Goal: Task Accomplishment & Management: Manage account settings

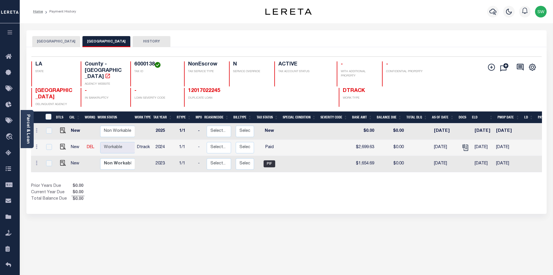
drag, startPoint x: 277, startPoint y: 192, endPoint x: 189, endPoint y: 100, distance: 127.6
click at [273, 188] on div "Prior Years Due $0.00 Current Year Due $0.00 Total Balance Due $0.00" at bounding box center [159, 192] width 256 height 19
click at [250, 196] on div "Selected 3 Results 1 Items per page 25 50 100 LA STATE 6000138" at bounding box center [286, 130] width 521 height 166
click at [173, 198] on div "Selected 3 Results 1 Items per page 25 50 100 LA STATE 6000138" at bounding box center [286, 130] width 521 height 166
click at [248, 190] on div "Prior Years Due $0.00 Current Year Due $0.00 Total Balance Due $0.00" at bounding box center [159, 192] width 256 height 19
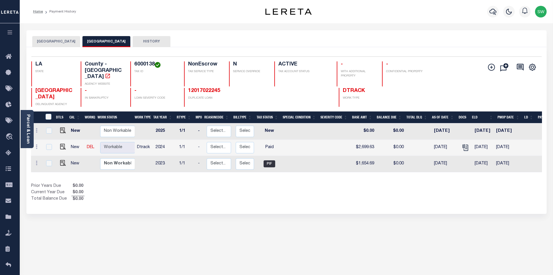
drag, startPoint x: 177, startPoint y: 180, endPoint x: 240, endPoint y: 174, distance: 63.6
click at [177, 183] on div "Prior Years Due $0.00 Current Year Due $0.00 Total Balance Due $0.00" at bounding box center [159, 192] width 256 height 19
click at [255, 183] on div "Prior Years Due $0.00 Current Year Due $0.00 Total Balance Due $0.00" at bounding box center [159, 192] width 256 height 19
click at [296, 186] on div "Show Tax Lines before Bill Release Date Prior Years Due $0.00 Current Year Due …" at bounding box center [286, 192] width 511 height 19
click at [496, 9] on icon "button" at bounding box center [493, 11] width 7 height 7
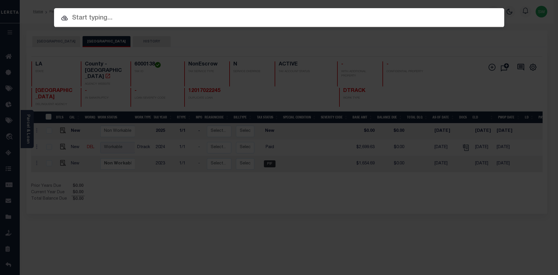
click at [68, 17] on icon at bounding box center [64, 18] width 7 height 7
click at [76, 19] on input "text" at bounding box center [279, 18] width 450 height 10
paste input "27019844"
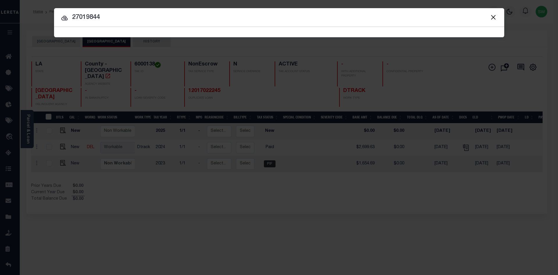
click at [64, 18] on icon at bounding box center [64, 18] width 6 height 5
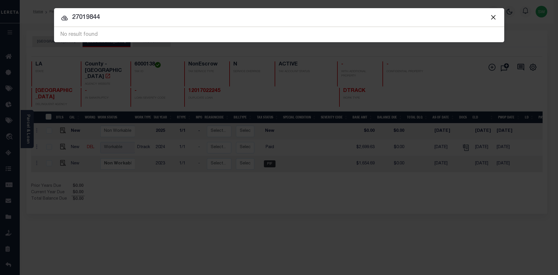
drag, startPoint x: 106, startPoint y: 17, endPoint x: 71, endPoint y: 14, distance: 35.0
click at [71, 14] on input "27019844" at bounding box center [279, 17] width 450 height 10
paste input "0000"
type input "000027019844"
click at [65, 17] on icon at bounding box center [64, 18] width 7 height 7
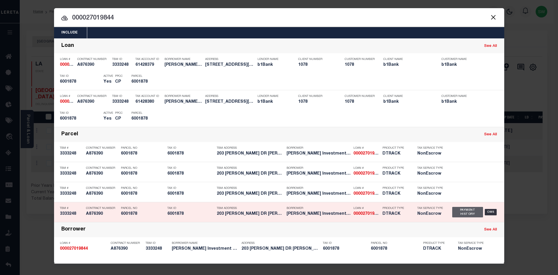
click at [465, 215] on div "Payment History" at bounding box center [467, 212] width 31 height 10
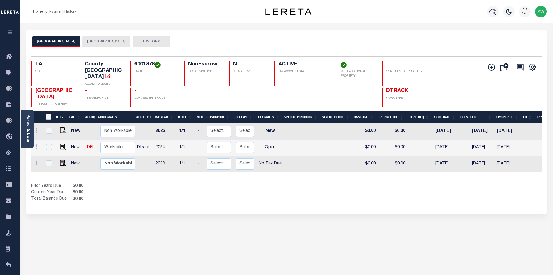
click at [297, 187] on div "Show Tax Lines before Bill Release Date Prior Years Due $0.00 Current Year Due …" at bounding box center [286, 192] width 511 height 19
drag, startPoint x: 154, startPoint y: 62, endPoint x: 136, endPoint y: 63, distance: 18.0
click at [136, 63] on h4 "6001878" at bounding box center [155, 64] width 43 height 6
copy h4 "6001878"
click at [249, 194] on div "Prior Years Due $0.00 Current Year Due $0.00 Total Balance Due $0.00" at bounding box center [159, 192] width 256 height 19
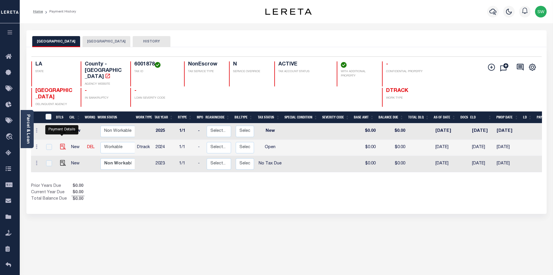
click at [61, 144] on img "" at bounding box center [63, 147] width 6 height 6
checkbox input "true"
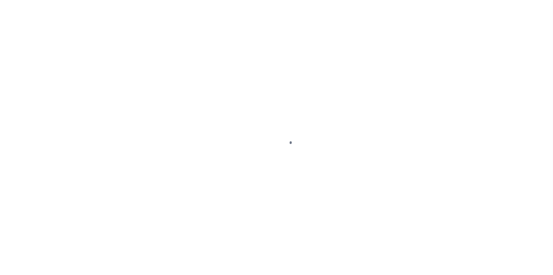
select select "OP2"
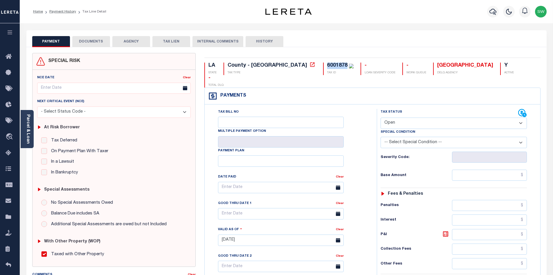
drag, startPoint x: 298, startPoint y: 64, endPoint x: 277, endPoint y: 65, distance: 21.2
click at [323, 65] on div "6001878 TAX ID" at bounding box center [338, 68] width 31 height 12
copy div "6001878"
click at [27, 133] on link "Parcel & Loan" at bounding box center [28, 128] width 4 height 29
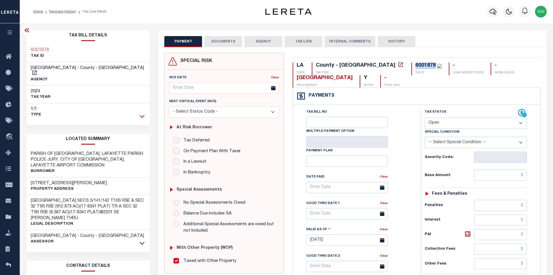
click at [143, 113] on icon at bounding box center [142, 116] width 5 height 6
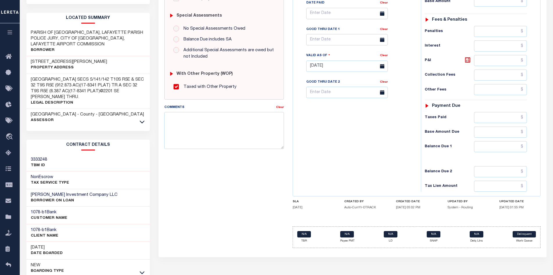
scroll to position [175, 0]
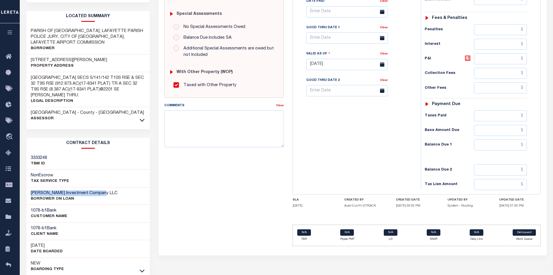
drag, startPoint x: 99, startPoint y: 187, endPoint x: 31, endPoint y: 187, distance: 68.6
click at [31, 187] on div "Castille Investment Company LLC BORROWER ON LOAN" at bounding box center [88, 196] width 124 height 18
copy h3 "[PERSON_NAME] Investment Company LLC"
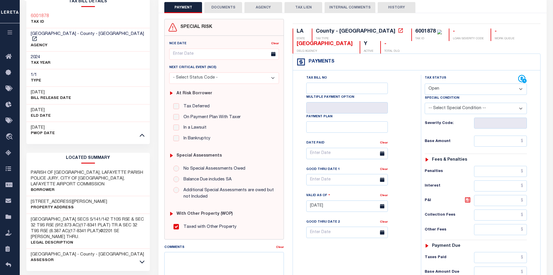
scroll to position [30, 0]
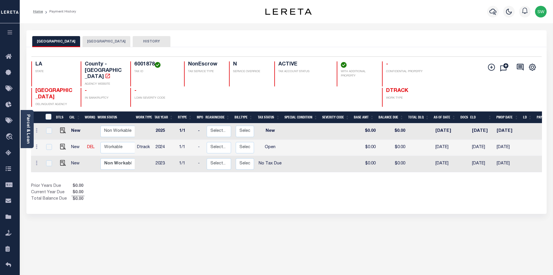
drag, startPoint x: 301, startPoint y: 201, endPoint x: 284, endPoint y: 169, distance: 35.9
click at [300, 201] on div "Selected 3 Results 1 Items per page 25 50 100 LA STATE 6001878" at bounding box center [286, 130] width 521 height 166
click at [62, 144] on img "" at bounding box center [63, 147] width 6 height 6
checkbox input "true"
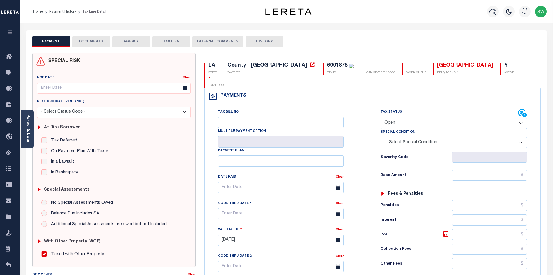
click at [523, 117] on select "- Select Status Code - Open Due/Unpaid Paid Incomplete No Tax Due Internal Refu…" at bounding box center [454, 122] width 146 height 11
select select "PYD"
click at [381, 117] on select "- Select Status Code - Open Due/Unpaid Paid Incomplete No Tax Due Internal Refu…" at bounding box center [454, 122] width 146 height 11
type input "[DATE]"
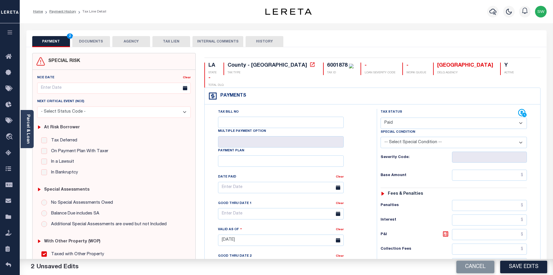
click at [368, 109] on div "Tax Bill No Multiple Payment Option Payment Plan Clear" at bounding box center [290, 190] width 158 height 163
click at [521, 117] on select "- Select Status Code - Open Due/Unpaid Paid Incomplete No Tax Due Internal Refu…" at bounding box center [454, 122] width 146 height 11
select select "NTX"
click at [381, 117] on select "- Select Status Code - Open Due/Unpaid Paid Incomplete No Tax Due Internal Refu…" at bounding box center [454, 122] width 146 height 11
click at [369, 186] on div "Tax Bill No Multiple Payment Option Payment Plan Clear" at bounding box center [289, 237] width 166 height 257
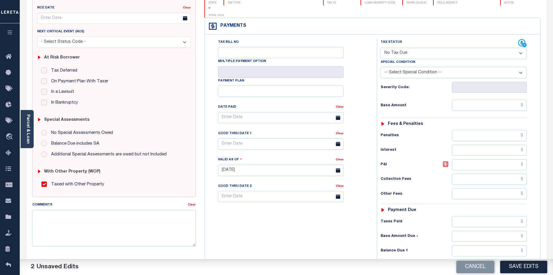
scroll to position [71, 0]
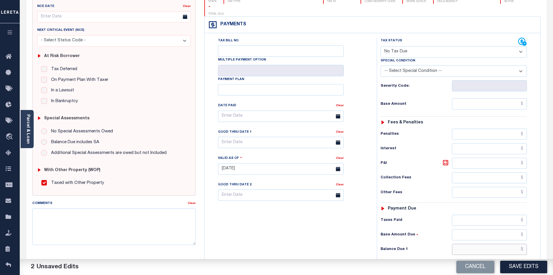
click at [495, 243] on input "text" at bounding box center [489, 248] width 75 height 11
drag, startPoint x: 318, startPoint y: 232, endPoint x: 323, endPoint y: 231, distance: 5.1
click at [320, 231] on div "Tax Bill No Multiple Payment Option Payment Plan Clear" at bounding box center [289, 165] width 166 height 257
click at [477, 243] on input "text" at bounding box center [489, 248] width 75 height 11
type input "$0.00"
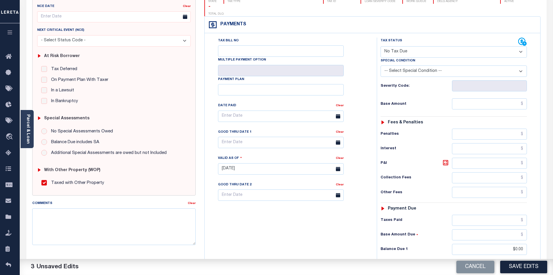
click at [271, 232] on div "Tax Bill No Multiple Payment Option Payment Plan Clear" at bounding box center [289, 165] width 166 height 257
click at [531, 267] on button "Save Edits" at bounding box center [524, 266] width 47 height 12
checkbox input "false"
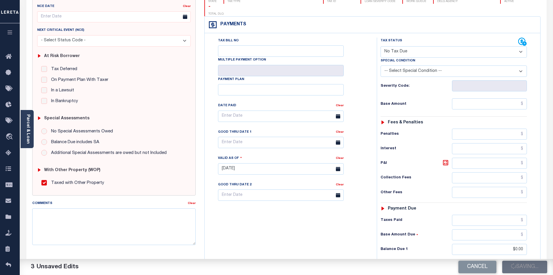
type input "$0"
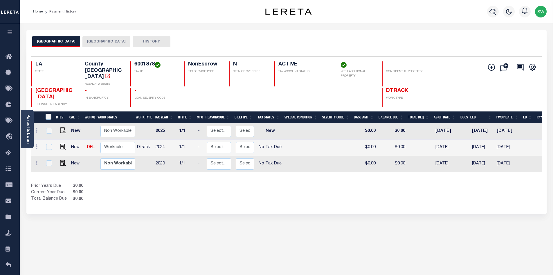
drag, startPoint x: 281, startPoint y: 200, endPoint x: 276, endPoint y: 192, distance: 8.5
click at [279, 198] on div "Selected 3 Results 1 Items per page 25 50 100 LA STATE 6001878" at bounding box center [286, 130] width 521 height 166
click at [494, 13] on icon "button" at bounding box center [493, 11] width 7 height 7
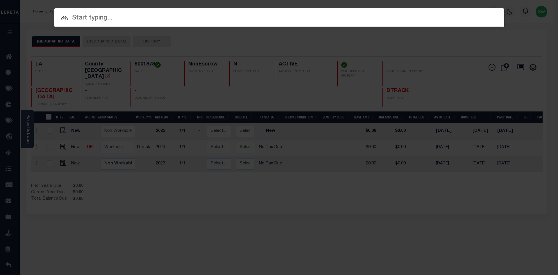
click at [82, 20] on input "text" at bounding box center [279, 18] width 450 height 10
paste input "942300018762"
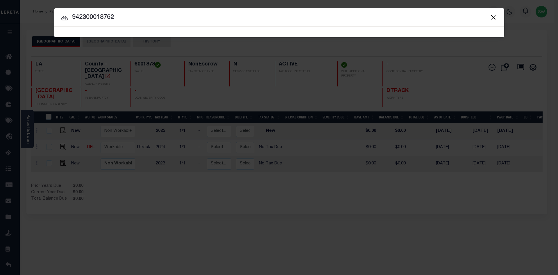
type input "942300018762"
click at [65, 16] on icon at bounding box center [64, 18] width 6 height 5
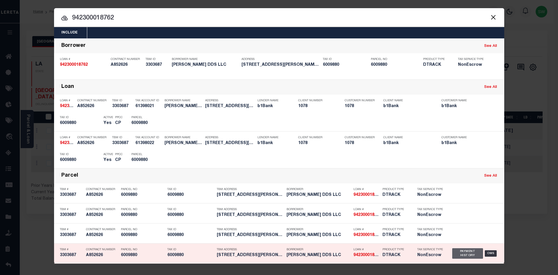
click at [460, 256] on div "Payment History" at bounding box center [467, 253] width 31 height 10
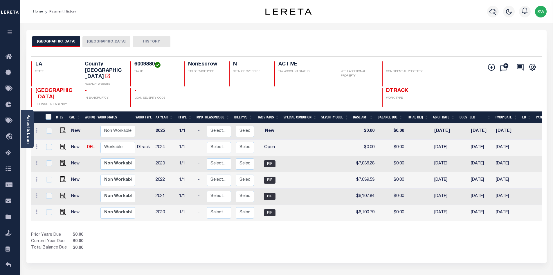
click at [265, 232] on div "Prior Years Due $0.00 Current Year Due $0.00 Total Balance Due $0.00" at bounding box center [159, 241] width 256 height 19
drag, startPoint x: 155, startPoint y: 62, endPoint x: 130, endPoint y: 64, distance: 25.9
click at [130, 64] on div "LA STATE County - LA AGENCY WEBSITE 6009880 TAX ID NonEscrow TAX SERVICE TYPE N…" at bounding box center [244, 73] width 426 height 25
copy h4 "6009880"
click at [26, 131] on link "Parcel & Loan" at bounding box center [28, 128] width 4 height 29
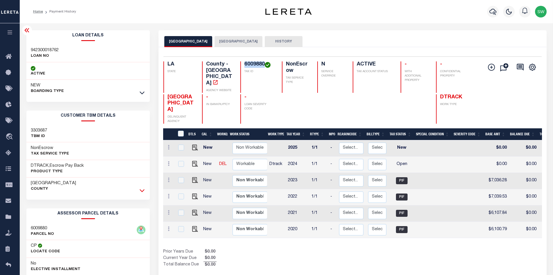
click at [141, 189] on icon at bounding box center [142, 190] width 5 height 6
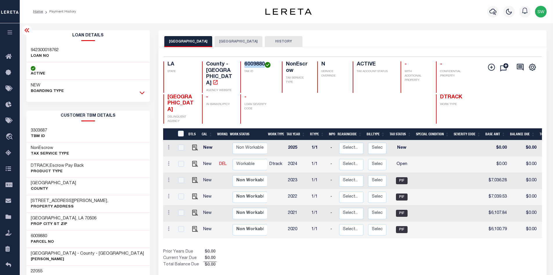
click at [143, 91] on icon at bounding box center [142, 92] width 5 height 6
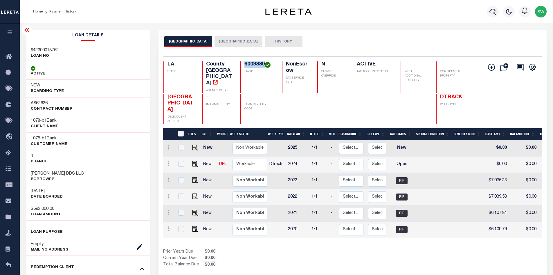
drag, startPoint x: 84, startPoint y: 173, endPoint x: 30, endPoint y: 172, distance: 54.3
click at [30, 172] on div "Kelly J Bouillion DDS LLC Borrower" at bounding box center [88, 176] width 124 height 18
copy h3 "Kelly J Bouillion DDS LLC"
drag, startPoint x: 238, startPoint y: 42, endPoint x: 242, endPoint y: 46, distance: 5.1
click at [238, 42] on button "[GEOGRAPHIC_DATA]" at bounding box center [239, 41] width 48 height 11
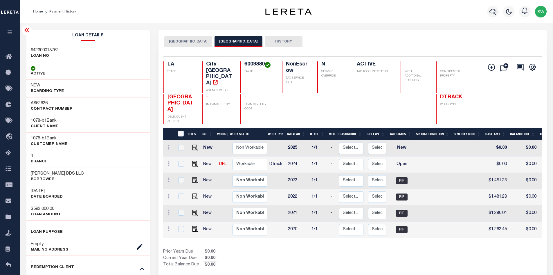
click at [184, 42] on button "[GEOGRAPHIC_DATA]" at bounding box center [188, 41] width 48 height 11
click at [143, 269] on icon at bounding box center [142, 268] width 5 height 3
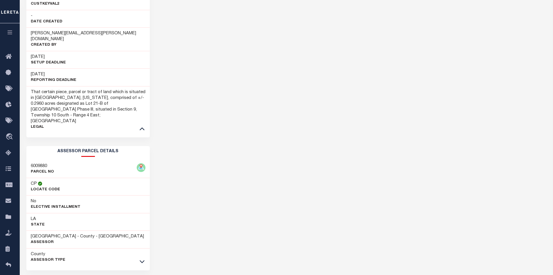
scroll to position [301, 0]
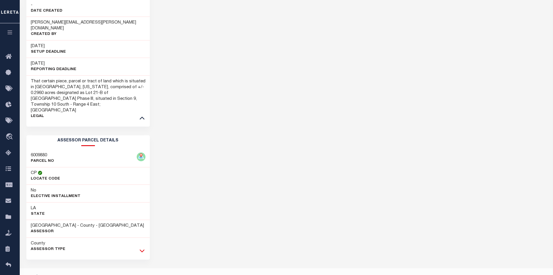
click at [141, 247] on icon at bounding box center [142, 250] width 5 height 6
click at [247, 213] on div "LAFAYETTE PARISH LAFAYETTE CITY HISTORY Selected 6" at bounding box center [352, 130] width 397 height 802
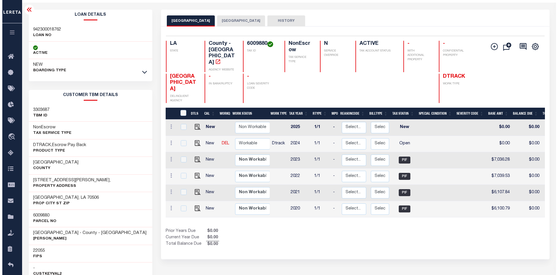
scroll to position [0, 0]
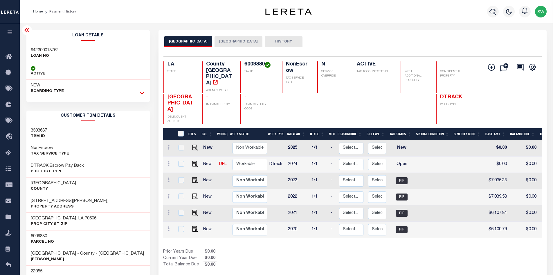
click at [141, 90] on icon at bounding box center [142, 92] width 5 height 6
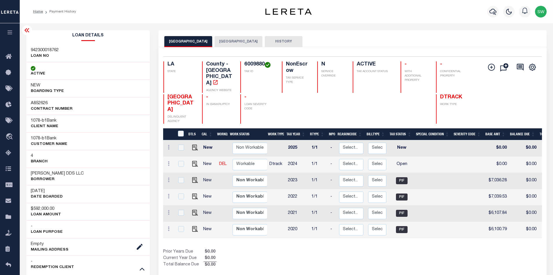
click at [305, 248] on div "Prior Years Due $0.00 Current Year Due $0.00 Total Balance Due $0.00" at bounding box center [257, 257] width 189 height 19
click at [492, 11] on icon "button" at bounding box center [493, 11] width 7 height 7
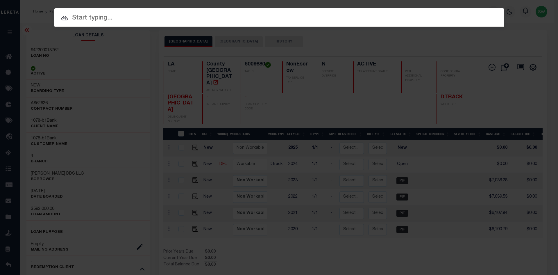
click at [77, 15] on input "text" at bounding box center [279, 18] width 450 height 10
paste input "942100006595"
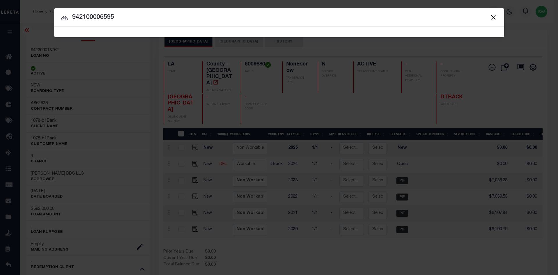
type input "942100006595"
click at [64, 18] on icon at bounding box center [64, 18] width 7 height 7
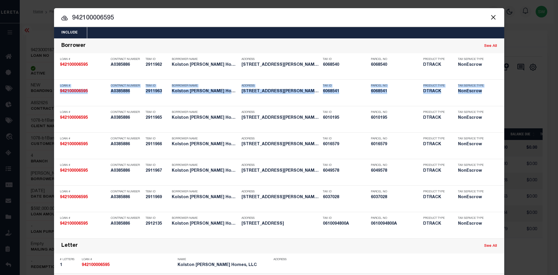
drag, startPoint x: 553, startPoint y: 68, endPoint x: 553, endPoint y: 100, distance: 32.0
click at [553, 100] on div "Include Loans TBM Customers Borrowers Payments (Lender Non-Disb) Payments (Lend…" at bounding box center [279, 137] width 558 height 275
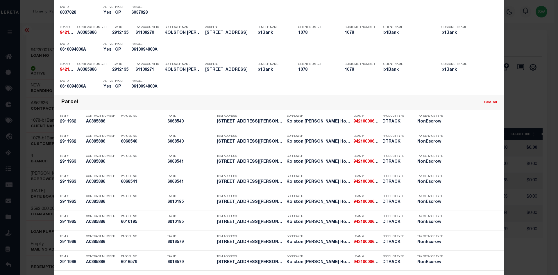
scroll to position [573, 0]
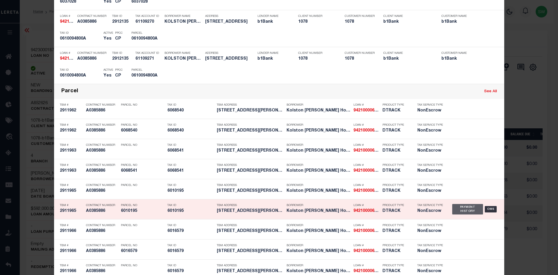
click at [454, 208] on div "Payment History" at bounding box center [467, 209] width 31 height 10
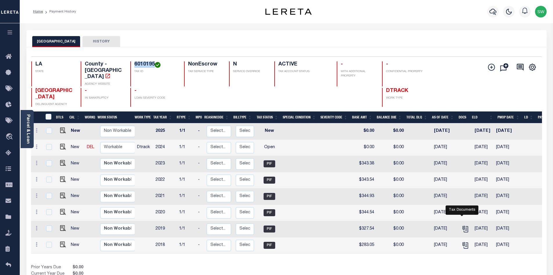
drag, startPoint x: 154, startPoint y: 62, endPoint x: 135, endPoint y: 62, distance: 19.5
click at [135, 62] on h4 "6010195" at bounding box center [155, 64] width 43 height 6
copy h4 "6010195"
click at [462, 225] on icon "" at bounding box center [466, 229] width 8 height 8
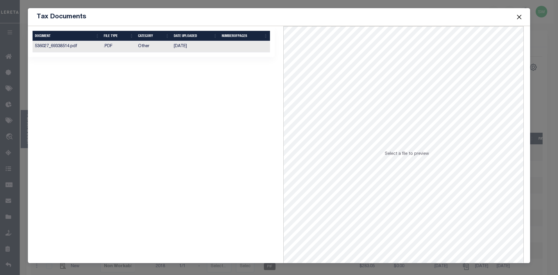
click at [180, 47] on td "[DATE]" at bounding box center [195, 46] width 48 height 11
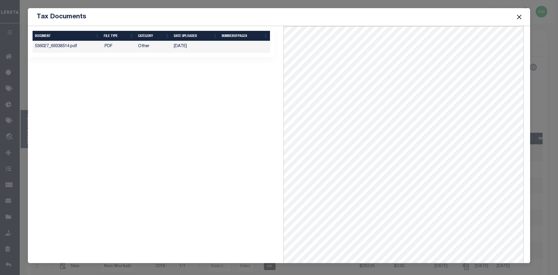
click at [516, 18] on button "Close" at bounding box center [519, 17] width 8 height 8
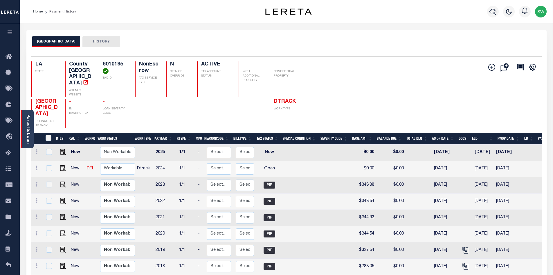
click at [27, 126] on link "Parcel & Loan" at bounding box center [28, 128] width 4 height 29
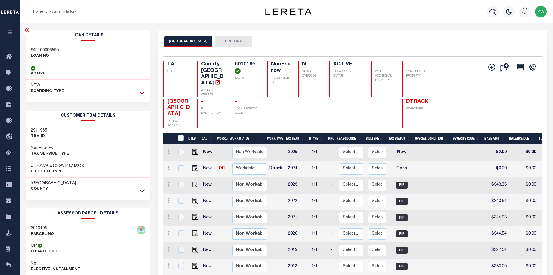
click at [142, 93] on icon at bounding box center [142, 92] width 5 height 6
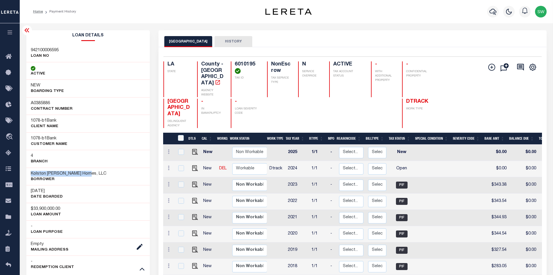
drag, startPoint x: 85, startPoint y: 174, endPoint x: 30, endPoint y: 175, distance: 55.5
click at [30, 175] on div "Kolston Carter Homes, LLC Borrower" at bounding box center [88, 176] width 124 height 18
copy h3 "Kolston [PERSON_NAME] Homes, LLC"
click at [192, 168] on img "" at bounding box center [195, 168] width 6 height 6
checkbox input "true"
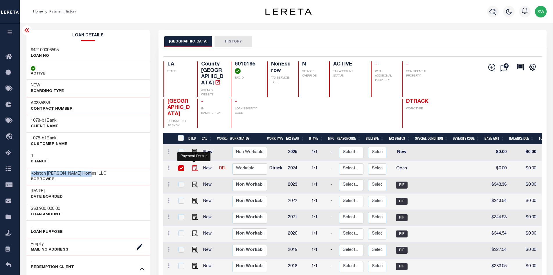
checkbox input "true"
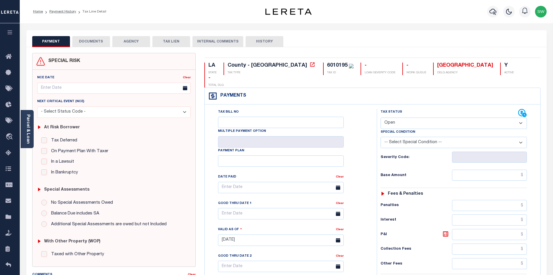
click at [520, 117] on select "- Select Status Code - Open Due/Unpaid Paid Incomplete No Tax Due Internal Refu…" at bounding box center [454, 122] width 146 height 11
select select "PYD"
click at [381, 117] on select "- Select Status Code - Open Due/Unpaid Paid Incomplete No Tax Due Internal Refu…" at bounding box center [454, 122] width 146 height 11
type input "[DATE]"
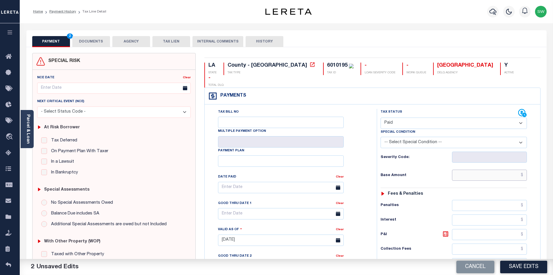
click at [479, 169] on input "text" at bounding box center [489, 174] width 75 height 11
paste input "363.57"
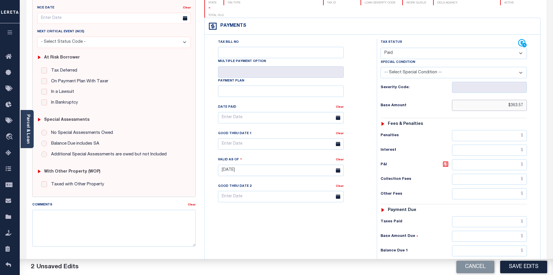
scroll to position [75, 0]
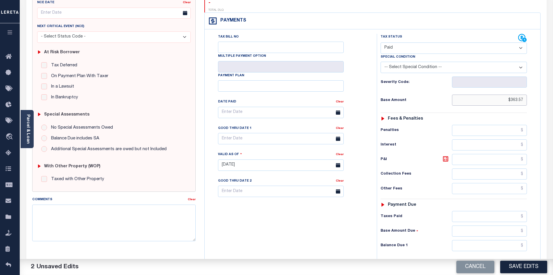
type input "$363.57"
click at [485, 211] on input "text" at bounding box center [489, 216] width 75 height 11
paste input "363.57"
type input "$363.57"
click at [512, 240] on input "text" at bounding box center [489, 245] width 75 height 11
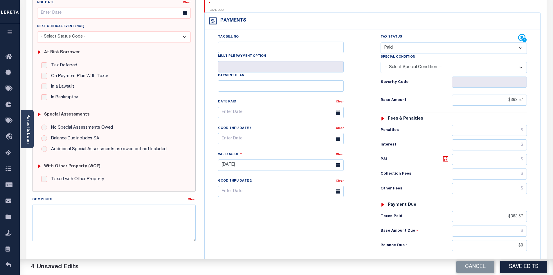
type input "$0.00"
click at [306, 239] on div "Tax Bill No Multiple Payment Option Payment Plan Clear" at bounding box center [289, 162] width 166 height 257
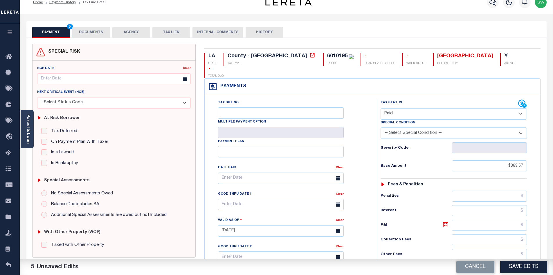
scroll to position [0, 0]
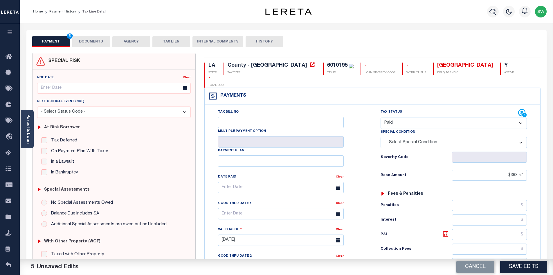
click at [89, 41] on button "DOCUMENTS" at bounding box center [91, 41] width 38 height 11
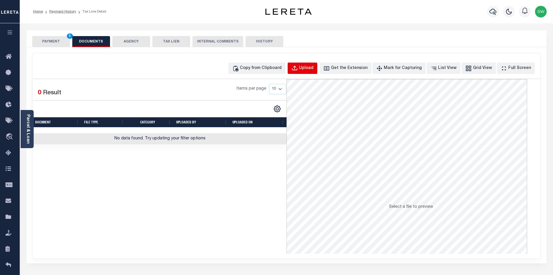
click at [314, 67] on div "Upload" at bounding box center [306, 68] width 15 height 6
select select "POP"
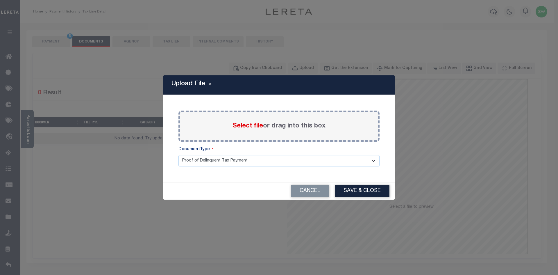
click at [241, 124] on span "Select file" at bounding box center [247, 126] width 31 height 6
click at [0, 0] on input "Select file or drag into this box" at bounding box center [0, 0] width 0 height 0
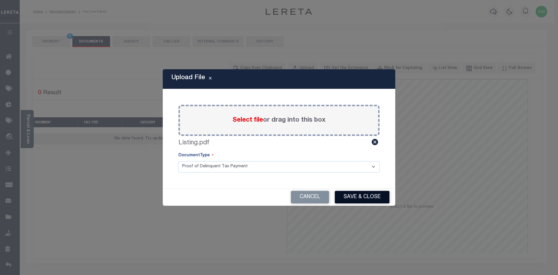
click at [371, 196] on button "Save & Close" at bounding box center [362, 197] width 55 height 12
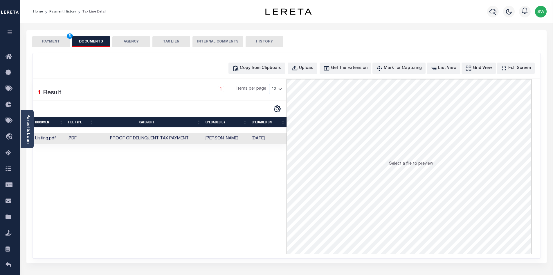
click at [243, 189] on div "Selected 1 Result 1 Items per page 10 25 50 100" at bounding box center [160, 166] width 254 height 174
click at [67, 41] on button "PAYMENT 5" at bounding box center [51, 41] width 38 height 11
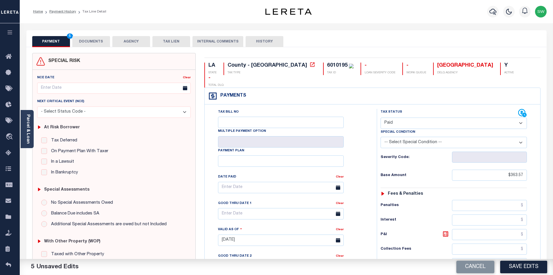
click at [517, 263] on button "Save Edits" at bounding box center [524, 266] width 47 height 12
type input "$363.57"
type input "$0"
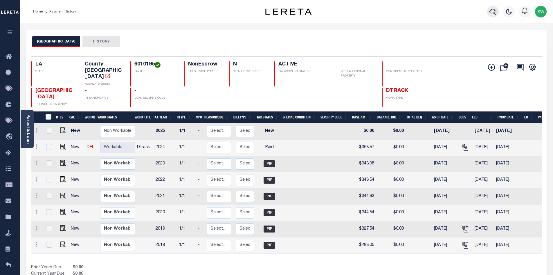
click at [494, 10] on icon "button" at bounding box center [493, 11] width 7 height 7
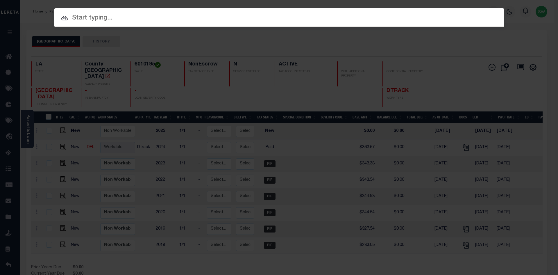
click at [94, 21] on input "text" at bounding box center [279, 18] width 450 height 10
click at [97, 22] on input "text" at bounding box center [279, 18] width 450 height 10
paste input "942200026253"
drag, startPoint x: 120, startPoint y: 21, endPoint x: 27, endPoint y: 26, distance: 93.4
click at [120, 20] on input "942200026253" at bounding box center [279, 18] width 450 height 10
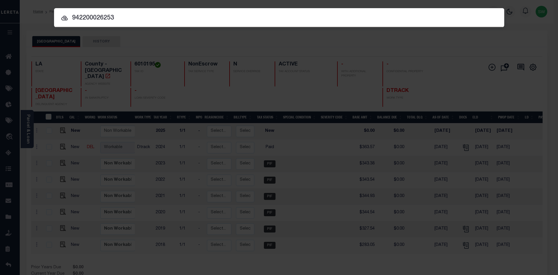
type input "942200026253"
click at [64, 16] on icon at bounding box center [64, 18] width 7 height 7
click at [64, 20] on icon at bounding box center [64, 18] width 6 height 5
click at [64, 17] on icon at bounding box center [64, 18] width 6 height 5
click at [126, 20] on input "942200026253" at bounding box center [279, 18] width 450 height 10
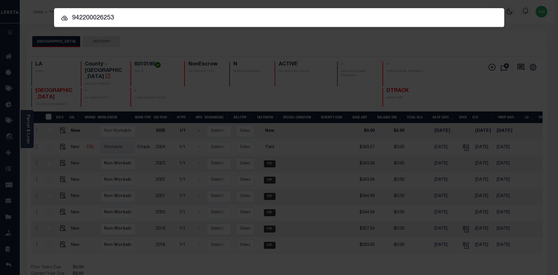
click at [67, 18] on icon at bounding box center [64, 18] width 7 height 7
click at [65, 18] on icon at bounding box center [64, 18] width 6 height 5
click at [116, 15] on input "942200026253" at bounding box center [279, 18] width 450 height 10
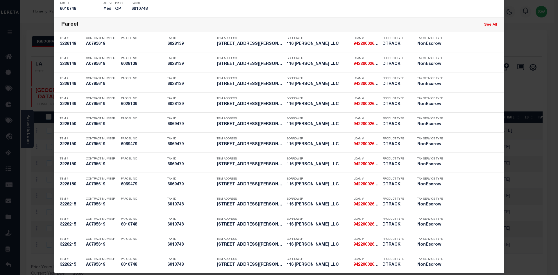
scroll to position [358, 0]
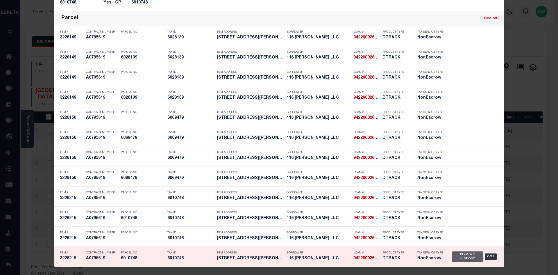
click at [474, 256] on div "Payment History" at bounding box center [467, 256] width 31 height 10
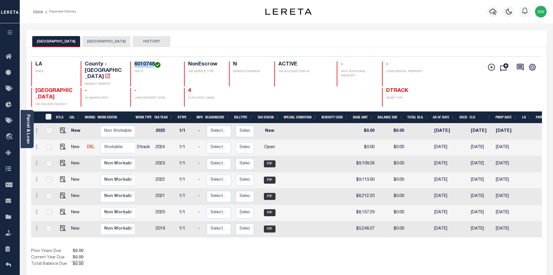
drag, startPoint x: 154, startPoint y: 63, endPoint x: 134, endPoint y: 62, distance: 20.1
click at [134, 62] on h4 "6010748" at bounding box center [155, 64] width 43 height 6
copy h4 "6010748"
click at [29, 129] on link "Parcel & Loan" at bounding box center [28, 128] width 4 height 29
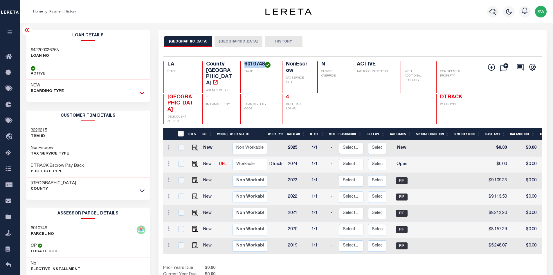
click at [142, 93] on icon at bounding box center [142, 92] width 5 height 6
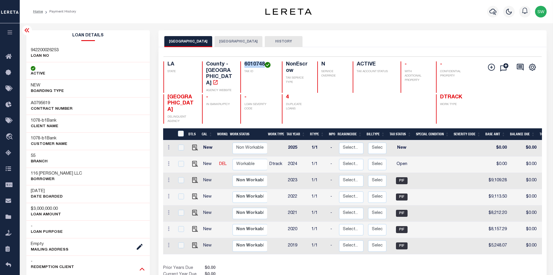
click at [141, 270] on icon at bounding box center [142, 268] width 5 height 6
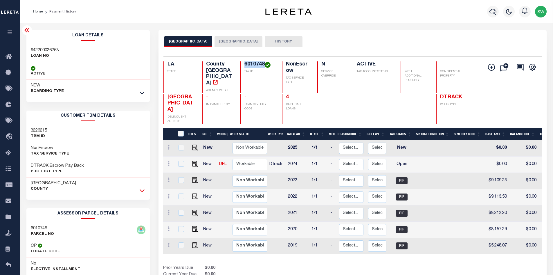
click at [141, 191] on icon at bounding box center [142, 190] width 5 height 3
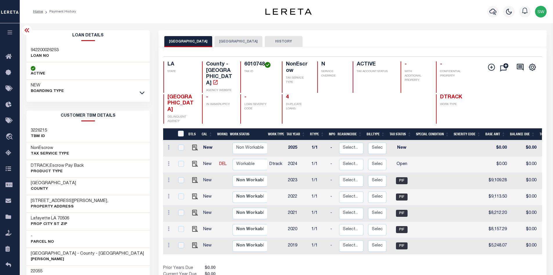
click at [285, 267] on div "Prior Years Due $0.00 Current Year Due $0.00 Total Balance Due $0.00" at bounding box center [257, 274] width 189 height 19
click at [143, 93] on icon at bounding box center [142, 93] width 5 height 3
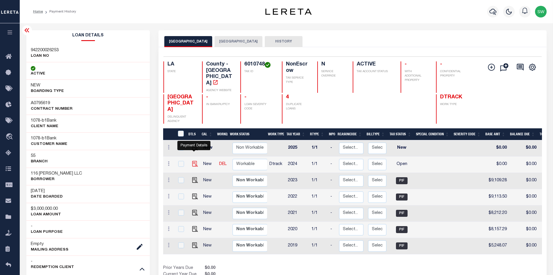
click at [193, 161] on img "" at bounding box center [195, 164] width 6 height 6
checkbox input "true"
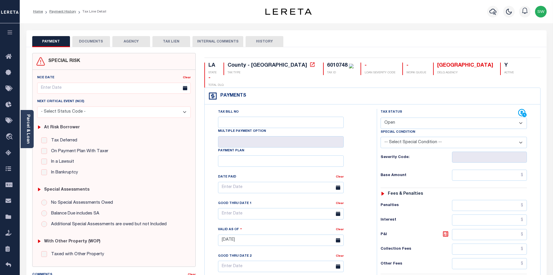
click at [520, 117] on select "- Select Status Code - Open Due/Unpaid Paid Incomplete No Tax Due Internal Refu…" at bounding box center [454, 122] width 146 height 11
select select "PYD"
click at [381, 117] on select "- Select Status Code - Open Due/Unpaid Paid Incomplete No Tax Due Internal Refu…" at bounding box center [454, 122] width 146 height 11
type input "[DATE]"
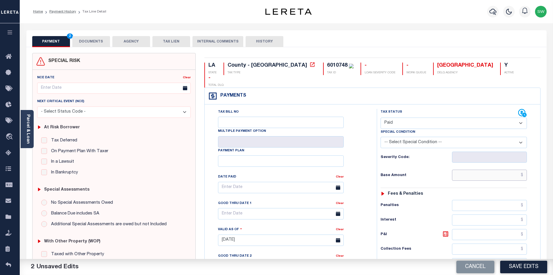
click at [482, 169] on input "text" at bounding box center [489, 174] width 75 height 11
paste input "9,136.68"
type input "$9,136.68"
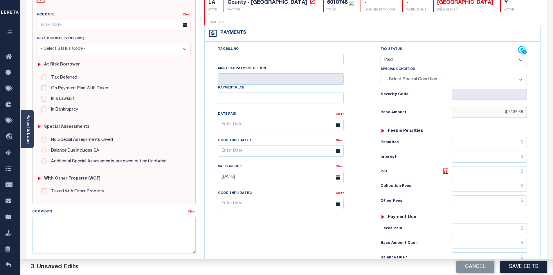
scroll to position [70, 0]
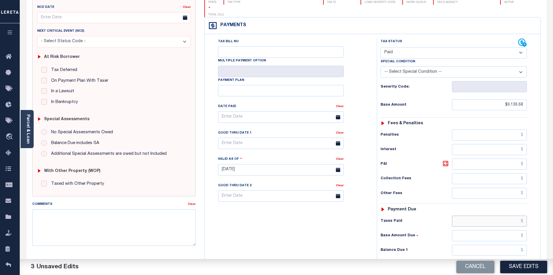
click at [488, 215] on input "text" at bounding box center [489, 220] width 75 height 11
paste input "9,136.68"
type input "$9,136.68"
click at [516, 244] on input "text" at bounding box center [489, 249] width 75 height 11
type input "$0.00"
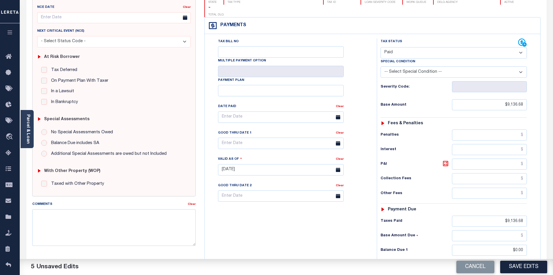
click at [366, 228] on div "Tax Bill No Multiple Payment Option Payment Plan Clear" at bounding box center [289, 166] width 166 height 257
drag, startPoint x: 535, startPoint y: 267, endPoint x: 342, endPoint y: 240, distance: 194.4
click at [342, 240] on div "Tax Bill No Multiple Payment Option Payment Plan Clear" at bounding box center [289, 166] width 166 height 257
click at [293, 225] on div "Tax Bill No Multiple Payment Option Payment Plan Clear" at bounding box center [289, 166] width 166 height 257
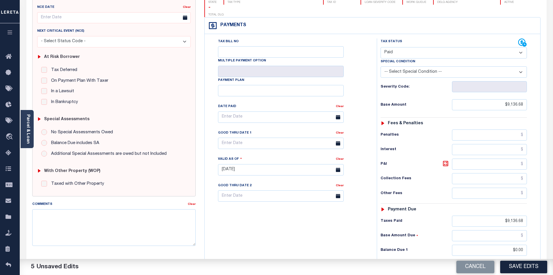
drag, startPoint x: 293, startPoint y: 225, endPoint x: 330, endPoint y: 206, distance: 42.4
click at [293, 226] on div "Tax Bill No Multiple Payment Option Payment Plan Clear" at bounding box center [289, 166] width 166 height 257
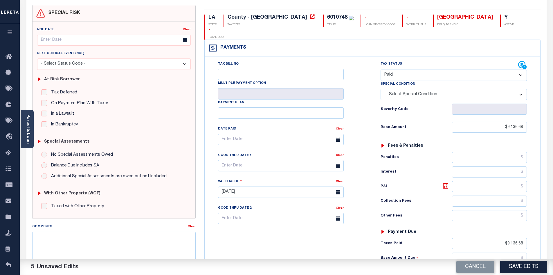
scroll to position [0, 0]
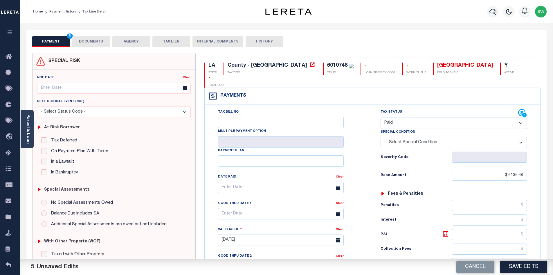
click at [79, 42] on button "DOCUMENTS" at bounding box center [91, 41] width 38 height 11
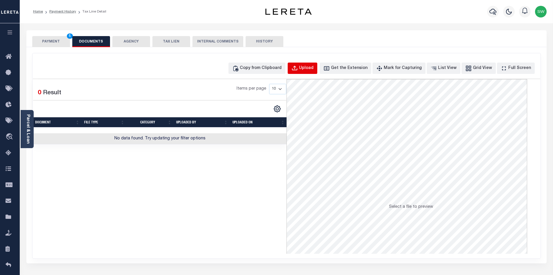
click at [314, 67] on div "Upload" at bounding box center [306, 68] width 15 height 6
select select "POP"
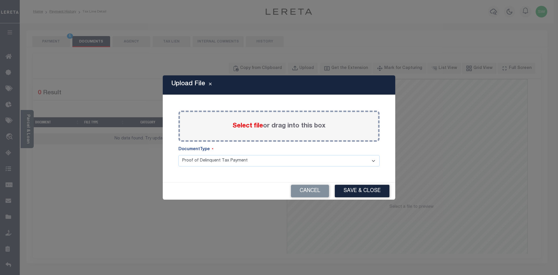
click at [264, 128] on label "Select file or drag into this box" at bounding box center [278, 126] width 93 height 10
click at [0, 0] on input "Select file or drag into this box" at bounding box center [0, 0] width 0 height 0
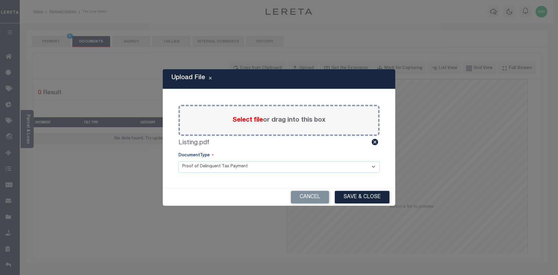
click at [372, 198] on button "Save & Close" at bounding box center [362, 197] width 55 height 12
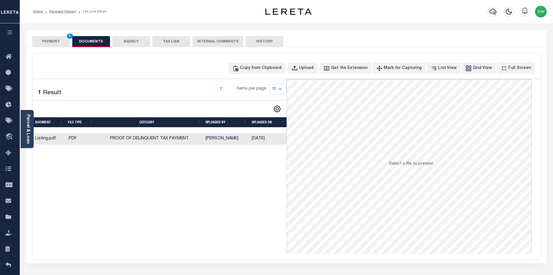
click at [227, 222] on div "Selected 1 Result 1 Items per page 10 25 50 100" at bounding box center [160, 166] width 254 height 174
drag, startPoint x: 270, startPoint y: 205, endPoint x: 278, endPoint y: 149, distance: 56.4
click at [272, 205] on div "Selected 1 Result 1 Items per page 10 25 50 100" at bounding box center [160, 166] width 254 height 174
click at [260, 222] on div "Selected 1 Result 1 Items per page 10 25 50 100" at bounding box center [160, 166] width 254 height 174
click at [284, 190] on div "Selected 1 Result 1 Items per page 10 25 50 100" at bounding box center [160, 166] width 254 height 174
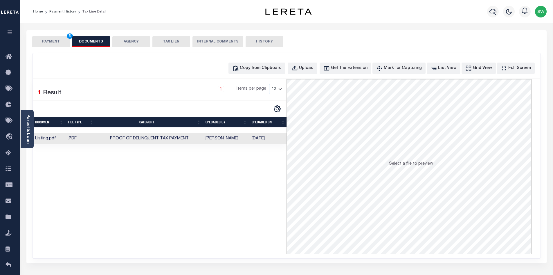
click at [267, 216] on div "Selected 1 Result 1 Items per page 10 25 50 100" at bounding box center [160, 166] width 254 height 174
drag, startPoint x: 275, startPoint y: 203, endPoint x: 148, endPoint y: 124, distance: 149.7
click at [268, 198] on div "Selected 1 Result 1 Items per page 10 25 50 100" at bounding box center [160, 166] width 254 height 174
drag, startPoint x: 282, startPoint y: 184, endPoint x: 216, endPoint y: 105, distance: 103.9
click at [282, 184] on div "Selected 1 Result 1 Items per page 10 25 50 100" at bounding box center [160, 166] width 254 height 174
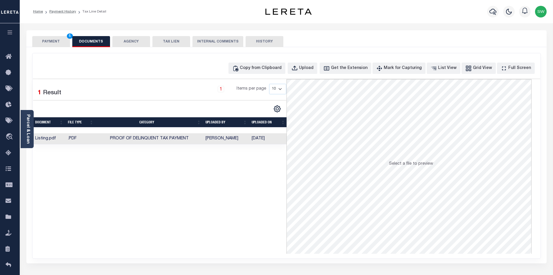
click at [278, 170] on div "Selected 1 Result 1 Items per page 10 25 50 100" at bounding box center [160, 166] width 254 height 174
click at [249, 172] on div "Selected 1 Result 1 Items per page 10 25 50 100" at bounding box center [160, 166] width 254 height 174
click at [252, 187] on div "Selected 1 Result 1 Items per page 10 25 50 100" at bounding box center [160, 166] width 254 height 174
click at [59, 41] on button "PAYMENT 5" at bounding box center [51, 41] width 38 height 11
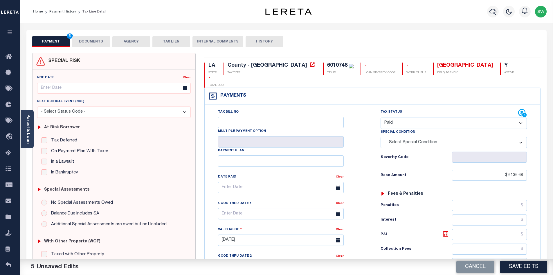
drag, startPoint x: 93, startPoint y: 34, endPoint x: 93, endPoint y: 40, distance: 6.1
click at [94, 37] on div "PAYMENT 5 DOCUMENTS AGENCY DELINQUENT PAYEE TAX LIEN" at bounding box center [286, 38] width 521 height 17
click at [93, 40] on button "DOCUMENTS" at bounding box center [91, 41] width 38 height 11
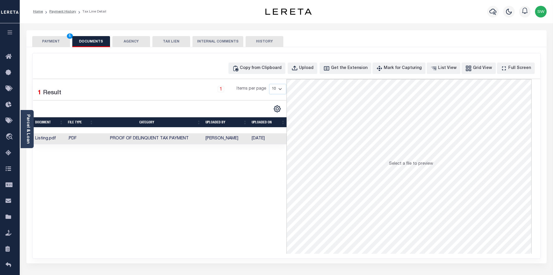
click at [53, 44] on button "PAYMENT 5" at bounding box center [51, 41] width 38 height 11
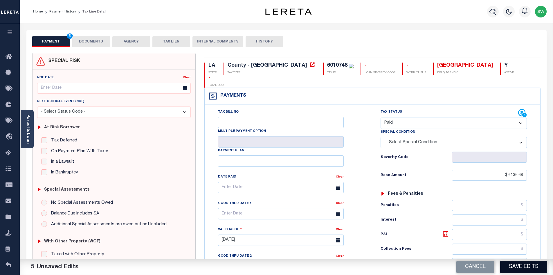
click at [516, 264] on button "Save Edits" at bounding box center [524, 266] width 47 height 12
checkbox input "false"
type input "$9,136.68"
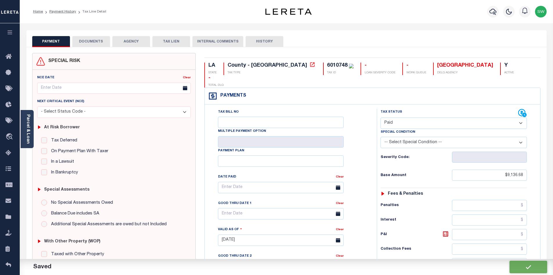
type input "$9,136.68"
type input "$0"
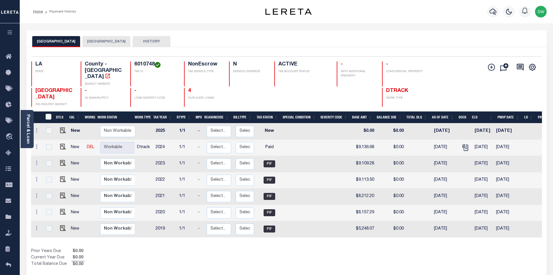
click at [272, 260] on div "Selected 7 Results 1 Items per page 25 50 100 LA STATE 6010748" at bounding box center [286, 163] width 521 height 232
click at [305, 248] on div "Show Tax Lines before Bill Release Date Prior Years Due $0.00 Current Year Due …" at bounding box center [286, 257] width 511 height 19
click at [248, 256] on div "Prior Years Due $0.00 Current Year Due $0.00 Total Balance Due $0.00" at bounding box center [159, 257] width 256 height 19
drag, startPoint x: 489, startPoint y: 229, endPoint x: 531, endPoint y: 229, distance: 41.3
click at [531, 229] on div "DTLS CAL WorkQ Work Status Work Type Tax Year RType MPO ReasonCode BillType Tax…" at bounding box center [286, 180] width 511 height 114
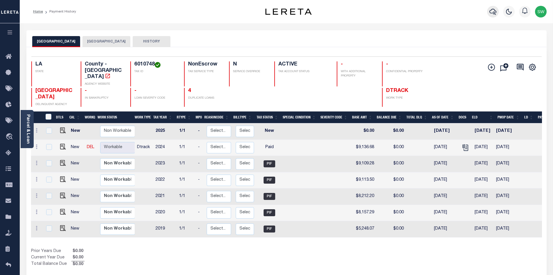
click at [489, 12] on button "button" at bounding box center [493, 12] width 12 height 12
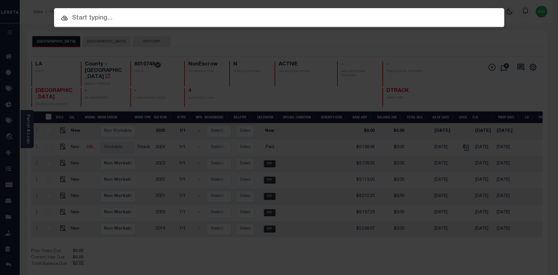
click at [81, 16] on input "text" at bounding box center [279, 18] width 450 height 10
paste input "942200026386"
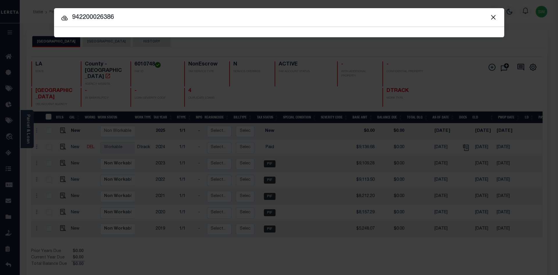
type input "942200026386"
click at [65, 18] on icon at bounding box center [64, 18] width 6 height 5
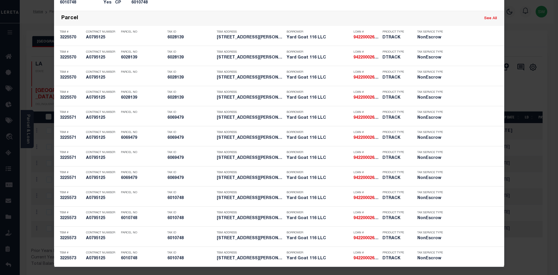
scroll to position [358, 0]
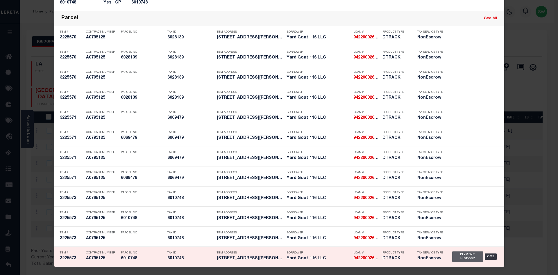
click at [460, 257] on div "Payment History" at bounding box center [467, 256] width 31 height 10
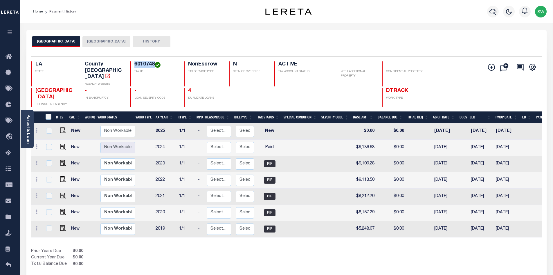
drag, startPoint x: 155, startPoint y: 65, endPoint x: 135, endPoint y: 63, distance: 19.9
click at [135, 63] on h4 "6010748" at bounding box center [155, 64] width 43 height 6
copy h4 "6010748"
click at [29, 122] on link "Parcel & Loan" at bounding box center [28, 128] width 4 height 29
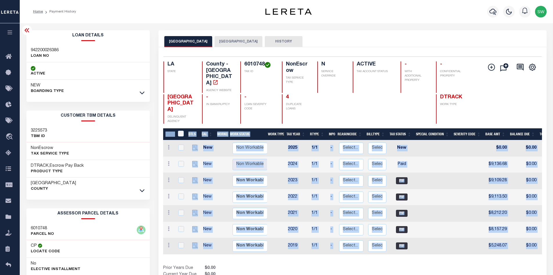
drag, startPoint x: 414, startPoint y: 243, endPoint x: 471, endPoint y: 244, distance: 57.8
click at [471, 244] on div "DTLS CAL WorkQ Work Status Work Type Tax Year RType MPO ReasonCode BillType Tax…" at bounding box center [352, 206] width 379 height 156
click at [448, 246] on div "DTLS CAL WorkQ Work Status Work Type Tax Year RType MPO ReasonCode BillType Tax…" at bounding box center [352, 206] width 379 height 156
click at [439, 265] on div "Show Tax Lines before Bill Release Date Prior Years Due $0.00 Current Year Due …" at bounding box center [352, 274] width 379 height 19
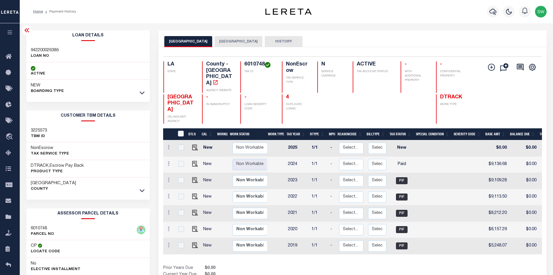
click at [439, 265] on div "Show Tax Lines before Bill Release Date Prior Years Due $0.00 Current Year Due …" at bounding box center [352, 274] width 379 height 19
click at [195, 161] on img "" at bounding box center [195, 164] width 6 height 6
checkbox input "true"
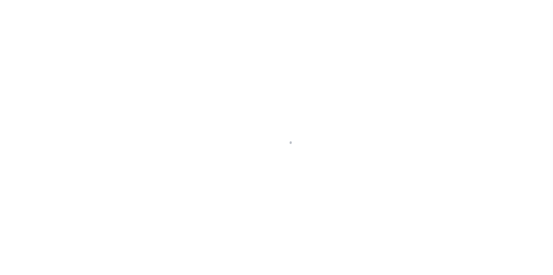
select select "PYD"
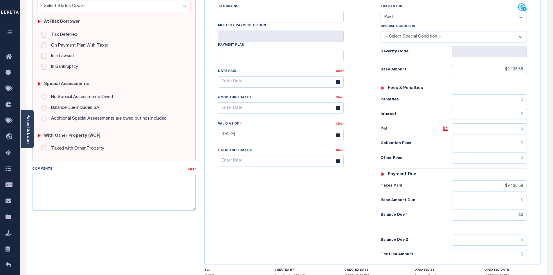
scroll to position [98, 0]
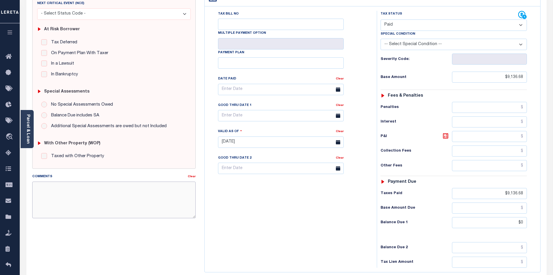
drag, startPoint x: 69, startPoint y: 194, endPoint x: 145, endPoint y: 192, distance: 76.1
click at [71, 193] on textarea "Comments" at bounding box center [114, 199] width 164 height 37
drag, startPoint x: 288, startPoint y: 199, endPoint x: 293, endPoint y: 198, distance: 4.4
click at [288, 199] on div "Tax Bill No Multiple Payment Option Payment Plan Clear" at bounding box center [289, 139] width 166 height 257
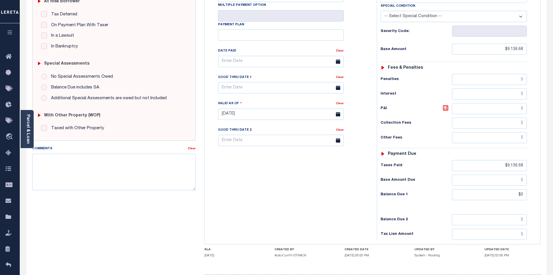
scroll to position [149, 0]
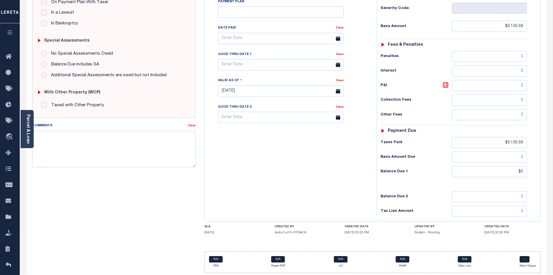
click at [216, 175] on div "Tax Bill No Multiple Payment Option Payment Plan Clear" at bounding box center [289, 88] width 166 height 257
click at [53, 141] on textarea "Comments" at bounding box center [114, 148] width 164 height 37
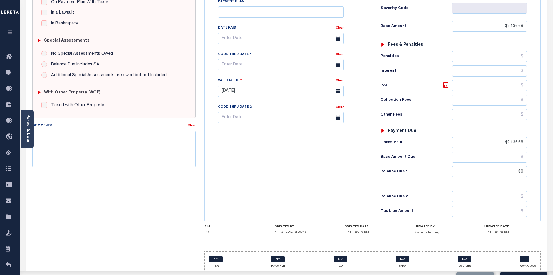
click at [304, 177] on div "Tax Bill No Multiple Payment Option Payment Plan Clear" at bounding box center [289, 88] width 166 height 257
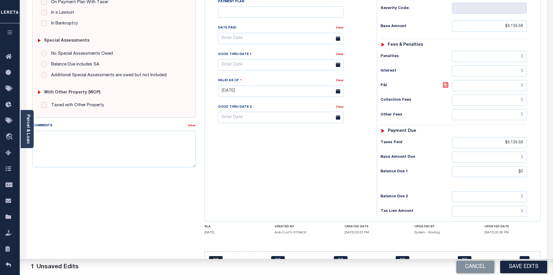
click at [522, 267] on button "Save Edits" at bounding box center [524, 266] width 47 height 12
checkbox input "false"
type input "$9,136.68"
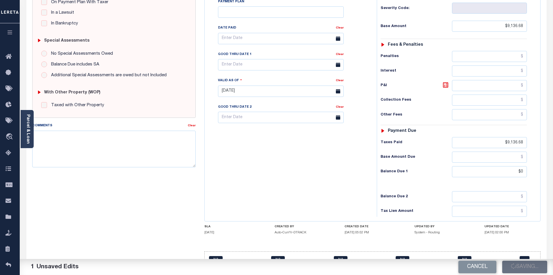
type input "$9,136.68"
type input "$0"
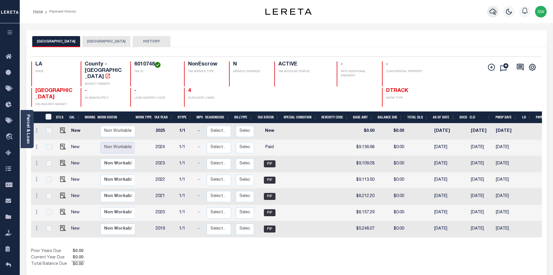
click at [496, 13] on icon "button" at bounding box center [493, 12] width 7 height 6
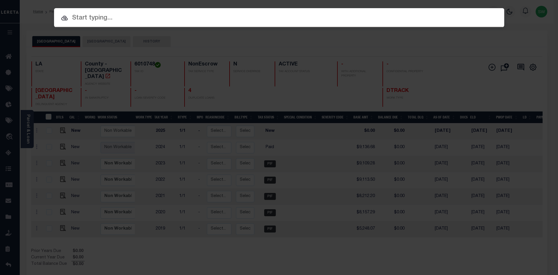
click at [92, 19] on input "text" at bounding box center [279, 18] width 450 height 10
paste input "2201960119"
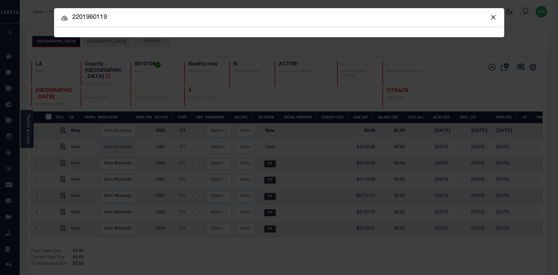
type input "2201960119"
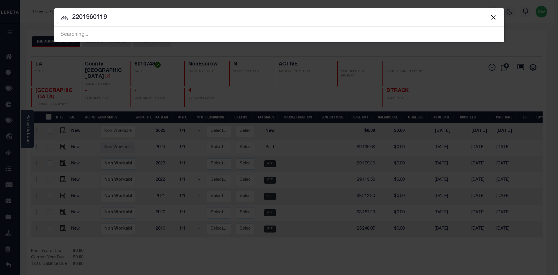
click at [66, 16] on icon at bounding box center [64, 18] width 7 height 7
click at [169, 23] on div at bounding box center [279, 17] width 450 height 19
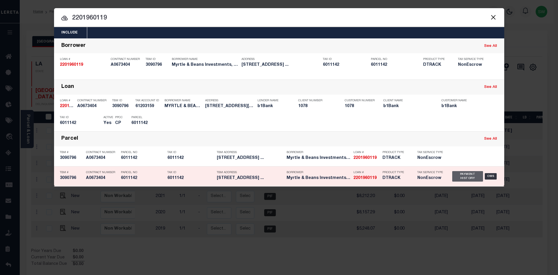
click at [460, 175] on div "Payment History" at bounding box center [467, 176] width 31 height 10
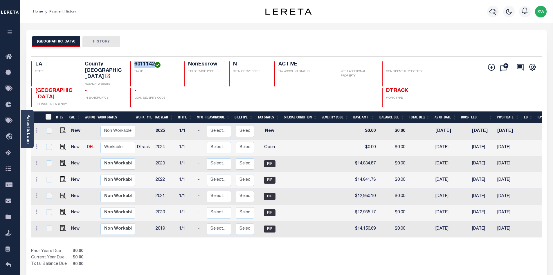
drag, startPoint x: 155, startPoint y: 64, endPoint x: 132, endPoint y: 62, distance: 22.7
click at [132, 62] on div "6011142 TAX ID" at bounding box center [153, 73] width 47 height 25
copy h4 "6011142"
click at [30, 126] on link "Parcel & Loan" at bounding box center [28, 128] width 4 height 29
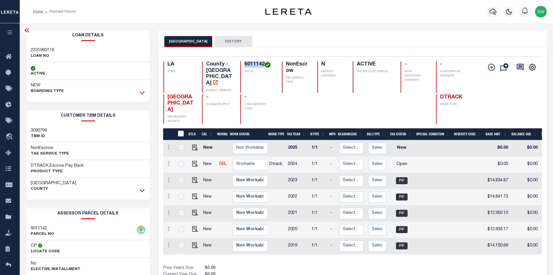
click at [140, 93] on icon at bounding box center [142, 92] width 5 height 6
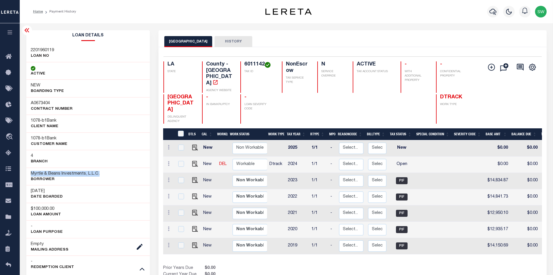
drag, startPoint x: 100, startPoint y: 172, endPoint x: 27, endPoint y: 173, distance: 72.9
click at [27, 173] on div "Myrtle & Beans Investments, L.L.C. Borrower" at bounding box center [88, 176] width 124 height 18
copy h3 "Myrtle & Beans Investments, L.L.C."
click at [192, 161] on img "" at bounding box center [195, 164] width 6 height 6
checkbox input "true"
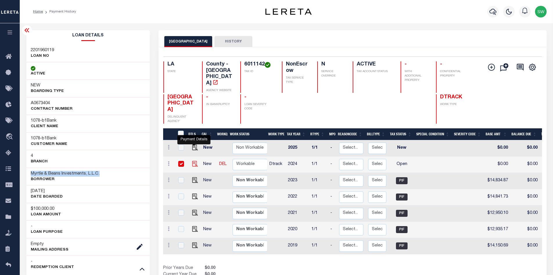
checkbox input "true"
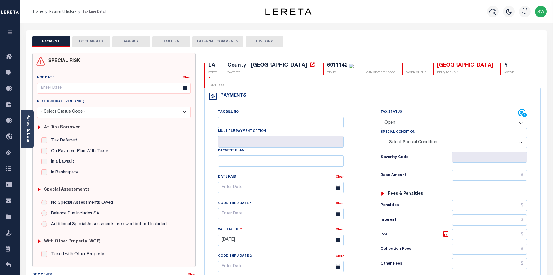
drag, startPoint x: 521, startPoint y: 110, endPoint x: 518, endPoint y: 113, distance: 4.4
click at [521, 117] on select "- Select Status Code - Open Due/Unpaid Paid Incomplete No Tax Due Internal Refu…" at bounding box center [454, 122] width 146 height 11
select select "PYD"
click at [381, 117] on select "- Select Status Code - Open Due/Unpaid Paid Incomplete No Tax Due Internal Refu…" at bounding box center [454, 122] width 146 height 11
type input "[DATE]"
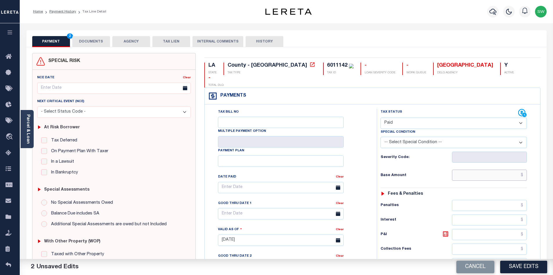
click at [487, 169] on input "text" at bounding box center [489, 174] width 75 height 11
paste input "15,269.25"
type input "$15,269.25"
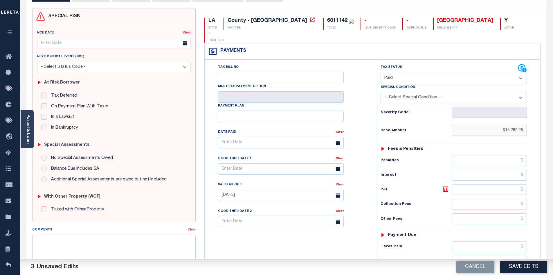
scroll to position [45, 0]
click at [498, 240] on input "text" at bounding box center [489, 245] width 75 height 11
paste input "15,269.25"
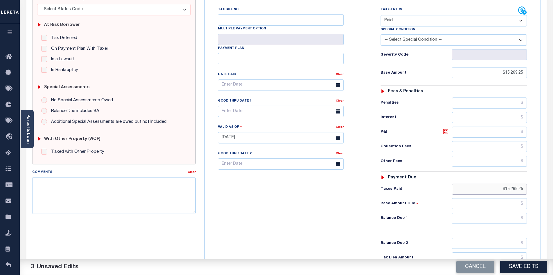
scroll to position [104, 0]
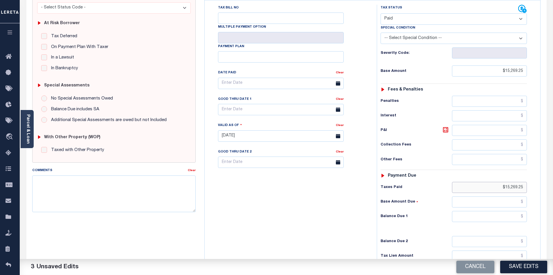
type input "$15,269.25"
click at [502, 211] on input "text" at bounding box center [489, 216] width 75 height 11
type input "$0.00"
drag, startPoint x: 275, startPoint y: 230, endPoint x: 378, endPoint y: 202, distance: 106.5
click at [276, 229] on div "Tax Bill No Multiple Payment Option Payment Plan Clear" at bounding box center [289, 133] width 166 height 257
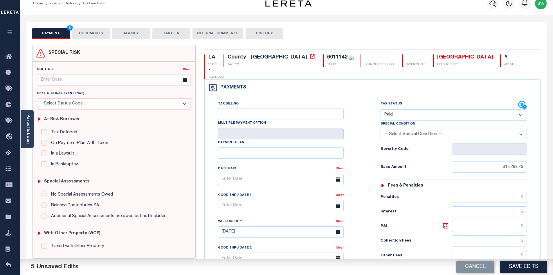
scroll to position [0, 0]
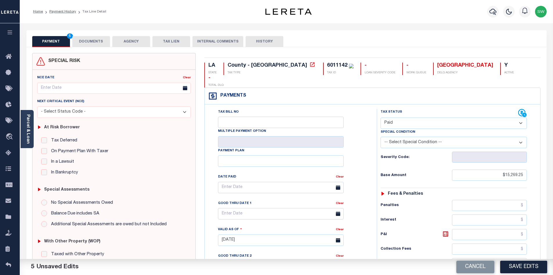
click at [94, 40] on button "DOCUMENTS" at bounding box center [91, 41] width 38 height 11
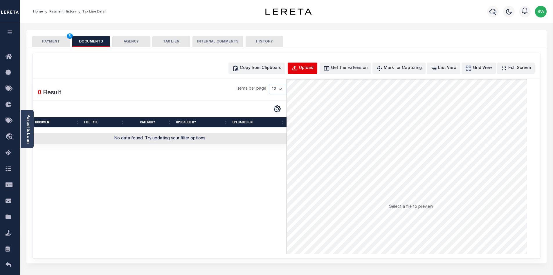
click at [314, 67] on div "Upload" at bounding box center [306, 68] width 15 height 6
select select "POP"
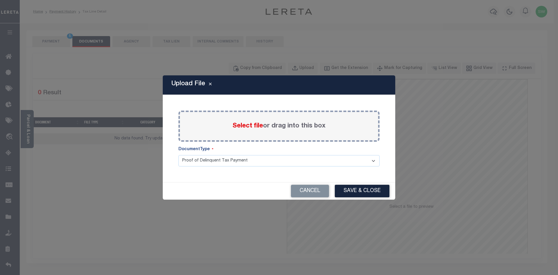
click at [248, 129] on span "Select file" at bounding box center [247, 126] width 31 height 6
click at [0, 0] on input "Select file or drag into this box" at bounding box center [0, 0] width 0 height 0
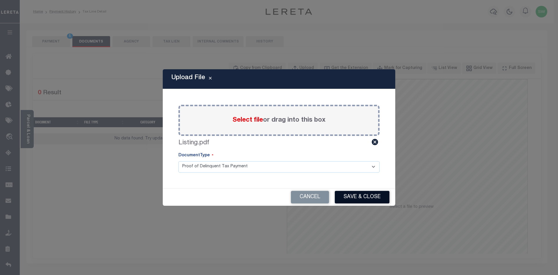
click at [369, 199] on button "Save & Close" at bounding box center [362, 197] width 55 height 12
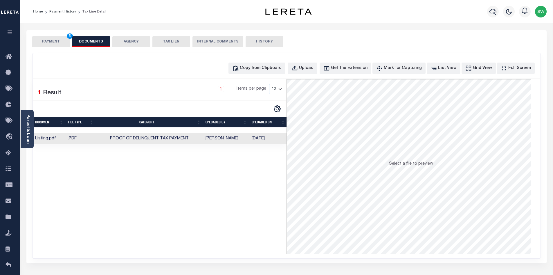
click at [257, 210] on div "Selected 1 Result 1 Items per page 10 25 50 100" at bounding box center [160, 166] width 254 height 174
click at [54, 37] on button "PAYMENT 5" at bounding box center [51, 41] width 38 height 11
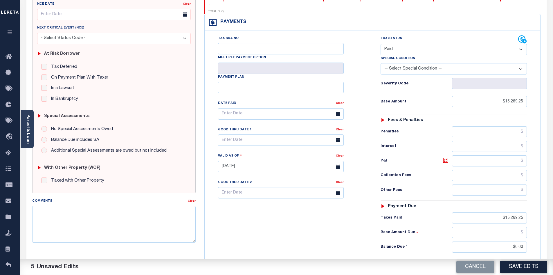
scroll to position [76, 0]
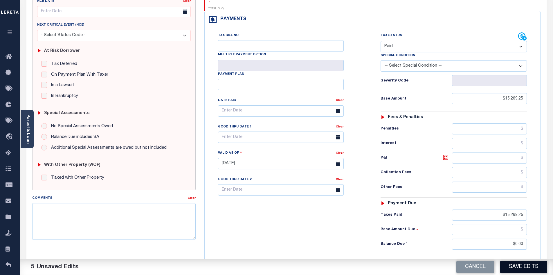
click at [528, 269] on button "Save Edits" at bounding box center [524, 266] width 47 height 12
checkbox input "false"
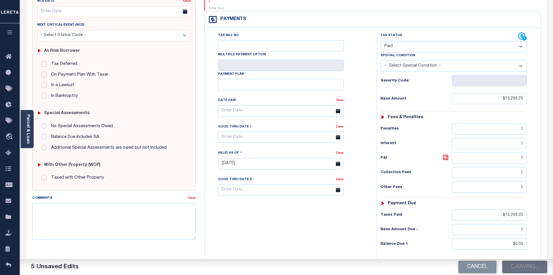
type input "$15,269.25"
type input "$0"
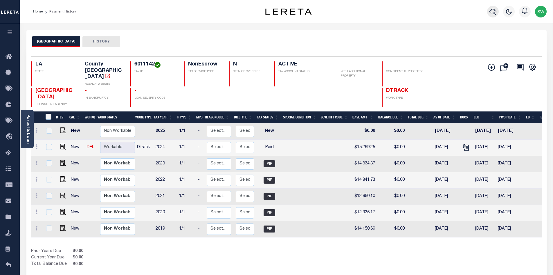
click at [497, 10] on button "button" at bounding box center [493, 12] width 12 height 12
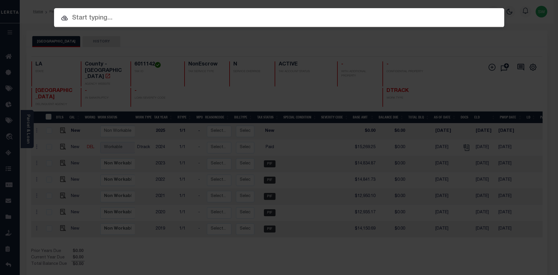
click at [98, 19] on input "text" at bounding box center [279, 18] width 450 height 10
paste input "952400010122"
type input "952400010122"
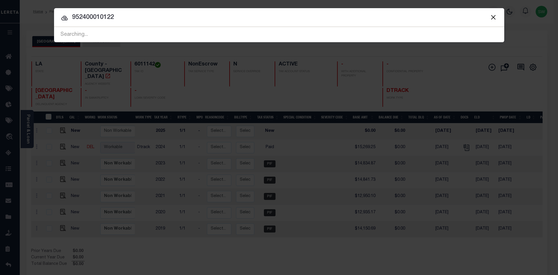
click at [65, 19] on icon at bounding box center [64, 18] width 6 height 5
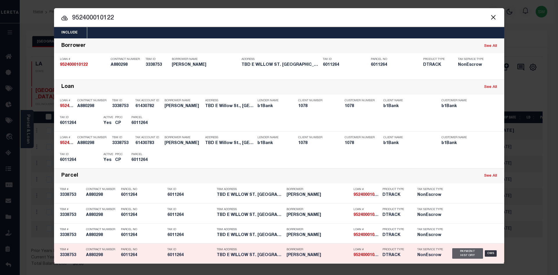
click at [476, 255] on div "Payment History" at bounding box center [467, 253] width 31 height 10
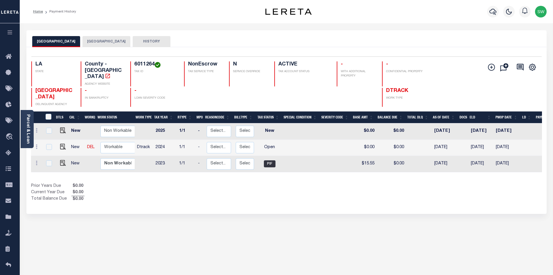
click at [261, 188] on div "Prior Years Due $0.00 Current Year Due $0.00 Total Balance Due $0.00" at bounding box center [159, 192] width 256 height 19
drag, startPoint x: 154, startPoint y: 63, endPoint x: 131, endPoint y: 65, distance: 23.1
click at [131, 65] on div "6011264 TAX ID" at bounding box center [153, 73] width 47 height 25
copy h4 "6011264"
click at [276, 192] on div "Prior Years Due $0.00 Current Year Due $0.00 Total Balance Due $0.00" at bounding box center [159, 192] width 256 height 19
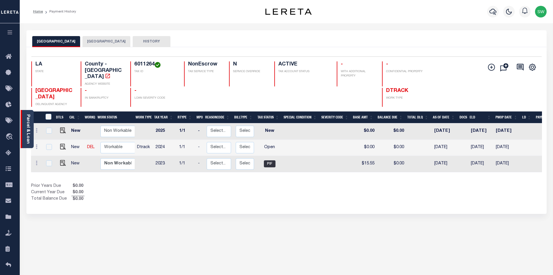
click at [31, 133] on div "Parcel & Loan" at bounding box center [27, 129] width 13 height 38
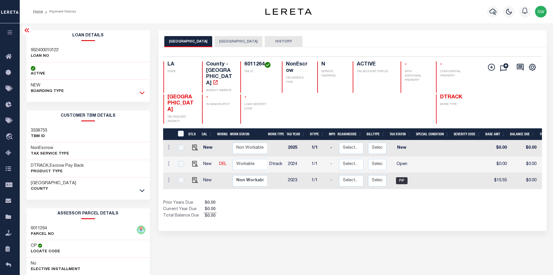
click at [142, 91] on icon at bounding box center [142, 92] width 5 height 6
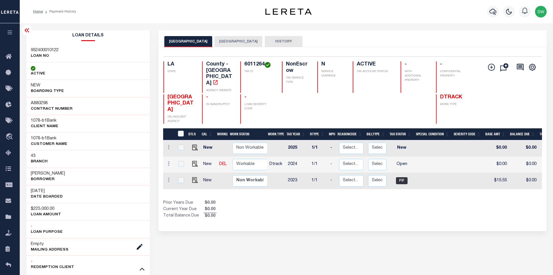
drag, startPoint x: 84, startPoint y: 173, endPoint x: 62, endPoint y: 173, distance: 22.7
click at [62, 173] on div "Timothy James Broussard Borrower" at bounding box center [88, 176] width 124 height 18
copy h3 "Broussard"
click at [314, 200] on div "Prior Years Due $0.00 Current Year Due $0.00 Total Balance Due $0.00" at bounding box center [257, 209] width 189 height 19
click at [195, 161] on img "" at bounding box center [195, 164] width 6 height 6
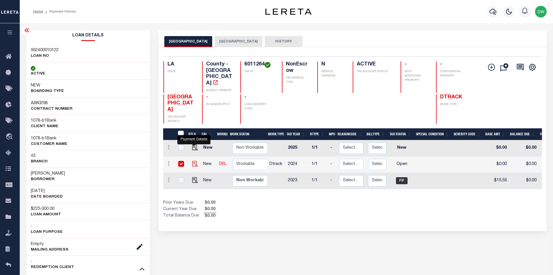
checkbox input "true"
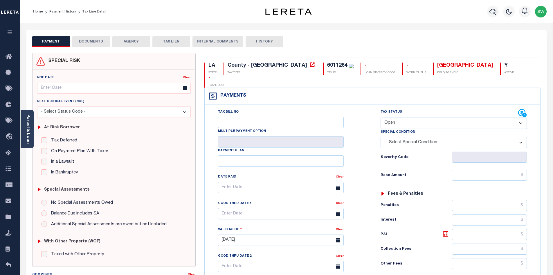
click at [521, 117] on select "- Select Status Code - Open Due/Unpaid Paid Incomplete No Tax Due Internal Refu…" at bounding box center [454, 122] width 146 height 11
select select "PYD"
click at [381, 117] on select "- Select Status Code - Open Due/Unpaid Paid Incomplete No Tax Due Internal Refu…" at bounding box center [454, 122] width 146 height 11
type input "[DATE]"
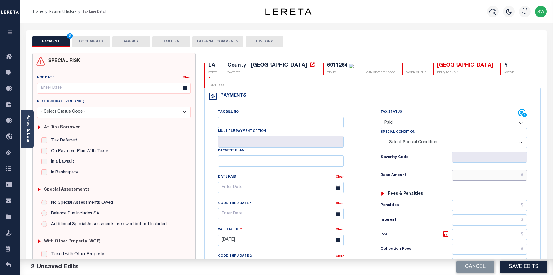
click at [473, 169] on input "text" at bounding box center [489, 174] width 75 height 11
paste input "15.61"
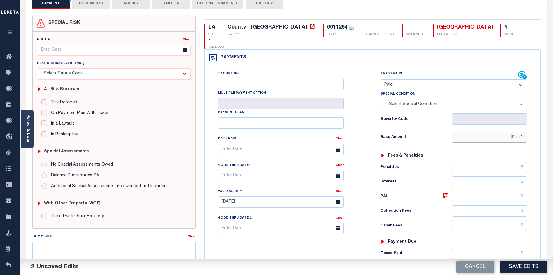
scroll to position [39, 0]
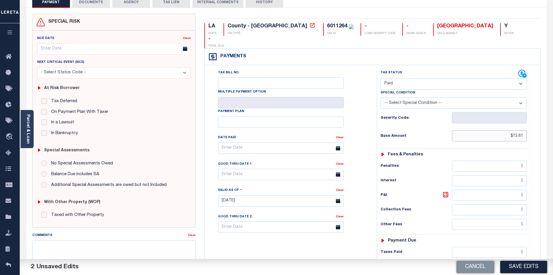
type input "$15.61"
click at [484, 246] on input "text" at bounding box center [489, 251] width 75 height 11
paste input "15.61"
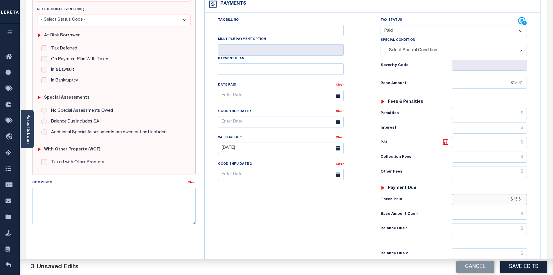
scroll to position [96, 0]
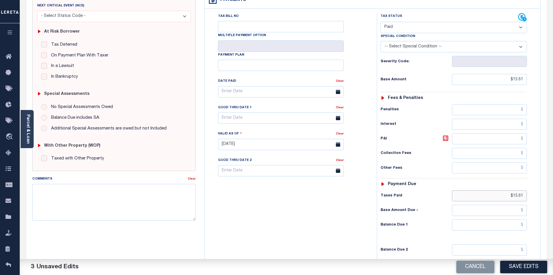
type input "$15.61"
click at [514, 219] on input "text" at bounding box center [489, 224] width 75 height 11
type input "$0.00"
click at [329, 227] on div "Tax Bill No Multiple Payment Option Payment Plan Clear" at bounding box center [289, 141] width 166 height 257
click at [516, 270] on button "Save Edits" at bounding box center [524, 266] width 47 height 12
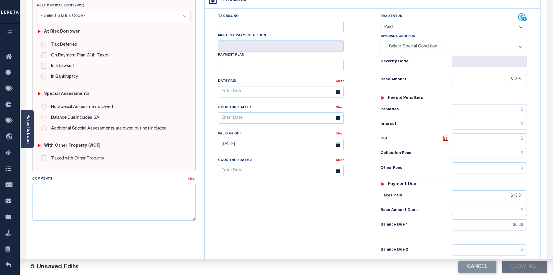
checkbox input "false"
type input "$15.61"
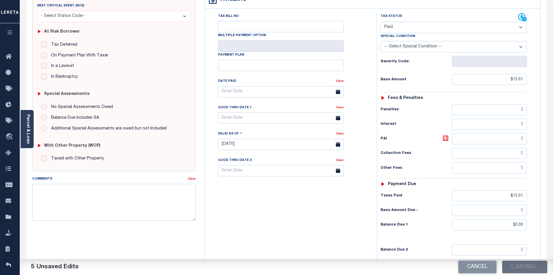
type input "$0"
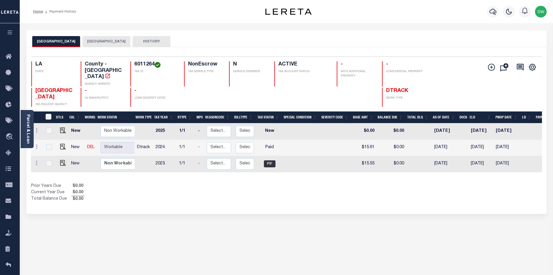
drag, startPoint x: 125, startPoint y: 188, endPoint x: 274, endPoint y: 117, distance: 165.1
click at [125, 188] on div "Prior Years Due $0.00 Current Year Due $0.00 Total Balance Due $0.00" at bounding box center [159, 192] width 256 height 19
click at [492, 10] on icon "button" at bounding box center [493, 12] width 7 height 6
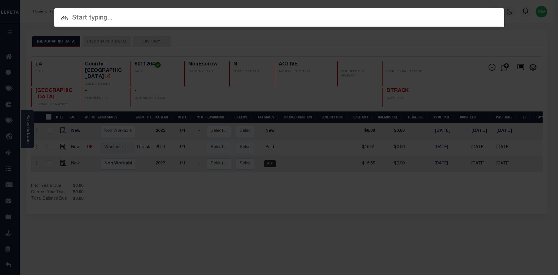
click at [81, 18] on input "text" at bounding box center [279, 18] width 450 height 10
paste input "17105829"
type input "17105829"
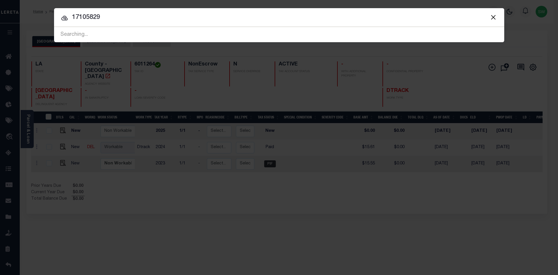
click at [64, 19] on icon at bounding box center [64, 18] width 7 height 7
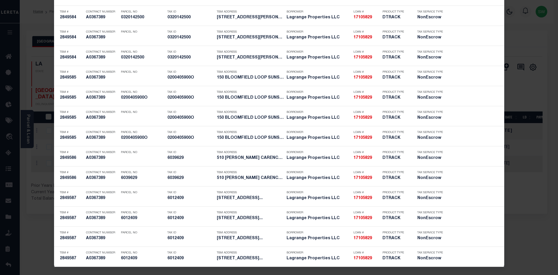
scroll to position [462, 0]
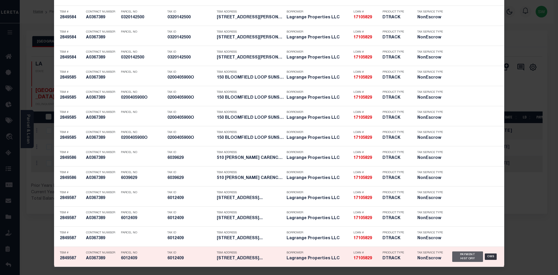
click at [462, 257] on div "Payment History" at bounding box center [467, 256] width 31 height 10
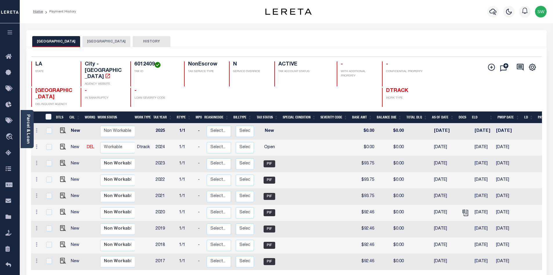
click at [101, 42] on button "[GEOGRAPHIC_DATA]" at bounding box center [107, 41] width 48 height 11
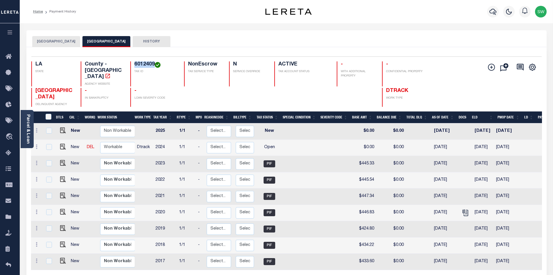
drag, startPoint x: 155, startPoint y: 63, endPoint x: 135, endPoint y: 64, distance: 19.8
click at [135, 64] on h4 "6012409" at bounding box center [155, 64] width 43 height 6
copy h4 "6012409"
click at [30, 125] on link "Parcel & Loan" at bounding box center [28, 128] width 4 height 29
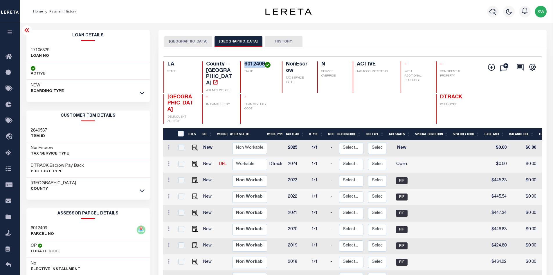
click at [139, 93] on link at bounding box center [142, 92] width 7 height 4
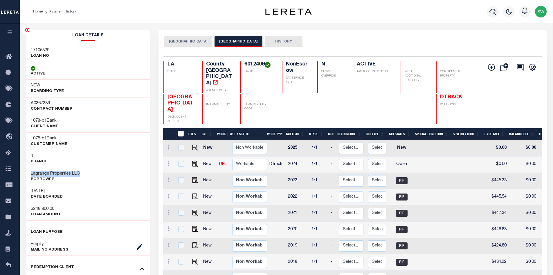
drag, startPoint x: 86, startPoint y: 173, endPoint x: 27, endPoint y: 173, distance: 59.6
click at [27, 173] on div "Lagrange Properties LLC Borrower" at bounding box center [88, 176] width 124 height 18
copy h3 "Lagrange Properties LLC"
click at [195, 161] on img "" at bounding box center [195, 164] width 6 height 6
checkbox input "true"
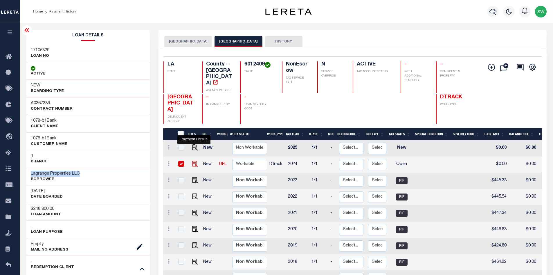
checkbox input "true"
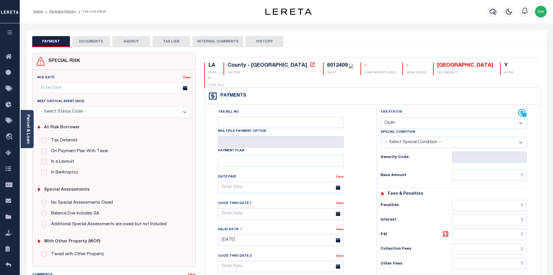
click at [524, 117] on select "- Select Status Code - Open Due/Unpaid Paid Incomplete No Tax Due Internal Refu…" at bounding box center [454, 122] width 146 height 11
select select "PYD"
click at [381, 117] on select "- Select Status Code - Open Due/Unpaid Paid Incomplete No Tax Due Internal Refu…" at bounding box center [454, 122] width 146 height 11
type input "[DATE]"
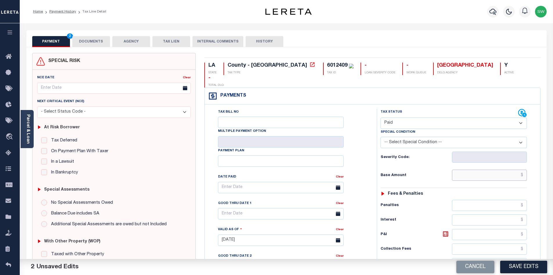
click at [476, 169] on input "text" at bounding box center [489, 174] width 75 height 11
paste input "446.68"
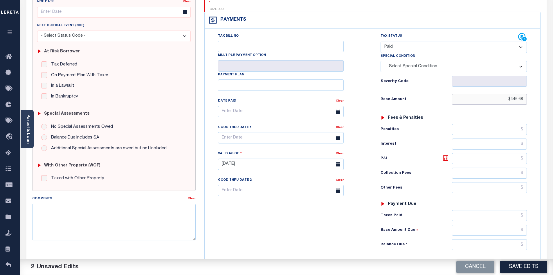
scroll to position [77, 0]
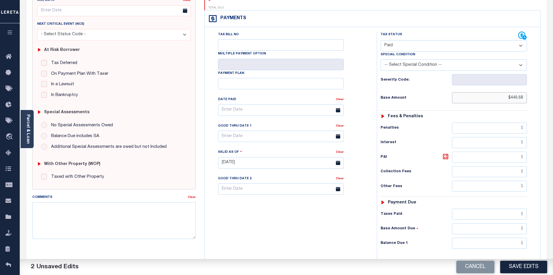
type input "$446.68"
click at [488, 208] on input "text" at bounding box center [489, 213] width 75 height 11
paste input "446.68"
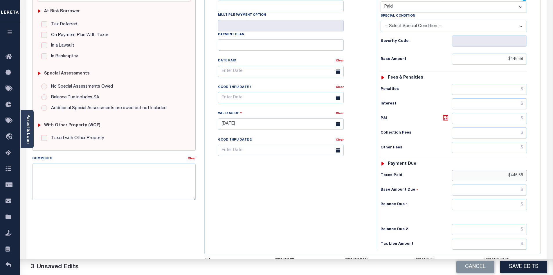
scroll to position [116, 0]
type input "$446.68"
click at [508, 198] on input "text" at bounding box center [489, 203] width 75 height 11
type input "$0.00"
click at [278, 198] on div "Tax Bill No Multiple Payment Option Payment Plan Clear" at bounding box center [289, 120] width 166 height 257
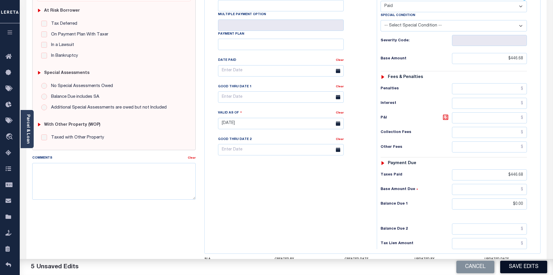
click at [526, 267] on button "Save Edits" at bounding box center [524, 266] width 47 height 12
type input "$446.68"
type input "$0"
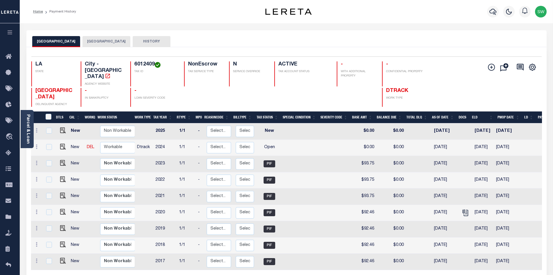
click at [109, 43] on button "[GEOGRAPHIC_DATA]" at bounding box center [107, 41] width 48 height 11
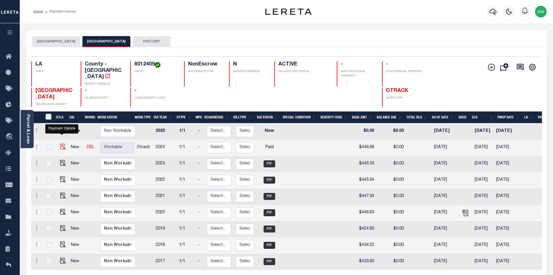
click at [61, 144] on img "" at bounding box center [63, 147] width 6 height 6
checkbox input "true"
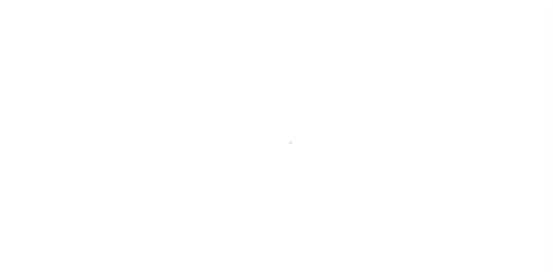
select select "PYD"
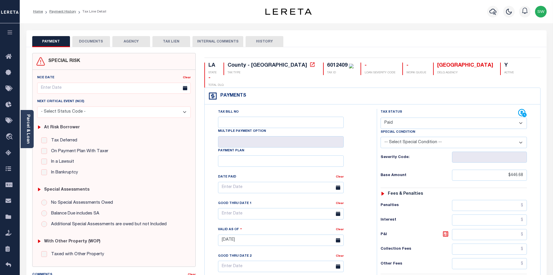
click at [91, 42] on button "DOCUMENTS" at bounding box center [91, 41] width 38 height 11
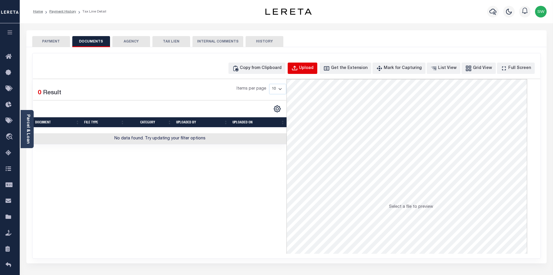
click at [314, 69] on div "Upload" at bounding box center [306, 68] width 15 height 6
select select "POP"
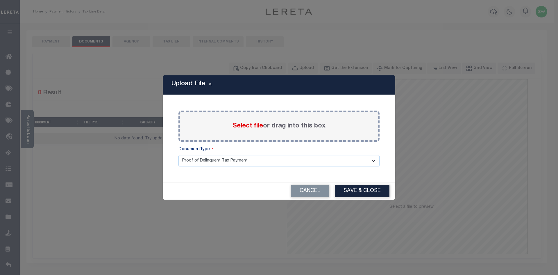
click at [236, 125] on span "Select file" at bounding box center [247, 126] width 31 height 6
click at [0, 0] on input "Select file or drag into this box" at bounding box center [0, 0] width 0 height 0
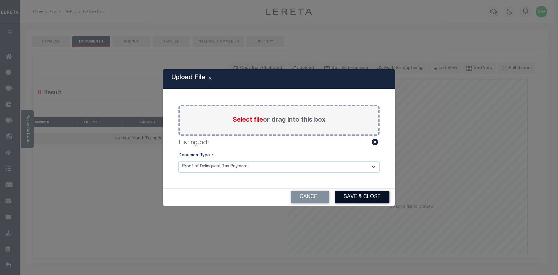
click at [347, 196] on button "Save & Close" at bounding box center [362, 197] width 55 height 12
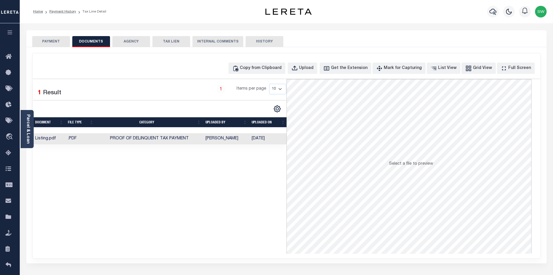
drag, startPoint x: 216, startPoint y: 198, endPoint x: 205, endPoint y: 167, distance: 32.3
click at [214, 195] on div "Selected 1 Result 1 Items per page 10 25 50 100" at bounding box center [160, 166] width 254 height 174
click at [60, 39] on button "PAYMENT" at bounding box center [51, 41] width 38 height 11
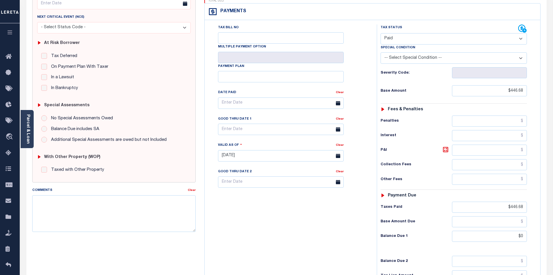
scroll to position [77, 0]
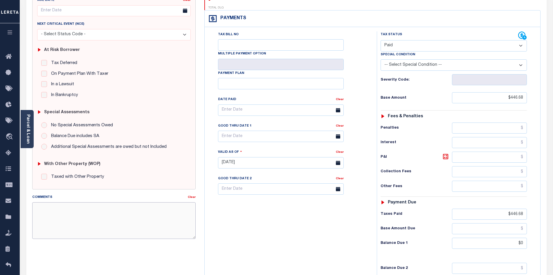
click at [67, 206] on textarea "Comments" at bounding box center [114, 220] width 164 height 37
click at [277, 230] on div "Tax Bill No Multiple Payment Option Payment Plan Clear" at bounding box center [289, 159] width 166 height 257
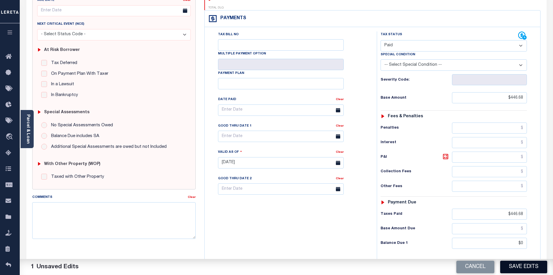
click at [533, 270] on button "Save Edits" at bounding box center [524, 266] width 47 height 12
type input "$446.68"
type input "$0"
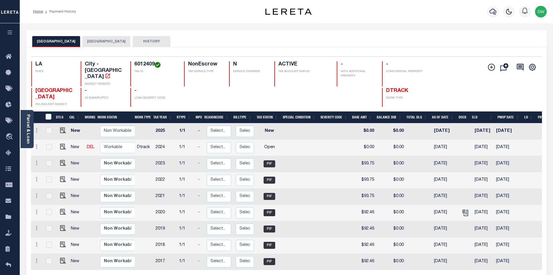
click at [97, 42] on button "[GEOGRAPHIC_DATA]" at bounding box center [107, 41] width 48 height 11
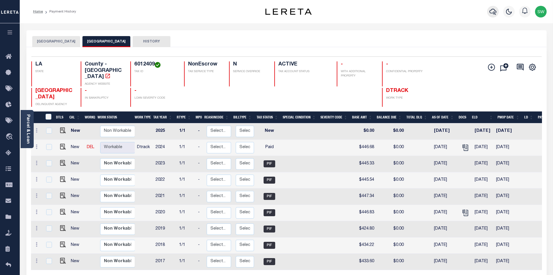
click at [494, 11] on icon "button" at bounding box center [493, 11] width 7 height 7
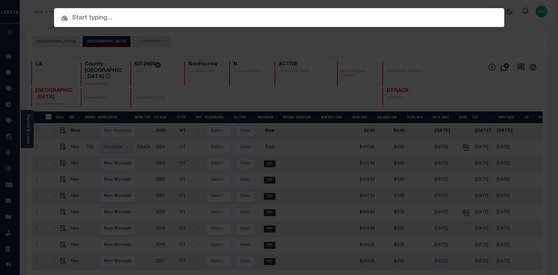
click at [98, 19] on input "text" at bounding box center [279, 18] width 450 height 10
paste input "942100028086"
type input "942100028086"
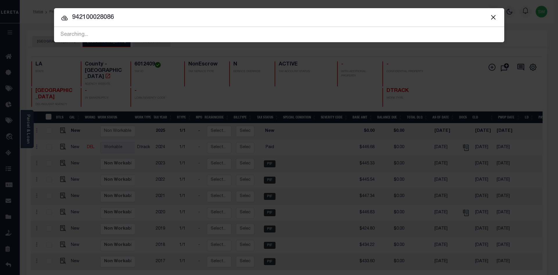
click at [67, 19] on icon at bounding box center [64, 18] width 6 height 5
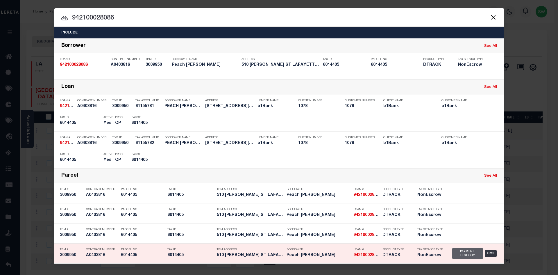
click at [468, 253] on div "Payment History" at bounding box center [467, 253] width 31 height 10
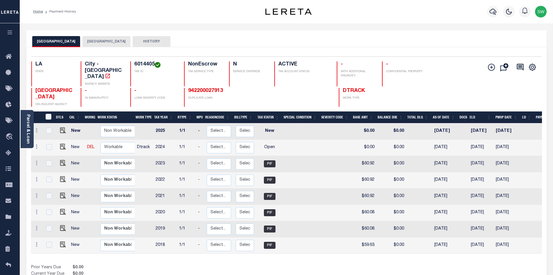
click at [289, 268] on div "Show Tax Lines before Bill Release Date Prior Years Due $0.00 Current Year Due …" at bounding box center [286, 273] width 511 height 19
click at [102, 43] on button "[GEOGRAPHIC_DATA]" at bounding box center [107, 41] width 48 height 11
click at [280, 264] on div "Prior Years Due $0.00 Current Year Due $0.00 Total Balance Due $0.00" at bounding box center [159, 273] width 256 height 19
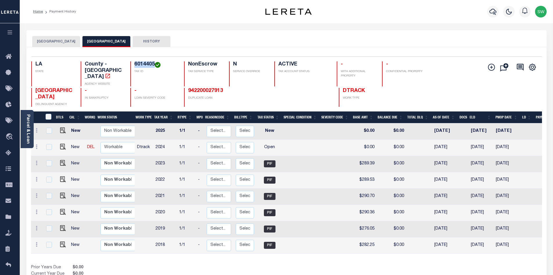
drag, startPoint x: 154, startPoint y: 64, endPoint x: 135, endPoint y: 64, distance: 18.9
click at [135, 64] on h4 "6014405" at bounding box center [155, 64] width 43 height 6
copy h4 "6014405"
click at [31, 121] on div "Parcel & Loan" at bounding box center [27, 129] width 13 height 38
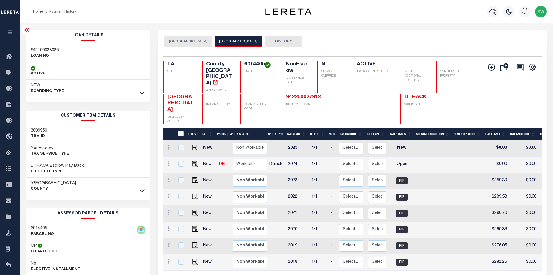
click at [139, 93] on link at bounding box center [142, 92] width 7 height 4
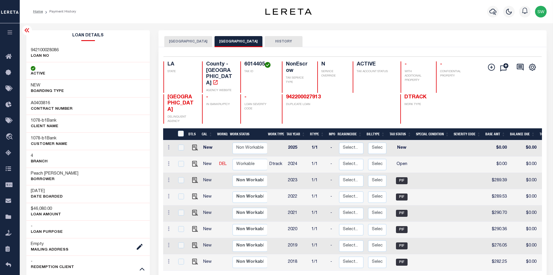
drag, startPoint x: 82, startPoint y: 175, endPoint x: 25, endPoint y: 173, distance: 57.0
copy h3 "Peach [PERSON_NAME]"
drag, startPoint x: 414, startPoint y: 259, endPoint x: 452, endPoint y: 257, distance: 38.1
click at [452, 257] on div "DTLS CAL WorkQ Work Status Work Type Tax Year RType MPO ReasonCode BillType Tax…" at bounding box center [352, 205] width 379 height 130
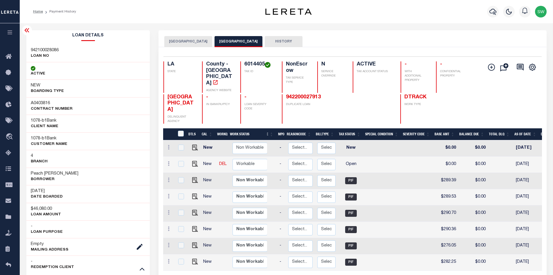
scroll to position [0, 51]
click at [433, 266] on div "DTLS CAL WorkQ Work Status Work Type Tax Year RType MPO ReasonCode BillType Tax…" at bounding box center [352, 214] width 379 height 172
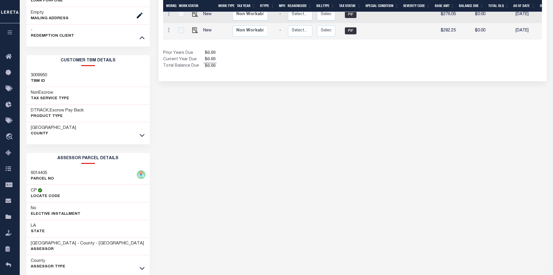
scroll to position [232, 0]
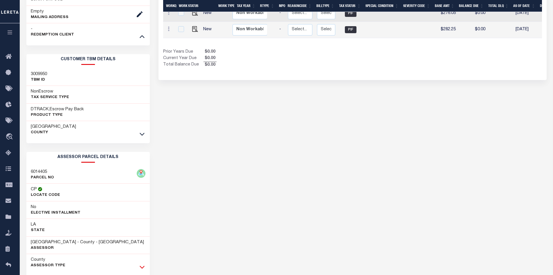
click at [143, 267] on icon at bounding box center [142, 266] width 5 height 6
click at [322, 200] on div "LAFAYETTE CITY LAFAYETTE PARISH HISTORY Selected 8" at bounding box center [352, 176] width 397 height 756
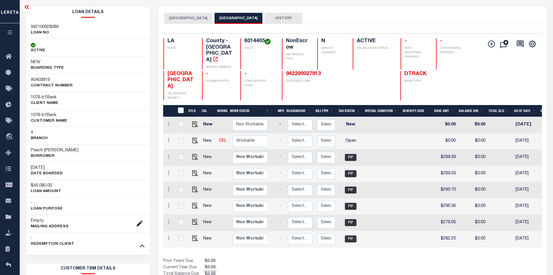
scroll to position [21, 0]
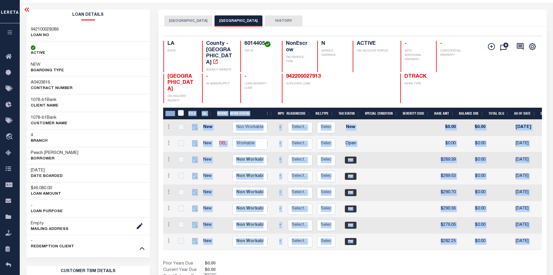
drag, startPoint x: 446, startPoint y: 240, endPoint x: 456, endPoint y: 237, distance: 11.1
click at [456, 237] on div "DTLS CAL WorkQ Work Status Work Type Tax Year RType MPO ReasonCode BillType Tax…" at bounding box center [352, 193] width 379 height 172
click at [454, 240] on div "DTLS CAL WorkQ Work Status Work Type Tax Year RType MPO ReasonCode BillType Tax…" at bounding box center [352, 193] width 379 height 172
click at [453, 260] on div "Show Tax Lines before Bill Release Date Prior Years Due $0.00 Current Year Due …" at bounding box center [352, 269] width 379 height 19
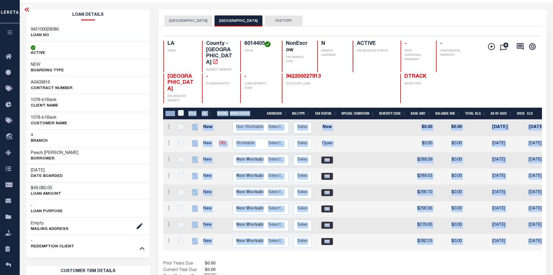
scroll to position [0, 77]
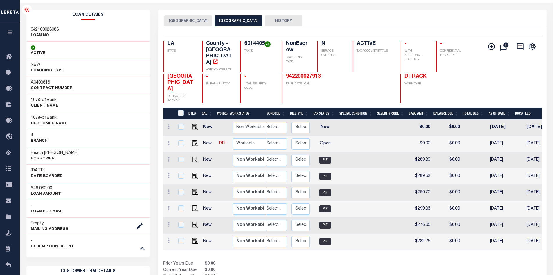
click at [77, 156] on h3 "Peach Orchard Properties" at bounding box center [55, 153] width 48 height 6
click at [89, 152] on div "Peach Orchard Properties Borrower" at bounding box center [88, 156] width 124 height 18
drag, startPoint x: 81, startPoint y: 153, endPoint x: 27, endPoint y: 154, distance: 54.6
click at [27, 154] on div "Peach Orchard Properties Borrower" at bounding box center [88, 156] width 124 height 18
copy h3 "Peach Orchard Properties"
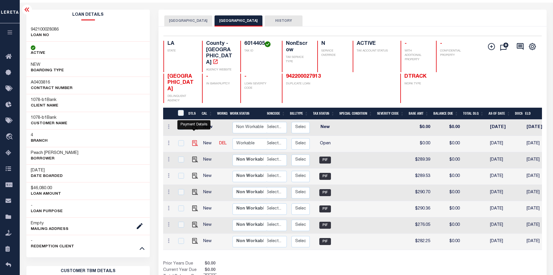
click at [194, 140] on img "" at bounding box center [195, 143] width 6 height 6
checkbox input "true"
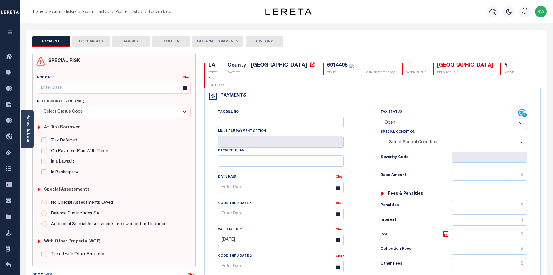
click at [521, 117] on select "- Select Status Code - Open Due/Unpaid Paid Incomplete No Tax Due Internal Refu…" at bounding box center [454, 122] width 146 height 11
select select "PYD"
click at [381, 117] on select "- Select Status Code - Open Due/Unpaid Paid Incomplete No Tax Due Internal Refu…" at bounding box center [454, 122] width 146 height 11
type input "[DATE]"
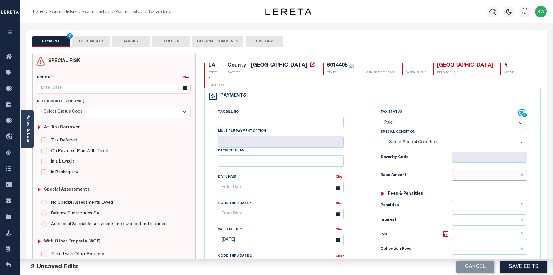
click at [496, 169] on input "text" at bounding box center [489, 174] width 75 height 11
paste input "305.94"
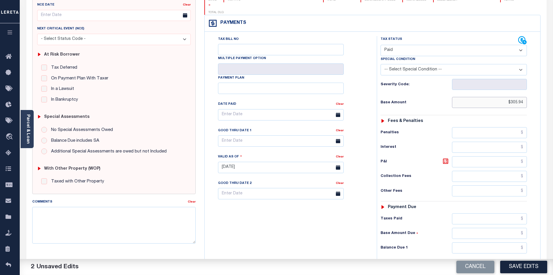
scroll to position [73, 0]
type input "$305.94"
click at [492, 213] on input "text" at bounding box center [489, 218] width 75 height 11
paste input "305.94"
type input "$305.94"
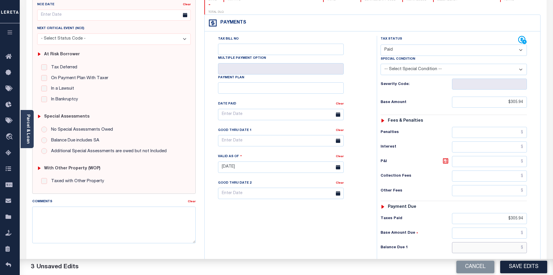
click at [510, 242] on input "text" at bounding box center [489, 247] width 75 height 11
type input "$0.00"
click at [334, 222] on div "Tax Bill No Multiple Payment Option Payment Plan Clear" at bounding box center [289, 164] width 166 height 257
click at [525, 267] on button "Save Edits" at bounding box center [524, 266] width 47 height 12
checkbox input "false"
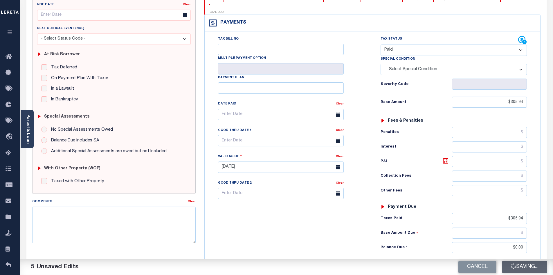
checkbox input "false"
type input "$305.94"
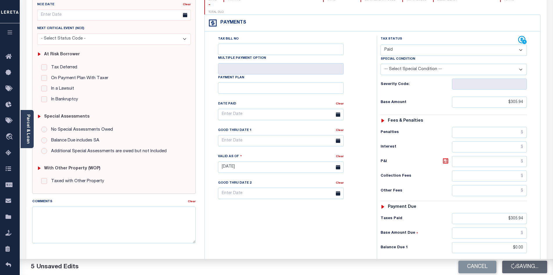
type input "$0"
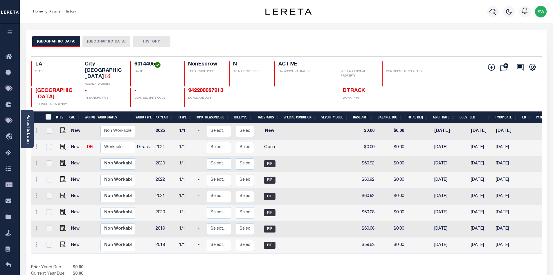
click at [91, 41] on button "[GEOGRAPHIC_DATA]" at bounding box center [107, 41] width 48 height 11
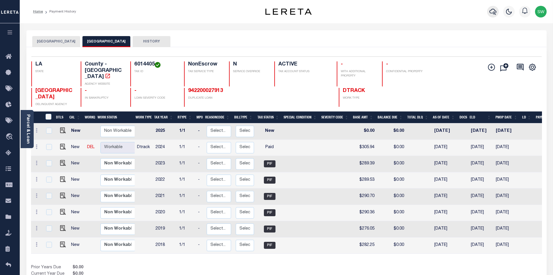
click at [495, 12] on icon "button" at bounding box center [493, 11] width 7 height 7
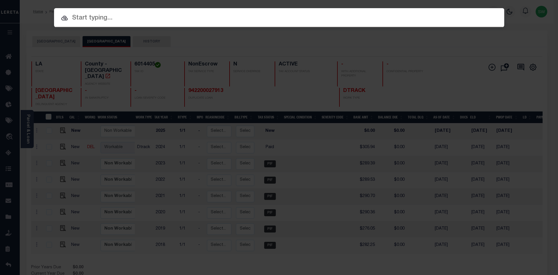
click at [79, 17] on input "text" at bounding box center [279, 18] width 450 height 10
paste input "942200005760"
type input "942200005760"
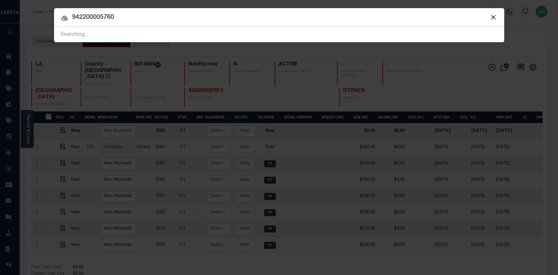
click at [63, 18] on icon at bounding box center [64, 18] width 7 height 7
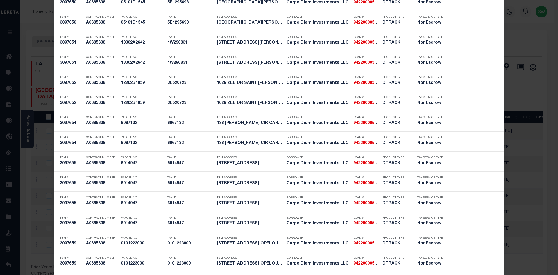
scroll to position [546, 0]
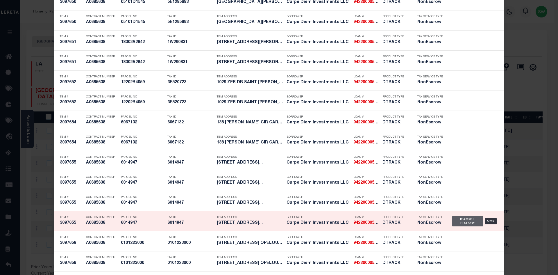
click at [462, 224] on div "Payment History" at bounding box center [467, 221] width 31 height 10
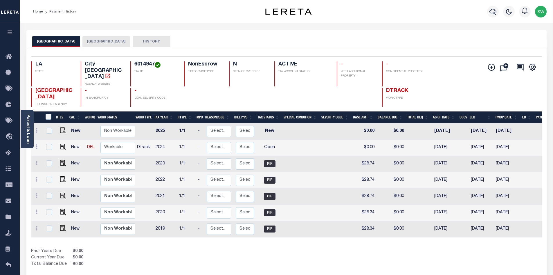
click at [97, 39] on button "[GEOGRAPHIC_DATA]" at bounding box center [107, 41] width 48 height 11
click at [310, 264] on div "Selected 7 Results 1 Items per page 25 50 100 LA STATE 6014947" at bounding box center [286, 163] width 521 height 232
drag, startPoint x: 154, startPoint y: 62, endPoint x: 134, endPoint y: 64, distance: 19.5
click at [134, 64] on h4 "6014947" at bounding box center [155, 64] width 43 height 6
copy h4 "6014947"
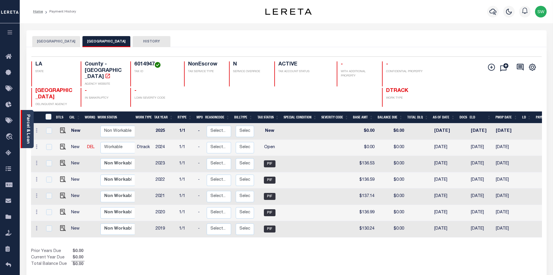
click at [31, 127] on div "Parcel & Loan" at bounding box center [27, 129] width 13 height 38
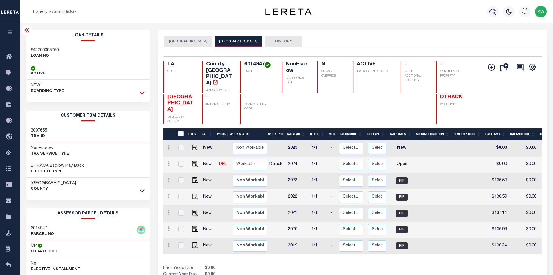
click at [140, 92] on icon at bounding box center [142, 93] width 5 height 3
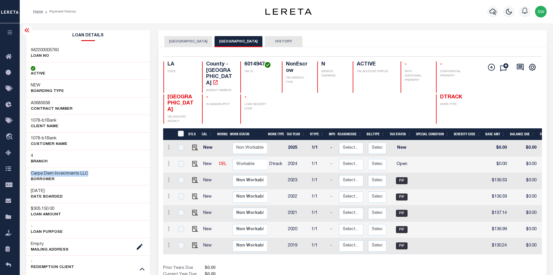
drag, startPoint x: 92, startPoint y: 172, endPoint x: 31, endPoint y: 174, distance: 60.7
click at [31, 174] on div "Carpe Diem Investments LLC Borrower" at bounding box center [88, 176] width 124 height 18
copy h3 "Carpe Diem Investments LLC"
click at [194, 161] on img "" at bounding box center [195, 164] width 6 height 6
checkbox input "true"
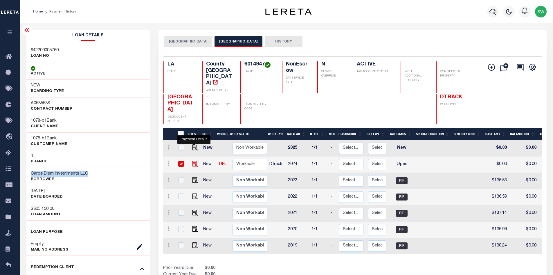
checkbox input "true"
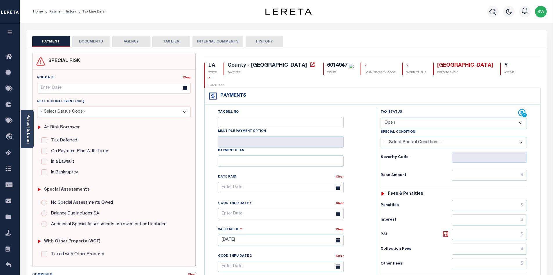
click at [519, 117] on select "- Select Status Code - Open Due/Unpaid Paid Incomplete No Tax Due Internal Refu…" at bounding box center [454, 122] width 146 height 11
select select "PYD"
click at [381, 117] on select "- Select Status Code - Open Due/Unpaid Paid Incomplete No Tax Due Internal Refu…" at bounding box center [454, 122] width 146 height 11
type input "10/06/2025"
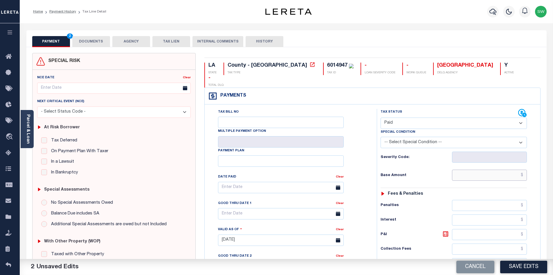
click at [480, 169] on input "text" at bounding box center [489, 174] width 75 height 11
paste input "150.44"
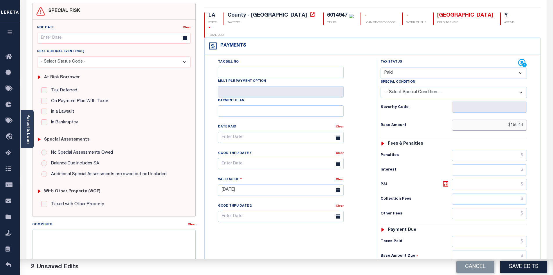
scroll to position [51, 0]
type input "$150.44"
click at [479, 235] on input "text" at bounding box center [489, 240] width 75 height 11
paste input "150.44"
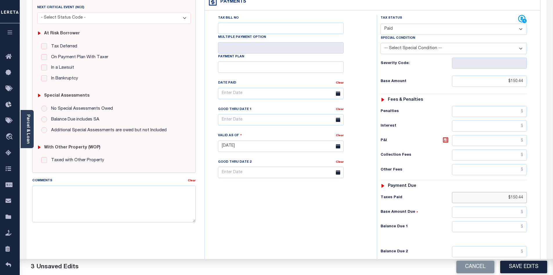
scroll to position [105, 0]
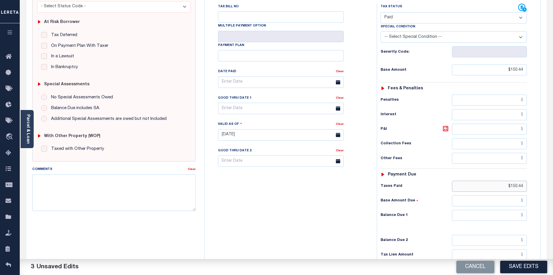
type input "$150.44"
click at [510, 209] on input "text" at bounding box center [489, 214] width 75 height 11
type input "$0.00"
click at [400, 195] on div "Tax Status Status - Select Status Code -" at bounding box center [456, 131] width 158 height 257
click at [350, 191] on div "Tax Bill No Multiple Payment Option Payment Plan Clear" at bounding box center [289, 131] width 166 height 257
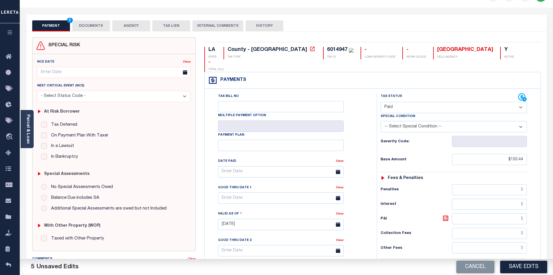
scroll to position [0, 0]
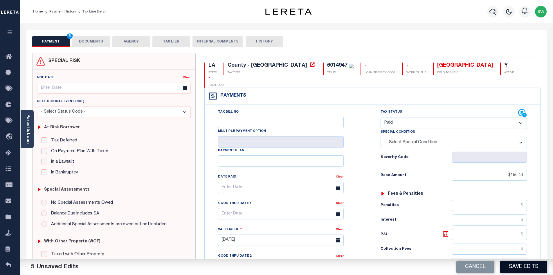
click at [523, 268] on button "Save Edits" at bounding box center [524, 266] width 47 height 12
checkbox input "false"
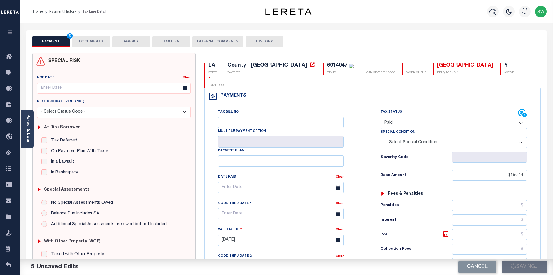
type input "$150.44"
type input "$0"
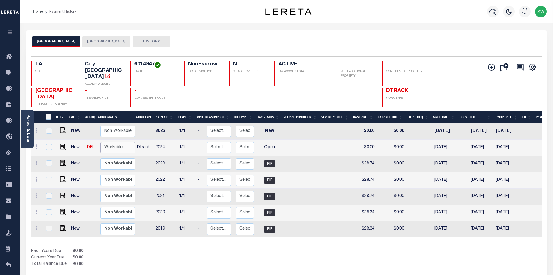
click at [114, 142] on select "Non Workable Workable" at bounding box center [118, 147] width 35 height 11
checkbox input "true"
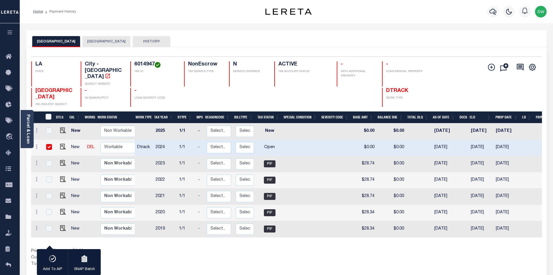
click at [222, 249] on div "Prior Years Due $0.00 Current Year Due $0.00 Total Balance Due $0.00" at bounding box center [159, 257] width 256 height 19
click at [100, 44] on button "[GEOGRAPHIC_DATA]" at bounding box center [107, 41] width 48 height 11
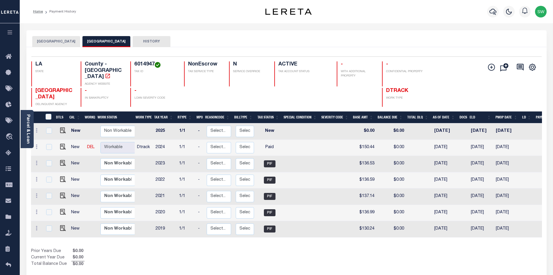
click at [180, 258] on div "Prior Years Due $0.00 Current Year Due $0.00 Total Balance Due $0.00" at bounding box center [159, 257] width 256 height 19
click at [492, 12] on icon "button" at bounding box center [493, 11] width 7 height 7
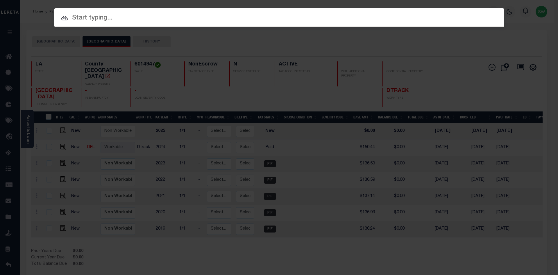
click at [83, 19] on input "text" at bounding box center [279, 18] width 450 height 10
paste input "942200001744"
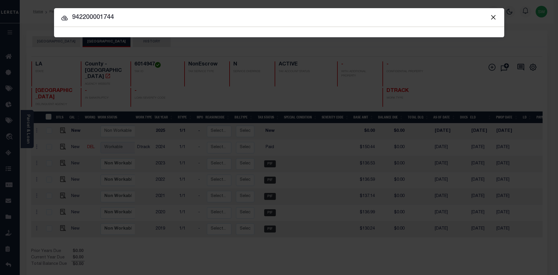
type input "942200001744"
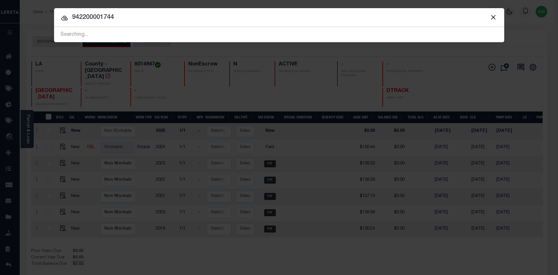
click at [64, 17] on icon at bounding box center [64, 18] width 6 height 5
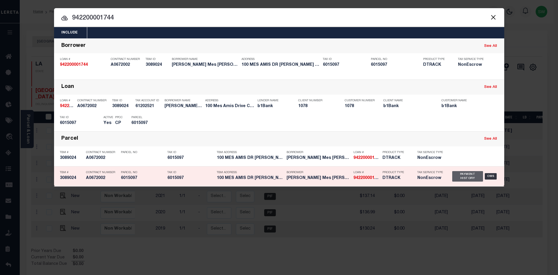
click at [464, 175] on div "Payment History" at bounding box center [467, 176] width 31 height 10
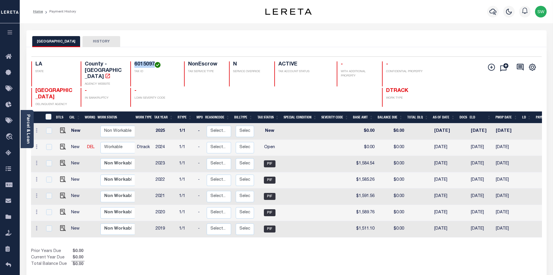
drag, startPoint x: 155, startPoint y: 64, endPoint x: 135, endPoint y: 64, distance: 19.8
click at [135, 64] on h4 "6015097" at bounding box center [155, 64] width 43 height 6
copy h4 "6015097"
click at [25, 124] on div "Parcel & Loan" at bounding box center [27, 129] width 13 height 38
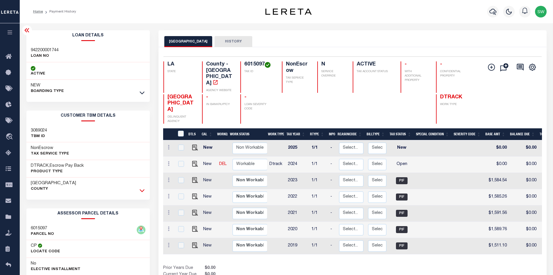
click at [143, 190] on icon at bounding box center [142, 190] width 5 height 6
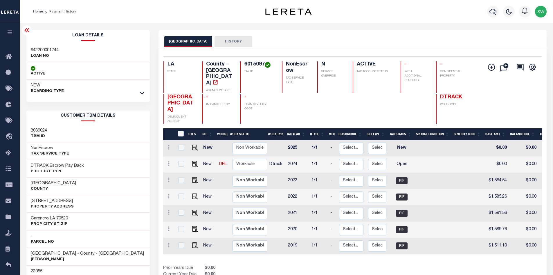
click at [145, 94] on div at bounding box center [142, 92] width 7 height 6
click at [143, 94] on icon at bounding box center [142, 92] width 5 height 6
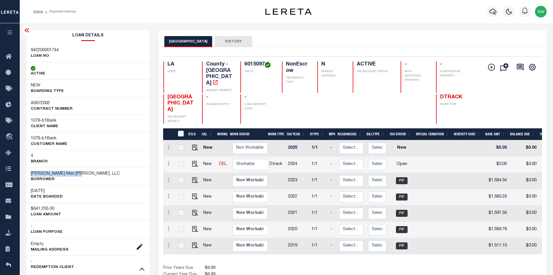
drag, startPoint x: 81, startPoint y: 173, endPoint x: 26, endPoint y: 175, distance: 55.8
copy h3 "[PERSON_NAME] Mes [PERSON_NAME], LLC"
click at [195, 161] on img "" at bounding box center [195, 164] width 6 height 6
checkbox input "true"
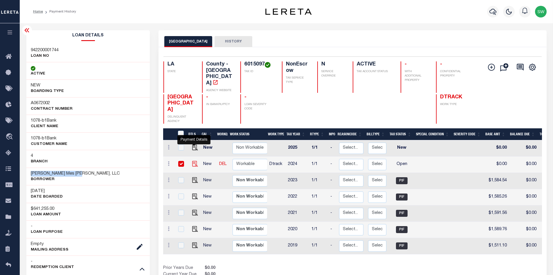
checkbox input "true"
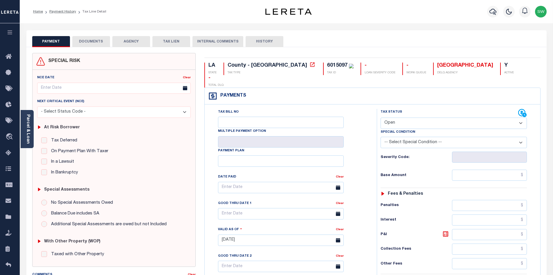
click at [519, 117] on select "- Select Status Code - Open Due/Unpaid Paid Incomplete No Tax Due Internal Refu…" at bounding box center [454, 122] width 146 height 11
select select "PYD"
click at [381, 117] on select "- Select Status Code - Open Due/Unpaid Paid Incomplete No Tax Due Internal Refu…" at bounding box center [454, 122] width 146 height 11
type input "[DATE]"
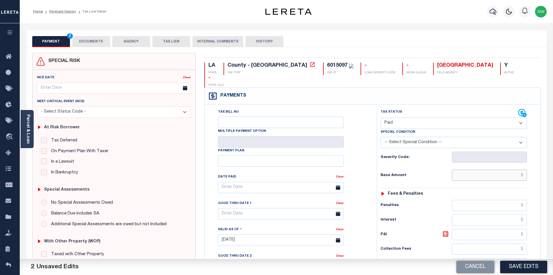
click at [477, 169] on input "text" at bounding box center [489, 174] width 75 height 11
paste input "1,589.22"
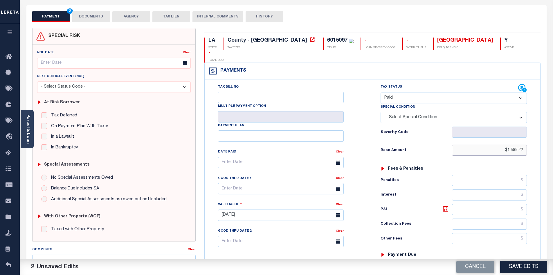
scroll to position [29, 0]
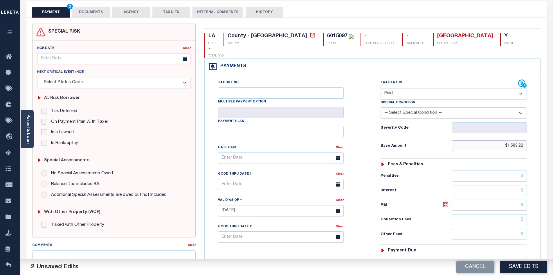
type input "$1,589.22"
click at [479, 256] on input "text" at bounding box center [489, 261] width 75 height 11
paste input "1,589.22"
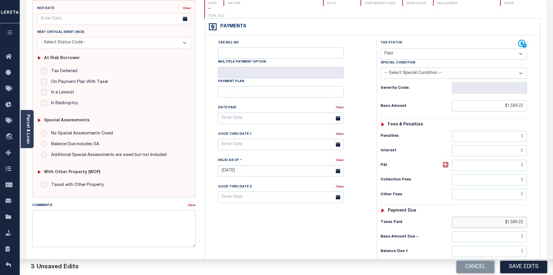
scroll to position [75, 0]
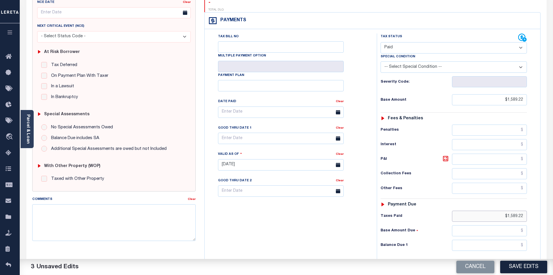
type input "$1,589.22"
click at [509, 239] on input "text" at bounding box center [489, 244] width 75 height 11
type input "$0.00"
click at [316, 226] on div "Tax Bill No Multiple Payment Option Payment Plan Clear" at bounding box center [289, 161] width 166 height 257
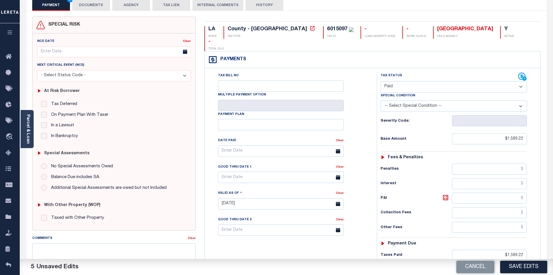
scroll to position [0, 0]
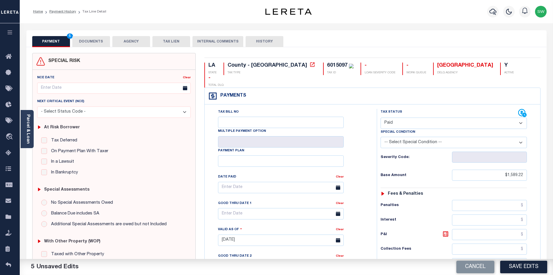
click at [83, 44] on button "DOCUMENTS" at bounding box center [91, 41] width 38 height 11
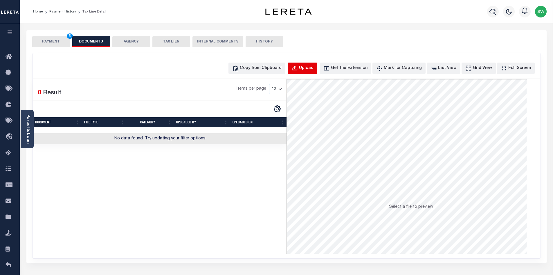
click at [314, 67] on div "Upload" at bounding box center [306, 68] width 15 height 6
select select "POP"
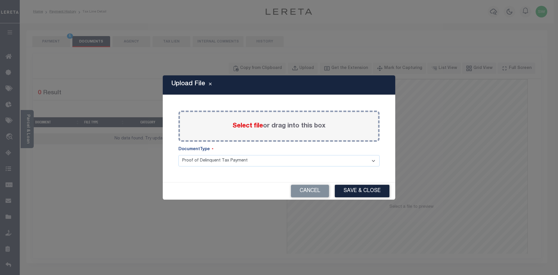
click at [250, 126] on span "Select file" at bounding box center [247, 126] width 31 height 6
click at [0, 0] on input "Select file or drag into this box" at bounding box center [0, 0] width 0 height 0
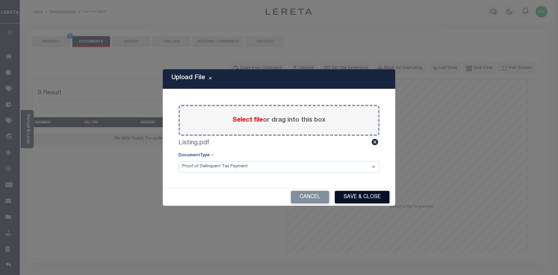
click at [369, 198] on button "Save & Close" at bounding box center [362, 197] width 55 height 12
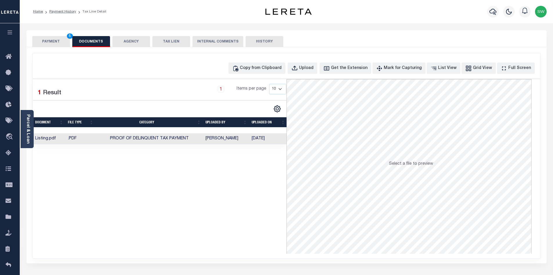
drag, startPoint x: 201, startPoint y: 203, endPoint x: 193, endPoint y: 192, distance: 13.5
click at [201, 202] on div "Selected 1 Result 1 Items per page 10 25 50 100" at bounding box center [160, 166] width 254 height 174
click at [53, 42] on button "PAYMENT 5" at bounding box center [51, 41] width 38 height 11
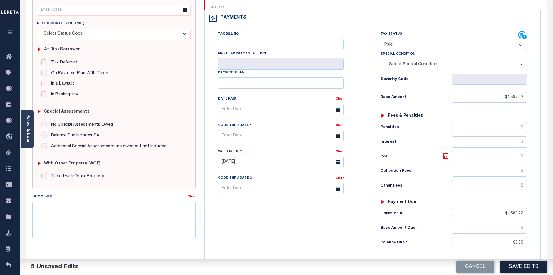
scroll to position [80, 0]
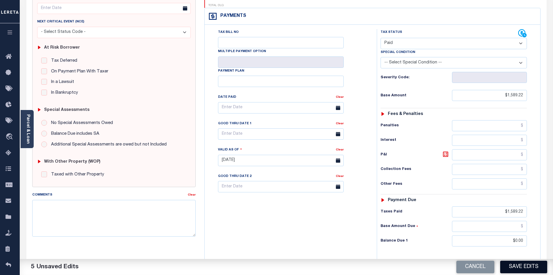
click at [524, 264] on button "Save Edits" at bounding box center [524, 266] width 47 height 12
checkbox input "false"
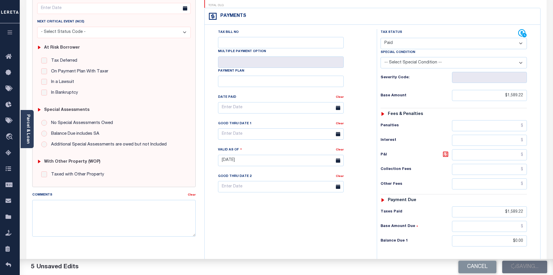
type input "$1,589.22"
type input "$0"
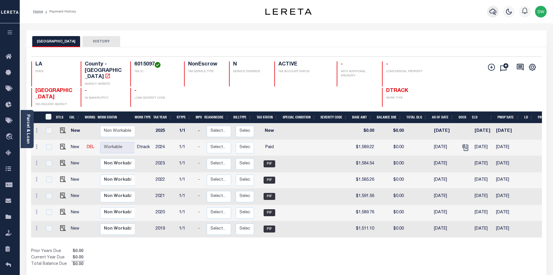
click at [494, 13] on icon "button" at bounding box center [493, 12] width 7 height 6
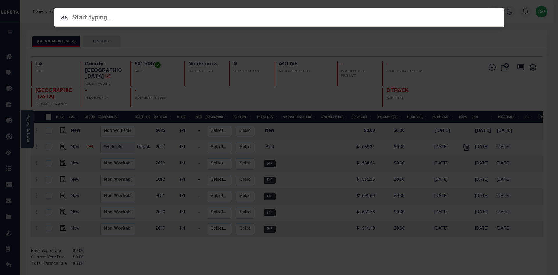
click at [110, 21] on input "text" at bounding box center [279, 18] width 450 height 10
paste input "942100025496"
type input "942100025496"
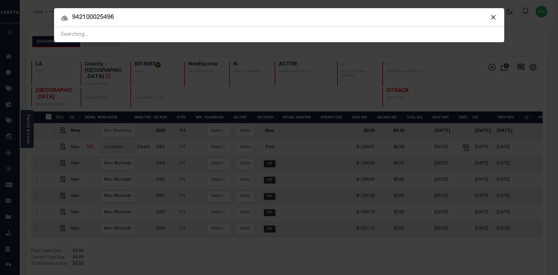
click at [65, 18] on icon at bounding box center [64, 18] width 7 height 7
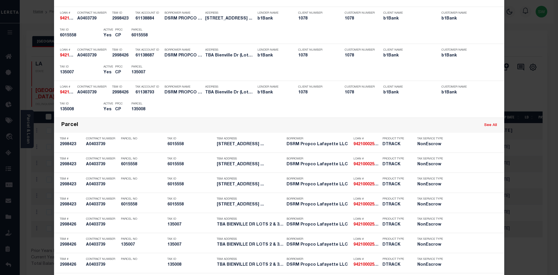
scroll to position [198, 0]
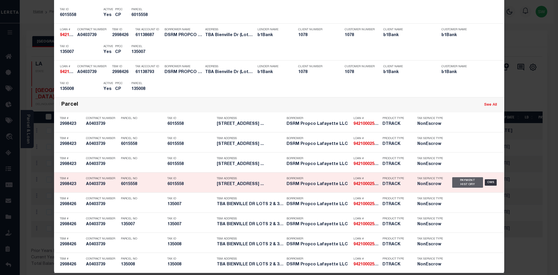
click at [474, 182] on div "Payment History" at bounding box center [467, 182] width 31 height 10
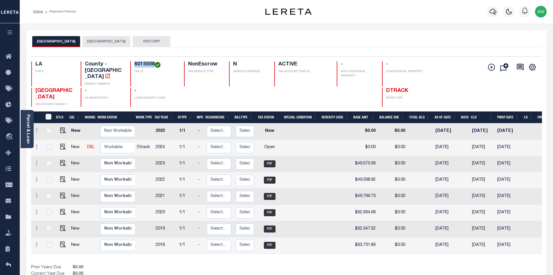
drag, startPoint x: 154, startPoint y: 64, endPoint x: 135, endPoint y: 65, distance: 18.9
click at [135, 65] on h4 "6015558" at bounding box center [155, 64] width 43 height 6
copy h4 "6015558"
drag, startPoint x: 28, startPoint y: 132, endPoint x: 46, endPoint y: 126, distance: 19.0
click at [28, 132] on link "Parcel & Loan" at bounding box center [28, 128] width 4 height 29
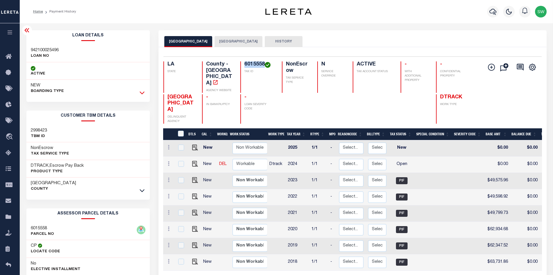
click at [142, 92] on icon at bounding box center [142, 92] width 5 height 6
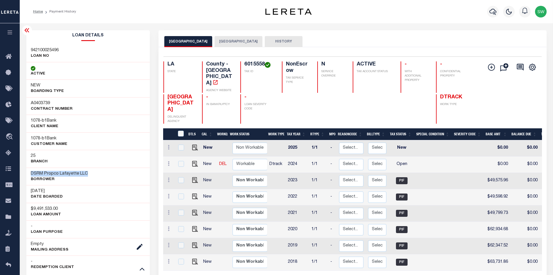
drag, startPoint x: 89, startPoint y: 173, endPoint x: 31, endPoint y: 175, distance: 58.1
click at [31, 175] on div "DSRM Propco Lafayette LLC Borrower" at bounding box center [88, 176] width 124 height 18
copy h3 "DSRM Propco Lafayette LLC"
click at [193, 161] on img "" at bounding box center [195, 164] width 6 height 6
checkbox input "true"
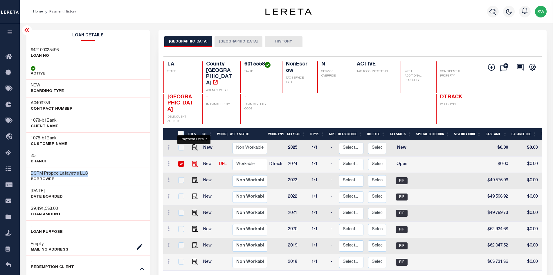
checkbox input "true"
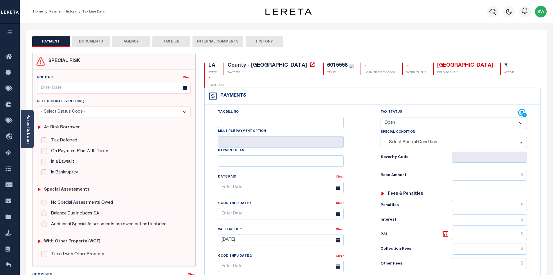
click at [520, 117] on select "- Select Status Code - Open Due/Unpaid Paid Incomplete No Tax Due Internal Refu…" at bounding box center [454, 122] width 146 height 11
select select "PYD"
click at [381, 117] on select "- Select Status Code - Open Due/Unpaid Paid Incomplete No Tax Due Internal Refu…" at bounding box center [454, 122] width 146 height 11
type input "[DATE]"
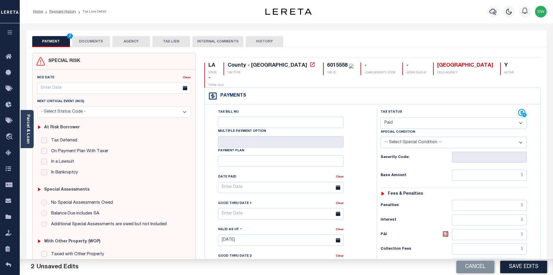
click at [368, 134] on div "Tax Bill No Multiple Payment Option Payment Plan Clear" at bounding box center [290, 190] width 158 height 163
click at [480, 169] on input "text" at bounding box center [489, 174] width 75 height 11
paste input "49,725.14"
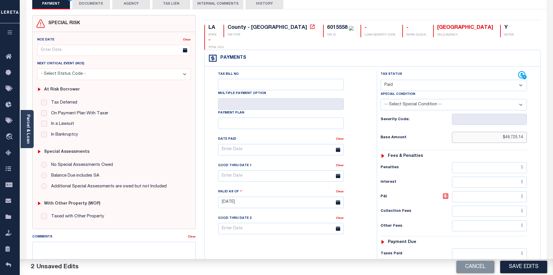
scroll to position [46, 0]
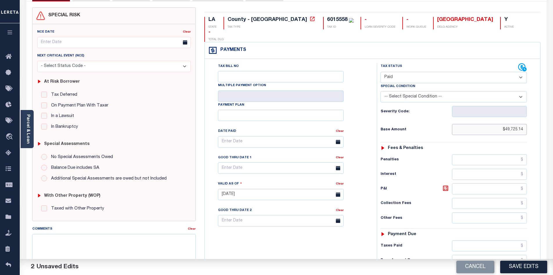
type input "$49,725.14"
click at [483, 240] on input "text" at bounding box center [489, 245] width 75 height 11
paste input "49,725.14"
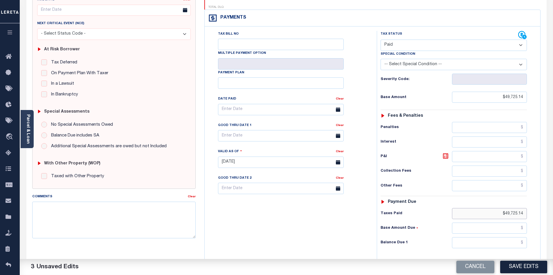
scroll to position [78, 0]
type input "$49,725.14"
click at [506, 236] on input "text" at bounding box center [489, 241] width 75 height 11
type input "$0.00"
drag, startPoint x: 331, startPoint y: 234, endPoint x: 337, endPoint y: 226, distance: 9.9
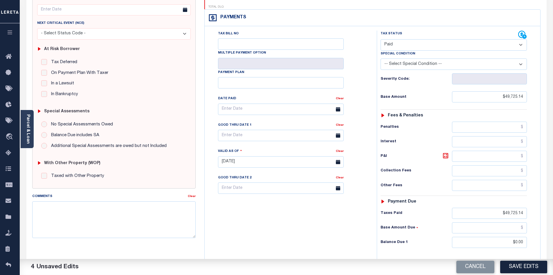
click at [331, 233] on div "Tax Bill No Multiple Payment Option Payment Plan Clear" at bounding box center [289, 159] width 166 height 257
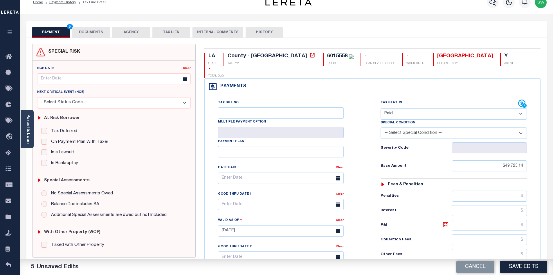
scroll to position [0, 0]
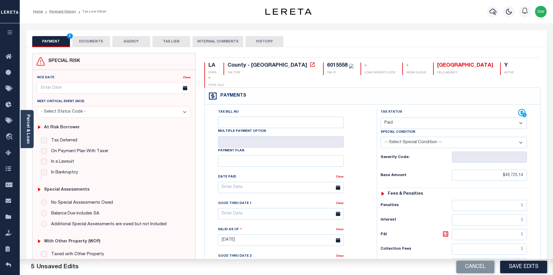
click at [100, 37] on button "DOCUMENTS" at bounding box center [91, 41] width 38 height 11
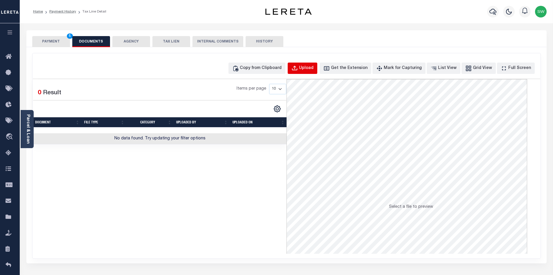
click at [314, 70] on div "Upload" at bounding box center [306, 68] width 15 height 6
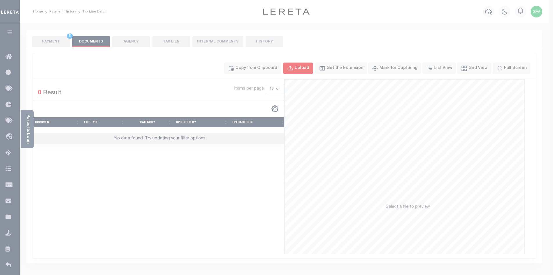
select select "POP"
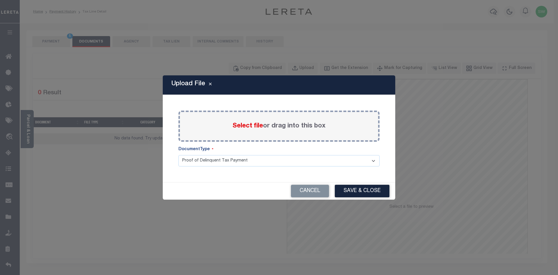
click at [255, 128] on span "Select file" at bounding box center [247, 126] width 31 height 6
click at [0, 0] on input "Select file or drag into this box" at bounding box center [0, 0] width 0 height 0
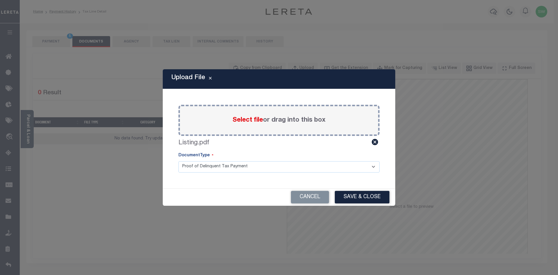
click at [354, 194] on button "Save & Close" at bounding box center [362, 197] width 55 height 12
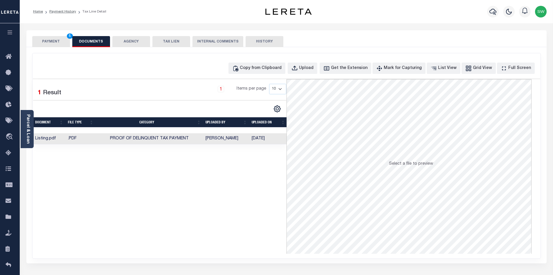
drag, startPoint x: 59, startPoint y: 39, endPoint x: 116, endPoint y: 77, distance: 68.6
click at [59, 40] on button "PAYMENT 5" at bounding box center [51, 41] width 38 height 11
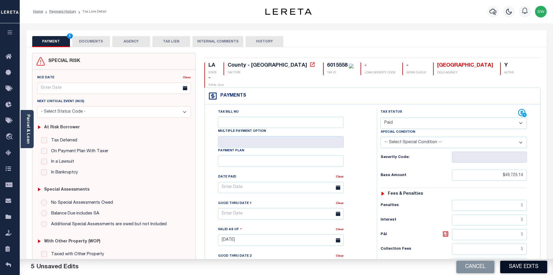
click at [524, 266] on button "Save Edits" at bounding box center [524, 266] width 47 height 12
checkbox input "false"
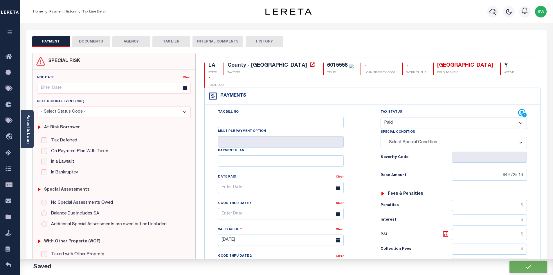
type input "$49,725.14"
type input "$0"
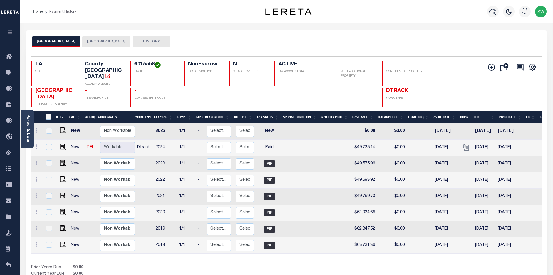
drag, startPoint x: 210, startPoint y: 265, endPoint x: 233, endPoint y: 243, distance: 31.9
click at [210, 265] on div "Prior Years Due $0.00 Current Year Due $0.00 Total Balance Due $0.00" at bounding box center [159, 273] width 256 height 19
click at [495, 12] on icon "button" at bounding box center [493, 11] width 7 height 7
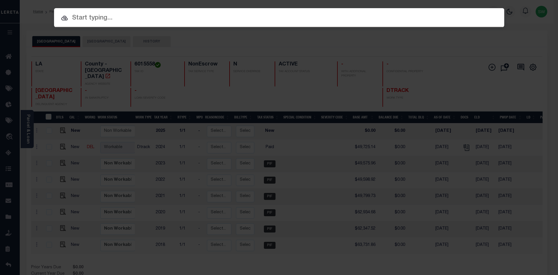
click at [78, 19] on input "text" at bounding box center [279, 18] width 450 height 10
paste input "17185124"
type input "17185124"
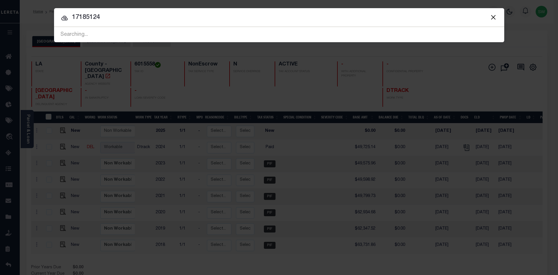
click at [67, 18] on icon at bounding box center [64, 18] width 7 height 7
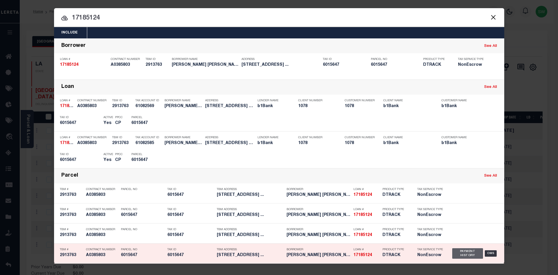
click at [475, 254] on div "Payment History" at bounding box center [467, 253] width 31 height 10
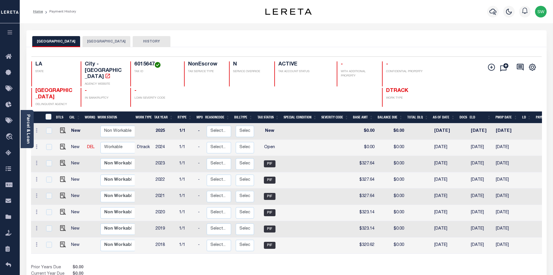
click at [106, 42] on button "[GEOGRAPHIC_DATA]" at bounding box center [107, 41] width 48 height 11
drag, startPoint x: 154, startPoint y: 63, endPoint x: 134, endPoint y: 65, distance: 20.1
click at [134, 65] on div "6015647 TAX ID" at bounding box center [153, 73] width 47 height 25
copy h4 "6015647"
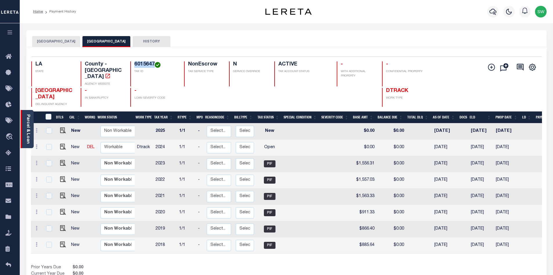
click at [27, 128] on link "Parcel & Loan" at bounding box center [28, 128] width 4 height 29
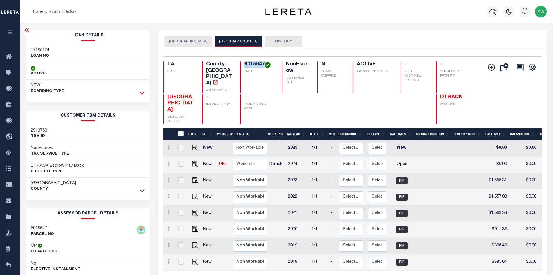
click at [140, 93] on icon at bounding box center [142, 92] width 5 height 6
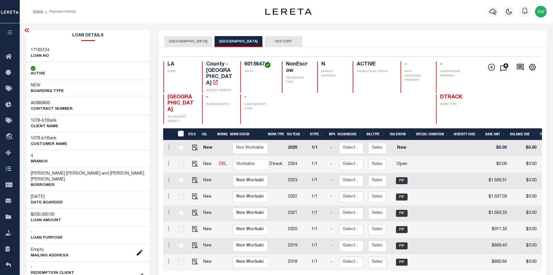
click at [77, 173] on h3 "Richard Freeman Helmer and Renee Marie Miller Helmer" at bounding box center [88, 177] width 115 height 12
drag, startPoint x: 79, startPoint y: 175, endPoint x: 66, endPoint y: 171, distance: 13.5
click at [66, 171] on h3 "Richard Freeman Helmer and Renee Marie Miller Helmer" at bounding box center [88, 177] width 115 height 12
copy h3 "Helmer"
click at [79, 174] on h3 "Richard Freeman Helmer and Renee Marie Miller Helmer" at bounding box center [88, 177] width 115 height 12
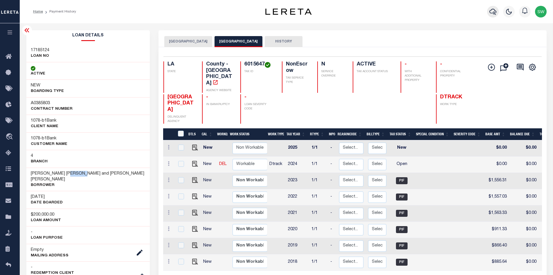
click at [494, 12] on icon "button" at bounding box center [493, 12] width 7 height 6
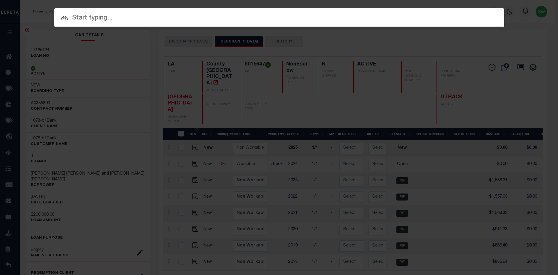
click at [83, 21] on input "text" at bounding box center [279, 18] width 450 height 10
paste input "952100009226"
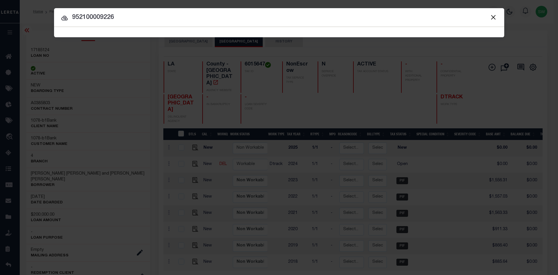
type input "952100009226"
click at [63, 18] on icon at bounding box center [64, 18] width 7 height 7
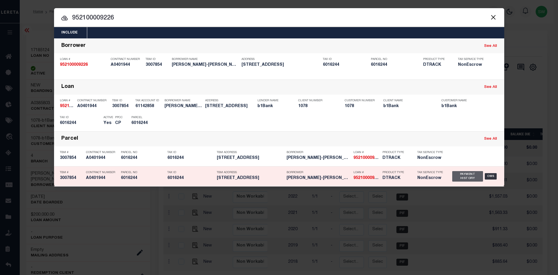
click at [466, 176] on div "Payment History" at bounding box center [467, 176] width 31 height 10
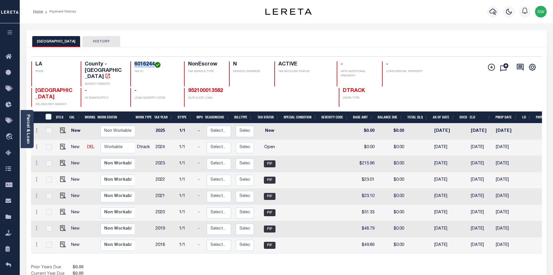
drag, startPoint x: 153, startPoint y: 63, endPoint x: 130, endPoint y: 64, distance: 23.3
click at [130, 64] on div "6016244 TAX ID" at bounding box center [153, 73] width 47 height 25
copy h4 "6016244"
click at [62, 144] on img "" at bounding box center [63, 147] width 6 height 6
checkbox input "true"
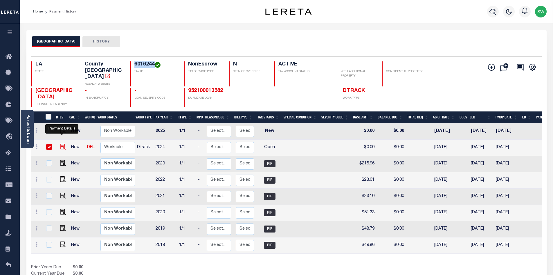
checkbox input "true"
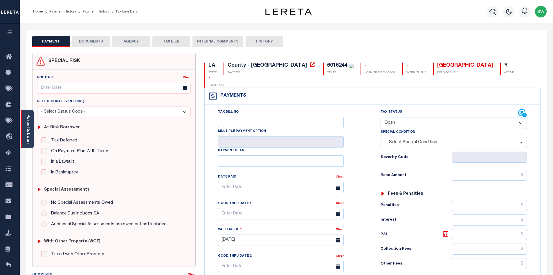
click at [28, 129] on link "Parcel & Loan" at bounding box center [28, 128] width 4 height 29
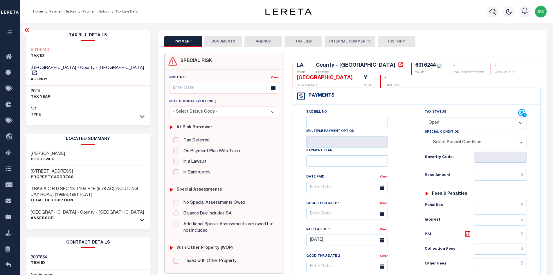
drag, startPoint x: 92, startPoint y: 147, endPoint x: 78, endPoint y: 145, distance: 14.1
click at [78, 148] on div "PHILLIPS AARON ERN WUEI Borrower" at bounding box center [88, 157] width 124 height 18
copy h3 "WUEI"
click at [520, 123] on select "- Select Status Code - Open Due/Unpaid Paid Incomplete No Tax Due Internal Refu…" at bounding box center [476, 122] width 102 height 11
select select "PYD"
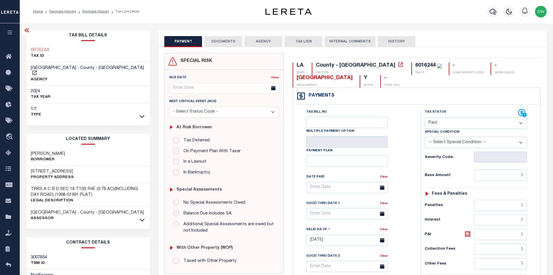
click at [425, 118] on select "- Select Status Code - Open Due/Unpaid Paid Incomplete No Tax Due Internal Refu…" at bounding box center [476, 122] width 102 height 11
type input "[DATE]"
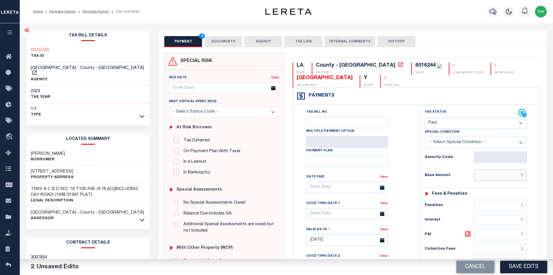
click at [490, 175] on input "text" at bounding box center [500, 174] width 53 height 11
paste input "640.63"
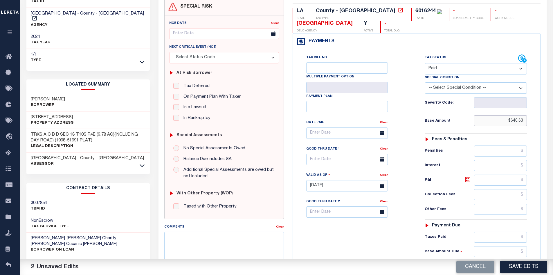
scroll to position [57, 0]
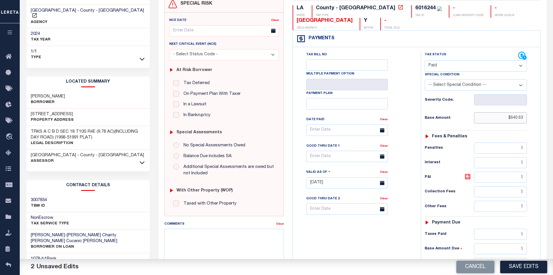
type input "$640.63"
click at [504, 238] on input "text" at bounding box center [500, 233] width 53 height 11
click at [503, 236] on input "text" at bounding box center [500, 233] width 53 height 11
paste input "640.63"
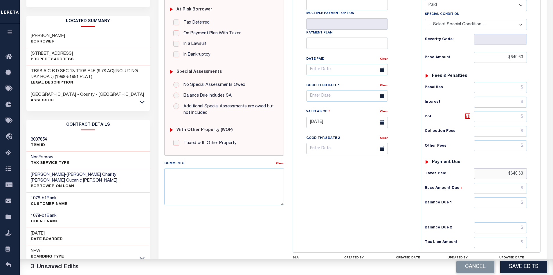
scroll to position [123, 0]
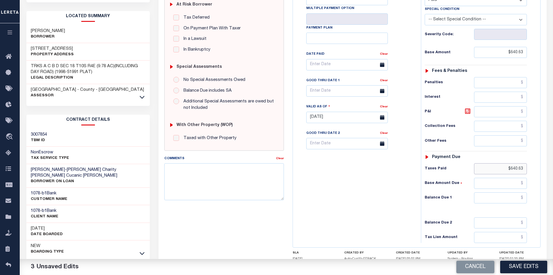
type input "$640.63"
click at [507, 200] on input "text" at bounding box center [500, 197] width 53 height 11
type input "$0.00"
click at [333, 203] on div "Tax Bill No Multiple Payment Option Payment Plan Clear" at bounding box center [356, 114] width 122 height 257
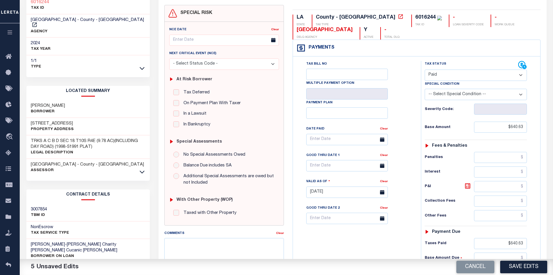
scroll to position [0, 0]
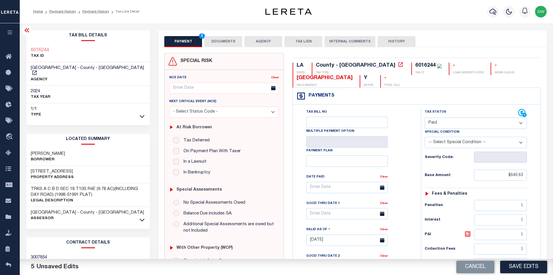
click at [231, 40] on button "DOCUMENTS" at bounding box center [224, 41] width 38 height 11
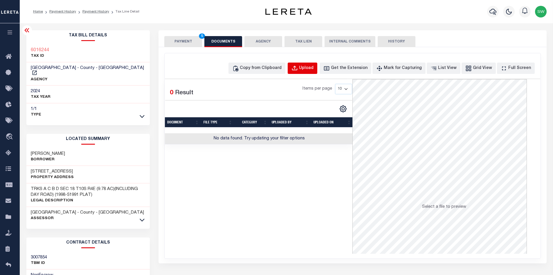
click at [314, 65] on div "Upload" at bounding box center [306, 68] width 15 height 6
select select "POP"
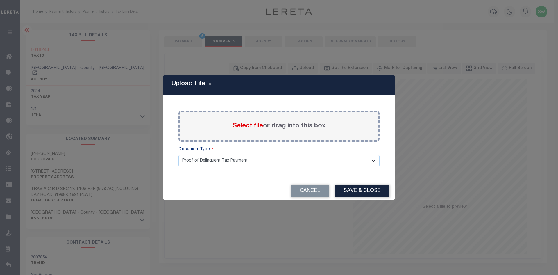
click at [245, 124] on span "Select file" at bounding box center [247, 126] width 31 height 6
click at [0, 0] on input "Select file or drag into this box" at bounding box center [0, 0] width 0 height 0
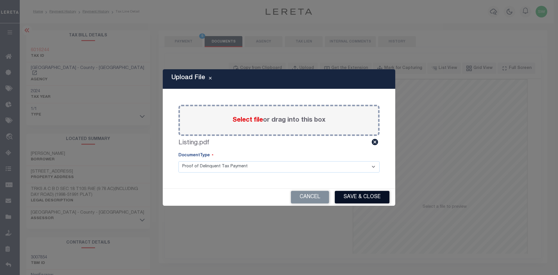
click at [365, 201] on button "Save & Close" at bounding box center [362, 197] width 55 height 12
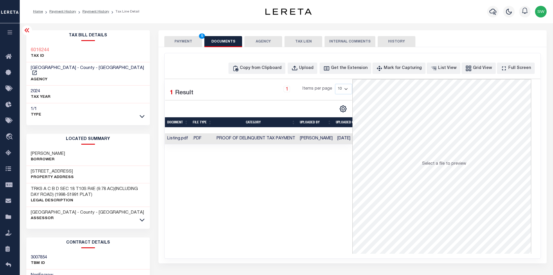
drag, startPoint x: 321, startPoint y: 214, endPoint x: 340, endPoint y: 164, distance: 53.9
click at [321, 214] on div "Selected 1 Result 1 Items per page 10 25 50 100" at bounding box center [259, 166] width 188 height 174
click at [185, 39] on button "PAYMENT 5" at bounding box center [183, 41] width 38 height 11
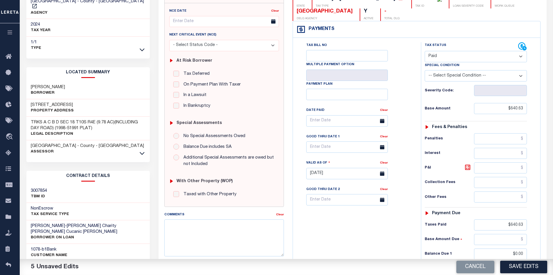
scroll to position [74, 0]
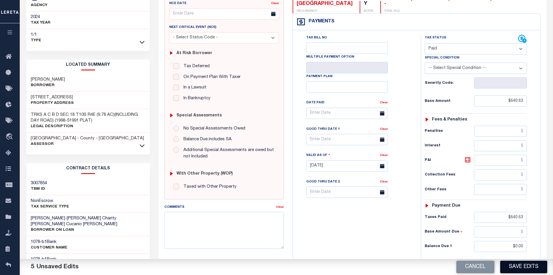
click at [526, 265] on button "Save Edits" at bounding box center [524, 266] width 47 height 12
checkbox input "false"
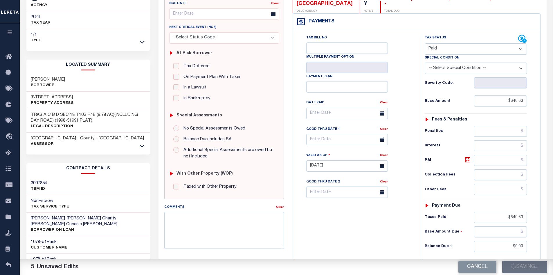
type input "$640.63"
type input "$0"
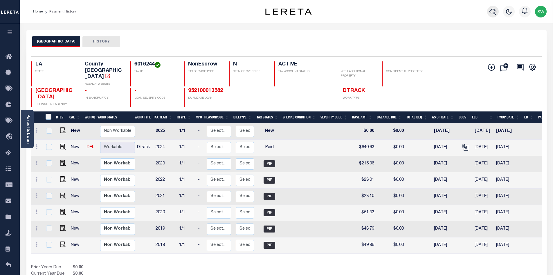
click at [493, 12] on icon "button" at bounding box center [493, 11] width 7 height 7
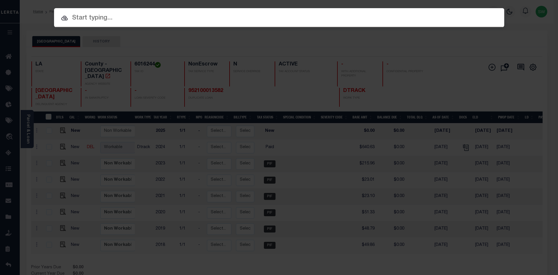
click at [88, 19] on input "text" at bounding box center [279, 18] width 450 height 10
paste input "942100006595"
type input "942100006595"
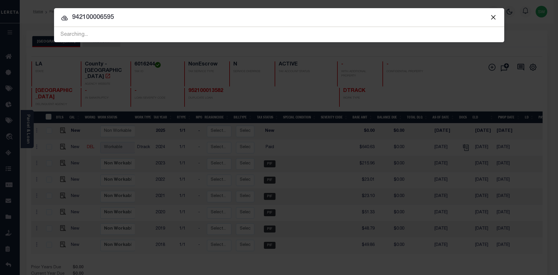
click at [64, 17] on icon at bounding box center [64, 18] width 6 height 5
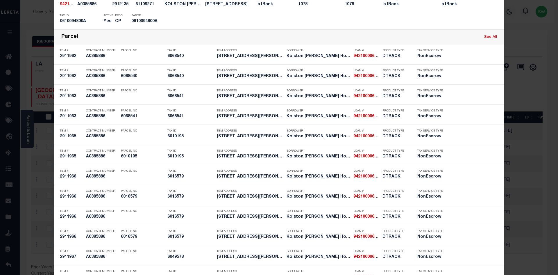
scroll to position [627, 0]
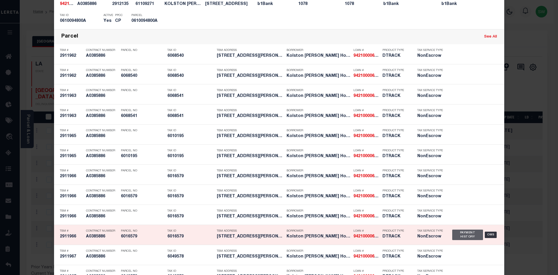
click at [460, 238] on div "Payment History" at bounding box center [467, 234] width 31 height 10
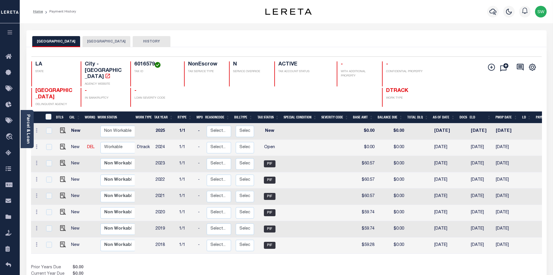
click at [92, 42] on button "[GEOGRAPHIC_DATA]" at bounding box center [107, 41] width 48 height 11
click at [277, 264] on div "Prior Years Due $0.00 Current Year Due $0.00 Total Balance Due $0.00" at bounding box center [159, 273] width 256 height 19
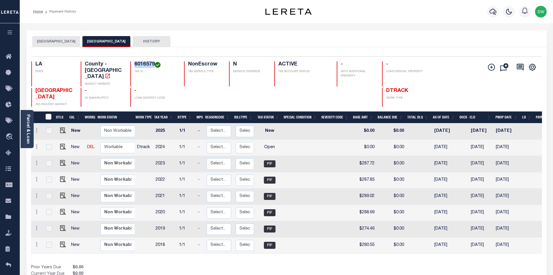
drag, startPoint x: 155, startPoint y: 63, endPoint x: 134, endPoint y: 64, distance: 21.2
click at [134, 64] on div "6016579 TAX ID" at bounding box center [153, 73] width 47 height 25
copy h4 "6016579"
click at [62, 144] on img "" at bounding box center [63, 147] width 6 height 6
checkbox input "true"
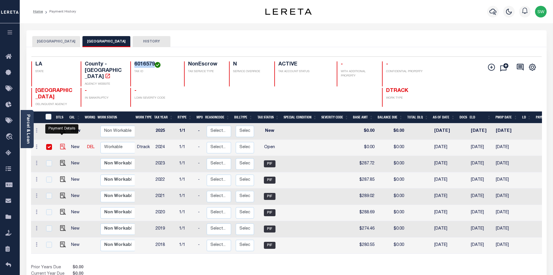
checkbox input "true"
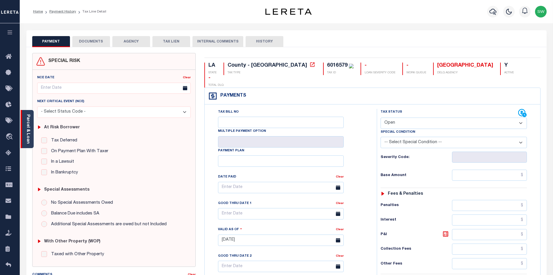
click at [29, 118] on link "Parcel & Loan" at bounding box center [28, 128] width 4 height 29
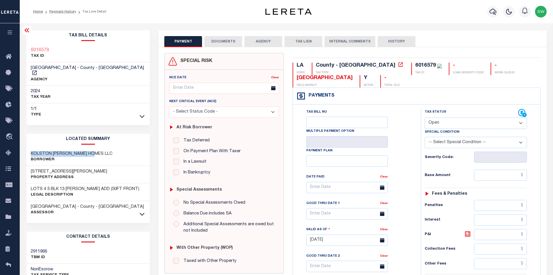
drag, startPoint x: 97, startPoint y: 148, endPoint x: 30, endPoint y: 148, distance: 67.1
click at [30, 148] on div "KOLSTON [PERSON_NAME] HOMES LLC Borrower" at bounding box center [88, 157] width 124 height 18
copy h3 "KOLSTON [PERSON_NAME] HOMES LLC"
click at [522, 124] on select "- Select Status Code - Open Due/Unpaid Paid Incomplete No Tax Due Internal Refu…" at bounding box center [476, 122] width 102 height 11
select select "PYD"
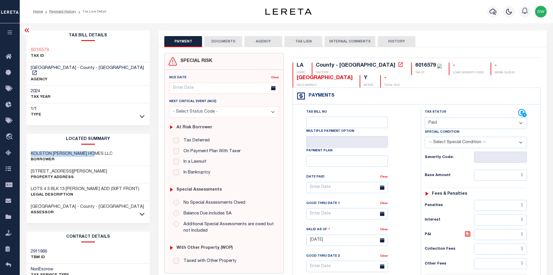
click at [425, 118] on select "- Select Status Code - Open Due/Unpaid Paid Incomplete No Tax Due Internal Refu…" at bounding box center [476, 122] width 102 height 11
type input "[DATE]"
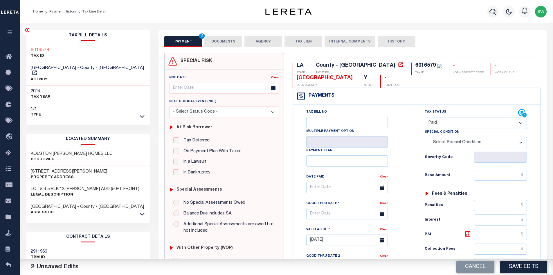
click at [421, 116] on div "Tax Status Status - Select Status Code - Open" at bounding box center [476, 119] width 111 height 20
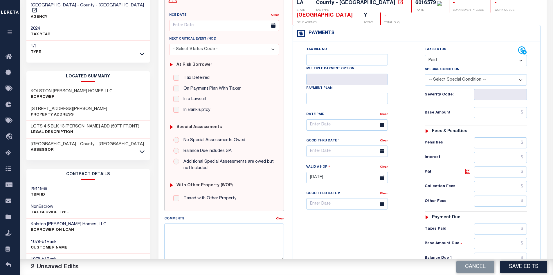
scroll to position [66, 0]
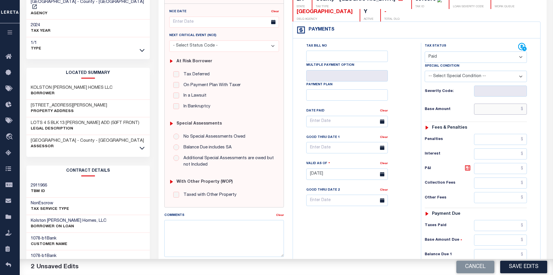
click at [500, 112] on input "text" at bounding box center [500, 108] width 53 height 11
paste input "362.89"
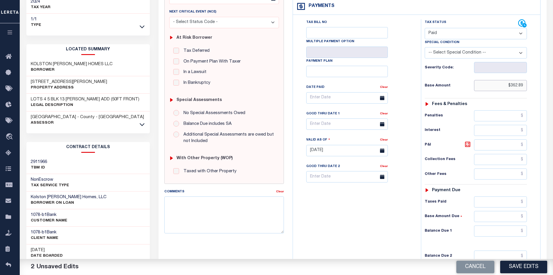
scroll to position [92, 0]
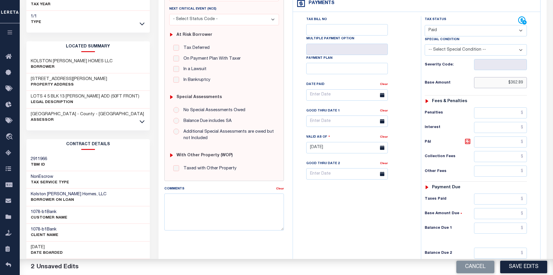
type input "$362.89"
click at [501, 201] on input "text" at bounding box center [500, 198] width 53 height 11
paste input "362.89"
type input "$362.89"
click at [507, 228] on input "text" at bounding box center [500, 227] width 53 height 11
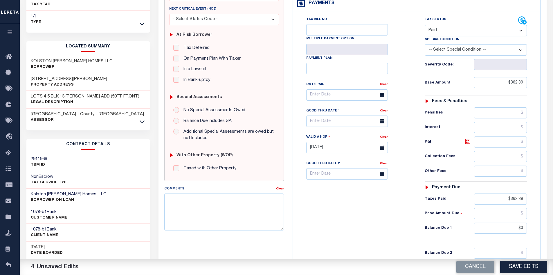
type input "$0.00"
click at [388, 210] on div "Tax Bill No Multiple Payment Option Payment Plan Clear" at bounding box center [356, 144] width 122 height 257
click at [519, 265] on button "Save Edits" at bounding box center [524, 266] width 47 height 12
checkbox input "false"
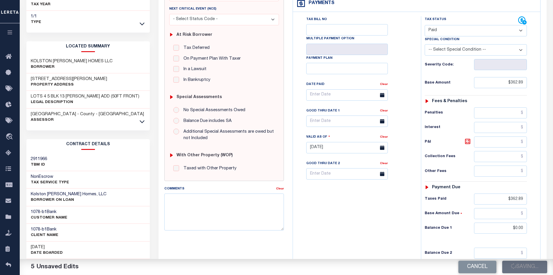
checkbox input "false"
type input "$362.89"
type input "$0"
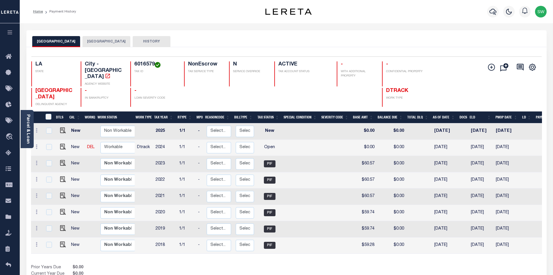
click at [91, 43] on button "[GEOGRAPHIC_DATA]" at bounding box center [107, 41] width 48 height 11
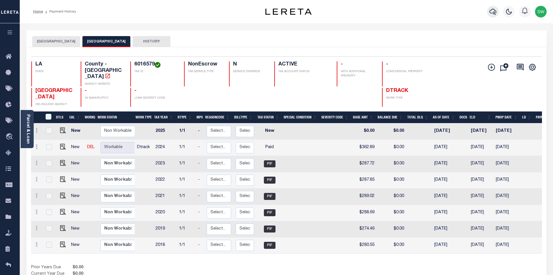
click at [492, 12] on icon "button" at bounding box center [493, 11] width 7 height 7
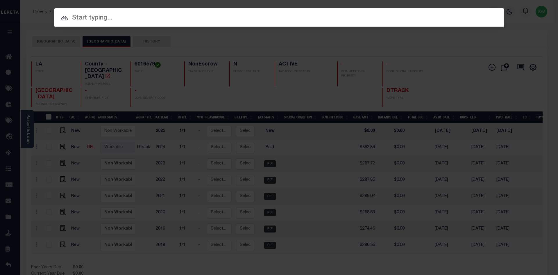
click at [95, 18] on input "text" at bounding box center [279, 18] width 450 height 10
paste input "942300024935"
type input "942300024935"
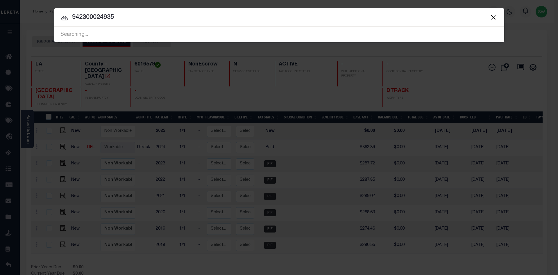
click at [64, 18] on icon at bounding box center [64, 18] width 7 height 7
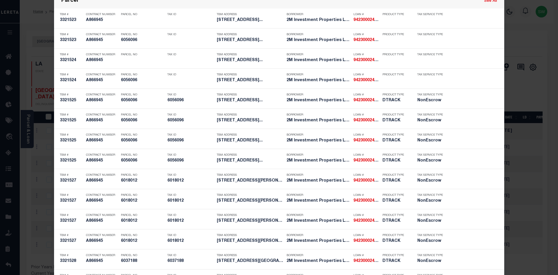
scroll to position [662, 0]
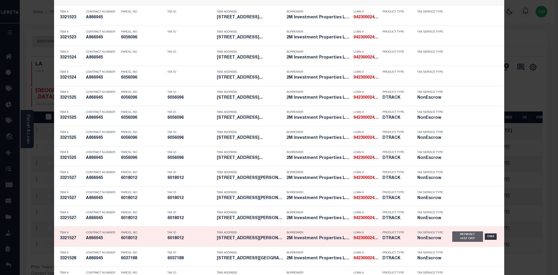
click at [460, 237] on div "Payment History" at bounding box center [467, 236] width 31 height 10
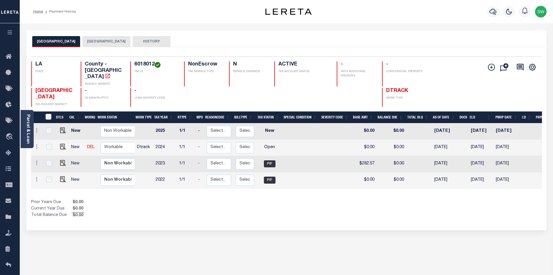
click at [361, 215] on div "Selected 4 Results 1 Items per page 25 50 100 LA STATE 6018012" at bounding box center [286, 138] width 521 height 183
drag, startPoint x: 153, startPoint y: 63, endPoint x: 133, endPoint y: 61, distance: 20.5
click at [133, 61] on div "Selected 4 Results 1 Items per page 25 50 100 LA STATE County - LA AGENCY WEBSI…" at bounding box center [287, 81] width 520 height 50
copy h4 "6018012"
click at [25, 124] on div "Parcel & Loan" at bounding box center [27, 129] width 13 height 38
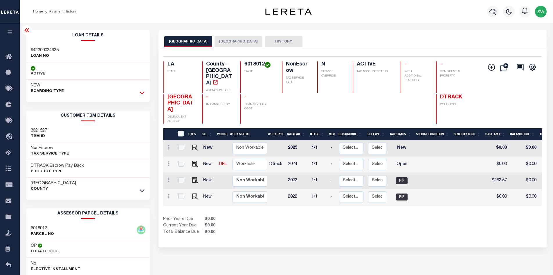
click at [144, 93] on icon at bounding box center [142, 93] width 5 height 3
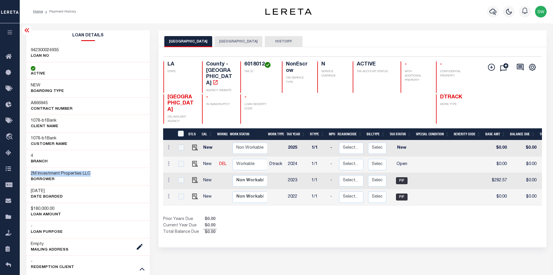
drag, startPoint x: 92, startPoint y: 173, endPoint x: 30, endPoint y: 173, distance: 62.2
click at [30, 173] on div "2M Investment Properties LLC Borrower" at bounding box center [88, 176] width 124 height 18
copy h3 "2M Investment Properties LLC"
click at [194, 161] on img "" at bounding box center [195, 164] width 6 height 6
checkbox input "true"
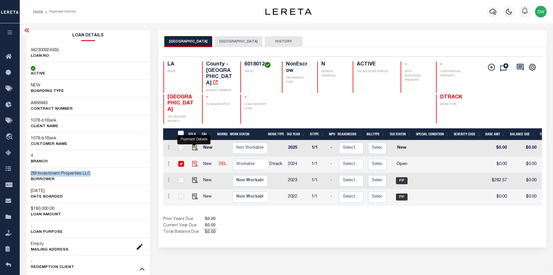
checkbox input "true"
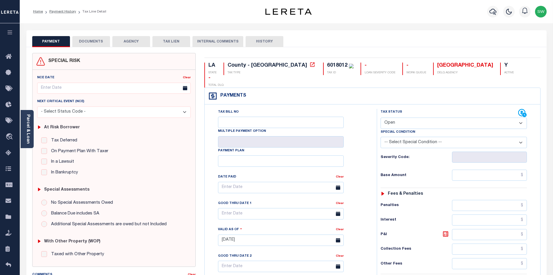
click at [519, 117] on select "- Select Status Code - Open Due/Unpaid Paid Incomplete No Tax Due Internal Refu…" at bounding box center [454, 122] width 146 height 11
select select "PYD"
click at [381, 117] on select "- Select Status Code - Open Due/Unpaid Paid Incomplete No Tax Due Internal Refu…" at bounding box center [454, 122] width 146 height 11
type input "10/06/2025"
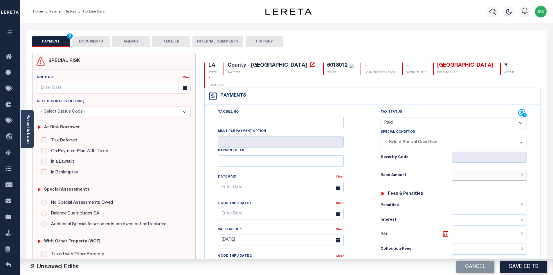
click at [481, 169] on input "text" at bounding box center [489, 174] width 75 height 11
paste input "294.23"
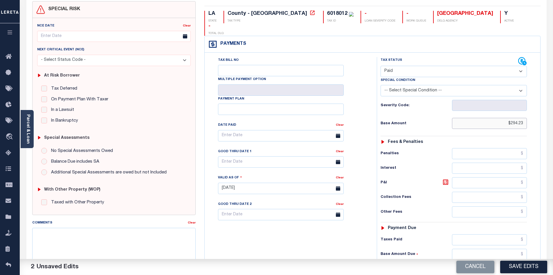
scroll to position [58, 0]
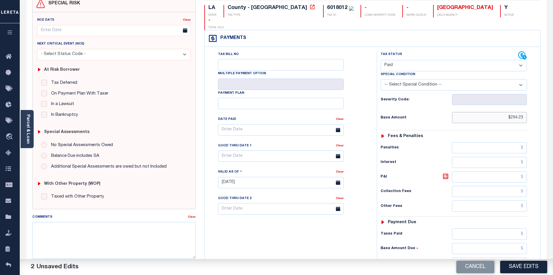
type input "$294.23"
click at [476, 228] on input "text" at bounding box center [489, 233] width 75 height 11
paste input "294.23"
type input "$294.23"
click at [495, 257] on input "text" at bounding box center [489, 262] width 75 height 11
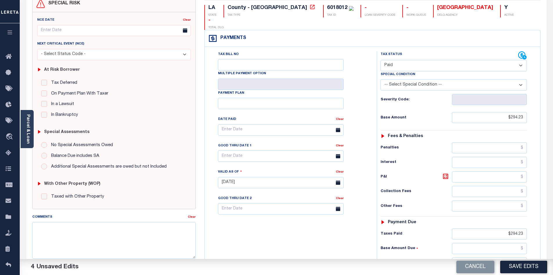
type input "$0.00"
drag, startPoint x: 360, startPoint y: 227, endPoint x: 437, endPoint y: 229, distance: 77.9
click at [359, 227] on div "Tax Bill No Multiple Payment Option Payment Plan Clear" at bounding box center [289, 179] width 166 height 257
click at [525, 266] on button "Save Edits" at bounding box center [524, 266] width 47 height 12
checkbox input "false"
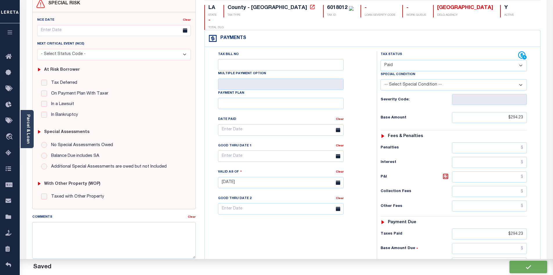
checkbox input "false"
type input "$294.23"
type input "$0"
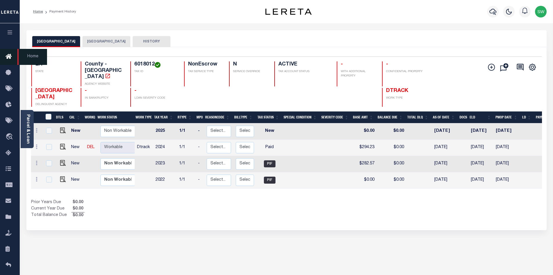
click at [5, 58] on link "Home" at bounding box center [10, 57] width 20 height 16
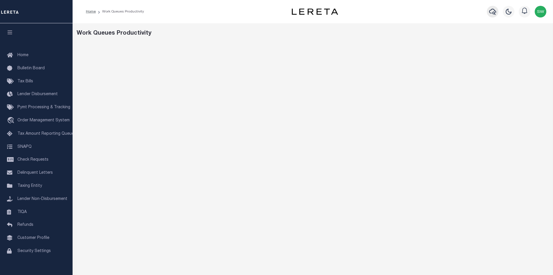
click at [492, 12] on icon "button" at bounding box center [492, 11] width 7 height 7
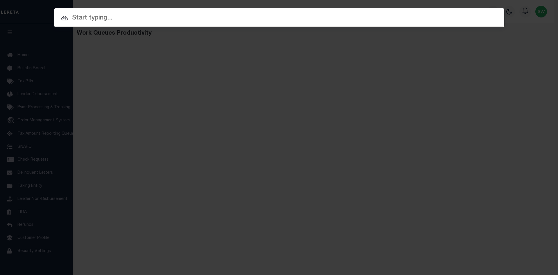
click at [101, 21] on input "text" at bounding box center [279, 18] width 450 height 10
click at [76, 19] on input "text" at bounding box center [279, 18] width 450 height 10
paste input "942100020778"
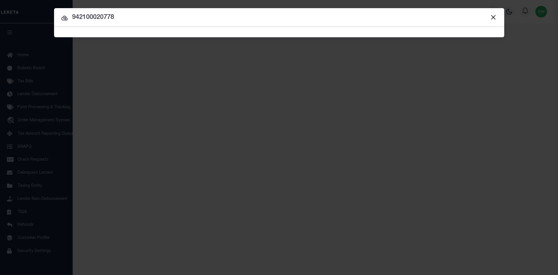
type input "942100020778"
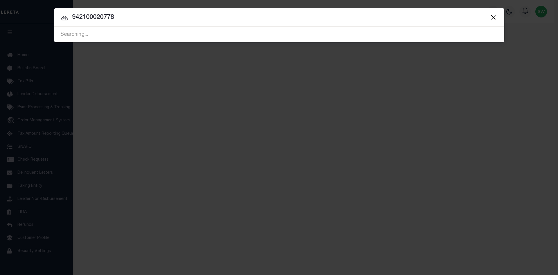
click at [64, 19] on icon at bounding box center [64, 18] width 7 height 7
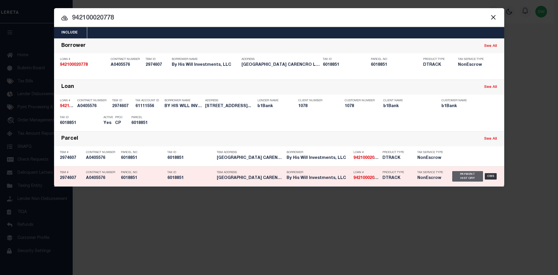
click at [474, 177] on div "Payment History" at bounding box center [467, 176] width 31 height 10
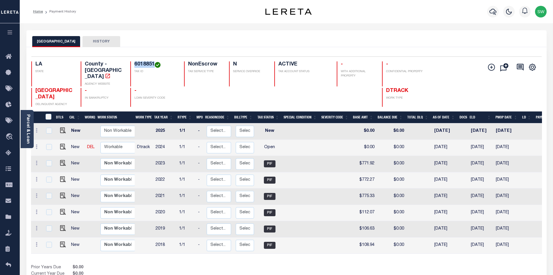
drag, startPoint x: 154, startPoint y: 64, endPoint x: 135, endPoint y: 61, distance: 19.8
click at [135, 61] on div "Selected 8 Results 1 Items per page 25 50 100 LA STATE County - LA AGENCY WEBSI…" at bounding box center [287, 81] width 520 height 50
copy h4 "6018851"
click at [29, 133] on link "Parcel & Loan" at bounding box center [28, 128] width 4 height 29
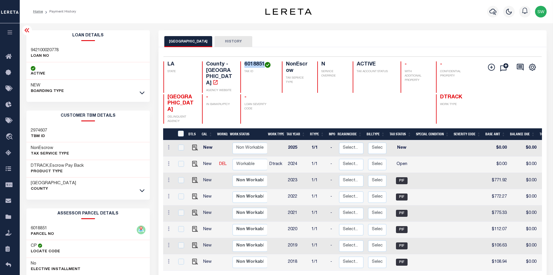
click at [145, 93] on link at bounding box center [142, 92] width 7 height 4
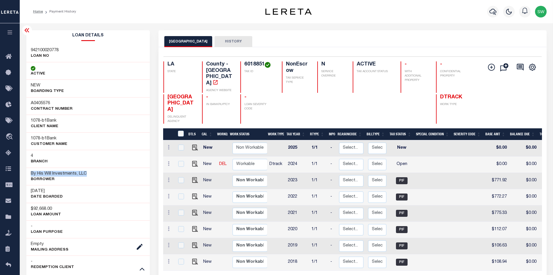
drag, startPoint x: 89, startPoint y: 174, endPoint x: 30, endPoint y: 175, distance: 59.3
click at [30, 175] on div "By His Will Investments, LLC Borrower" at bounding box center [88, 176] width 124 height 18
copy h3 "By His Will Investments, LLC"
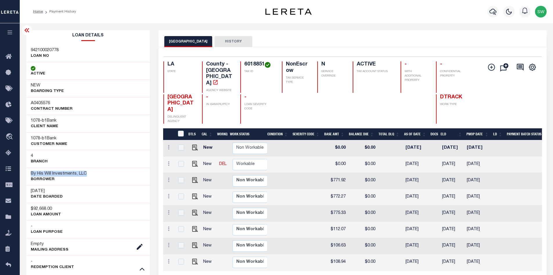
scroll to position [0, 173]
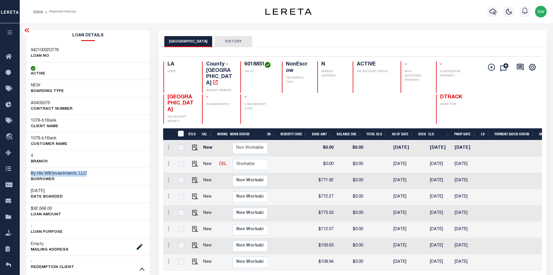
click at [139, 269] on link at bounding box center [142, 268] width 7 height 4
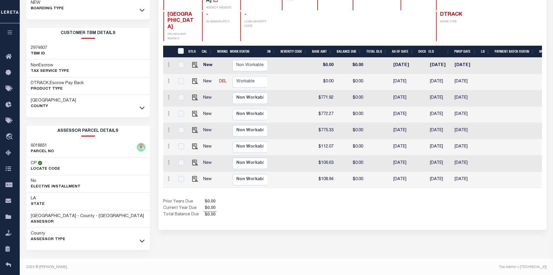
scroll to position [85, 0]
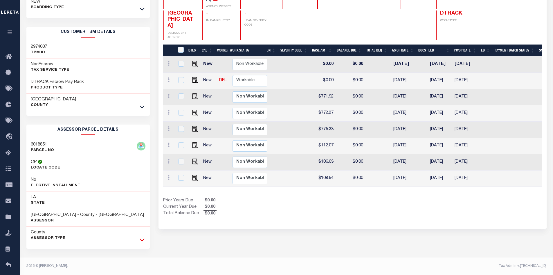
click at [141, 238] on icon at bounding box center [142, 239] width 5 height 6
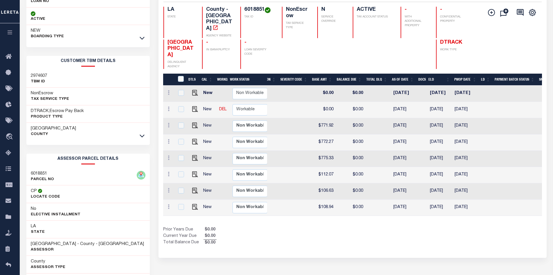
scroll to position [42, 0]
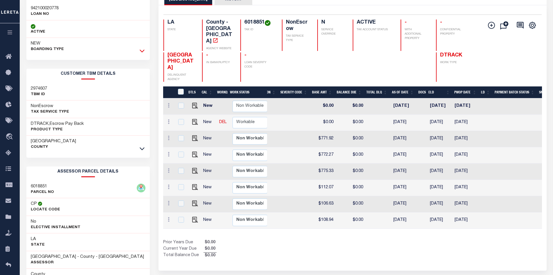
click at [142, 52] on icon at bounding box center [142, 51] width 5 height 3
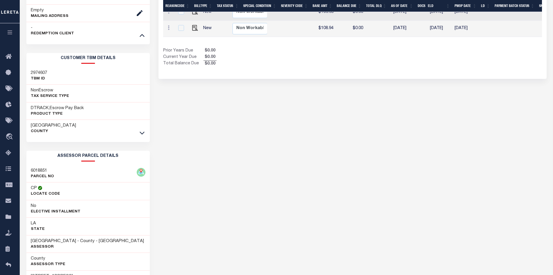
scroll to position [235, 0]
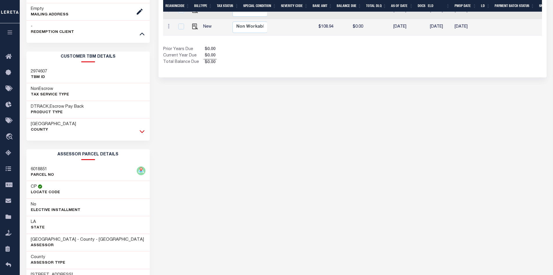
click at [143, 132] on icon at bounding box center [142, 131] width 5 height 3
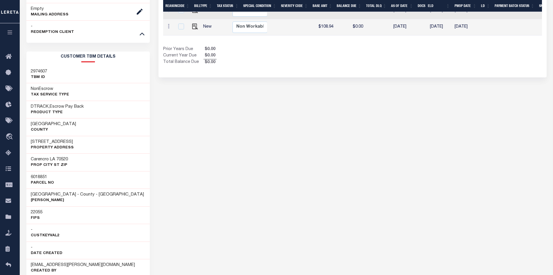
drag, startPoint x: 200, startPoint y: 162, endPoint x: 179, endPoint y: 156, distance: 22.1
click at [200, 162] on div "LAFAYETTE PARISH HISTORY Selected 8 Results" at bounding box center [352, 266] width 397 height 943
drag, startPoint x: 214, startPoint y: 211, endPoint x: 259, endPoint y: 207, distance: 45.2
click at [214, 211] on div "LAFAYETTE PARISH HISTORY Selected 8 Results" at bounding box center [352, 266] width 397 height 943
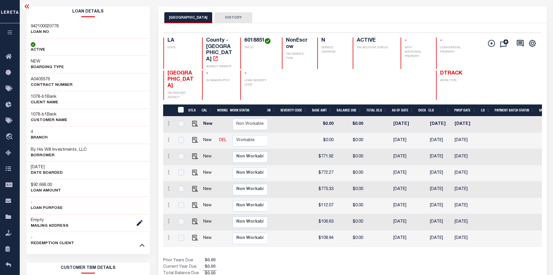
scroll to position [0, 0]
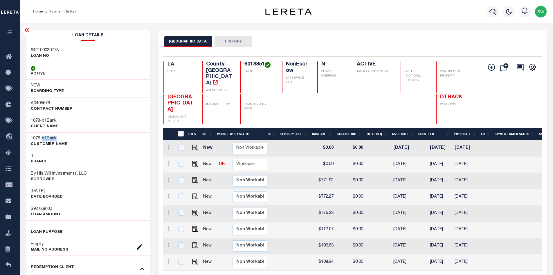
drag, startPoint x: 64, startPoint y: 138, endPoint x: 44, endPoint y: 136, distance: 20.1
click at [44, 136] on h3 "1078 - b1Bank" at bounding box center [49, 138] width 37 height 6
copy span "b1Bank"
drag, startPoint x: 76, startPoint y: 173, endPoint x: 55, endPoint y: 171, distance: 21.9
click at [55, 171] on h3 "By His Will Investments, LLC" at bounding box center [59, 174] width 56 height 6
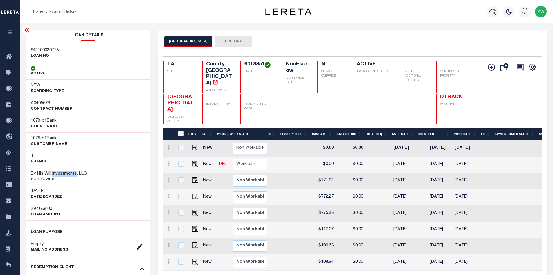
drag, startPoint x: 52, startPoint y: 172, endPoint x: 76, endPoint y: 174, distance: 24.2
click at [76, 174] on h3 "By His Will Investments, LLC" at bounding box center [59, 174] width 56 height 6
copy h3 "Investments"
click at [494, 15] on icon "button" at bounding box center [493, 11] width 7 height 7
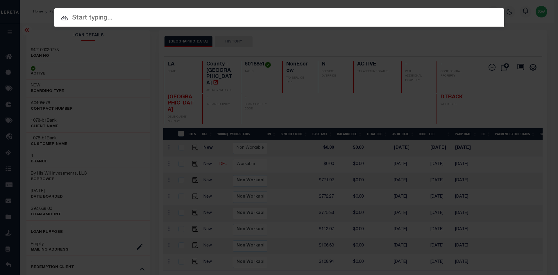
click at [80, 17] on input "text" at bounding box center [279, 18] width 450 height 10
paste input "942300008359"
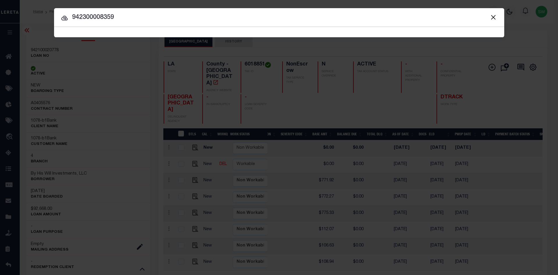
type input "942300008359"
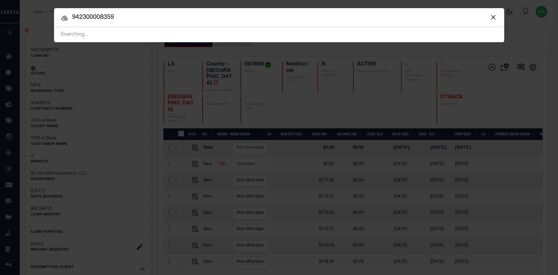
click at [64, 19] on icon at bounding box center [64, 18] width 6 height 5
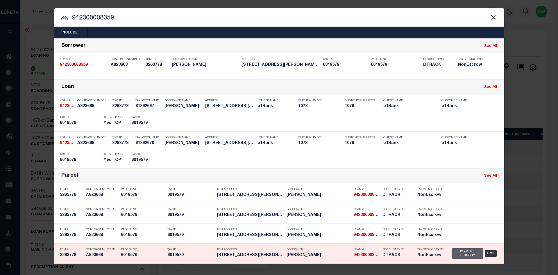
click at [467, 254] on div "Payment History" at bounding box center [467, 253] width 31 height 10
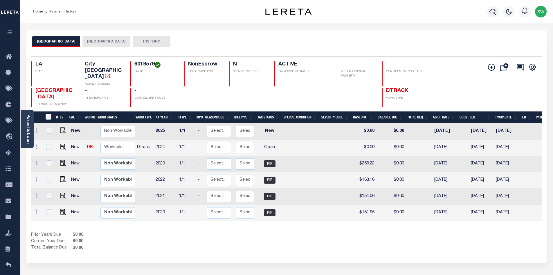
click at [86, 41] on button "[GEOGRAPHIC_DATA]" at bounding box center [107, 41] width 48 height 11
drag, startPoint x: 183, startPoint y: 232, endPoint x: 189, endPoint y: 225, distance: 8.7
click at [183, 232] on div "Prior Years Due $0.00 Current Year Due $0.00 Total Balance Due $0.00" at bounding box center [159, 241] width 256 height 19
drag, startPoint x: 153, startPoint y: 65, endPoint x: 135, endPoint y: 62, distance: 18.5
click at [135, 62] on h4 "6019579" at bounding box center [155, 64] width 43 height 6
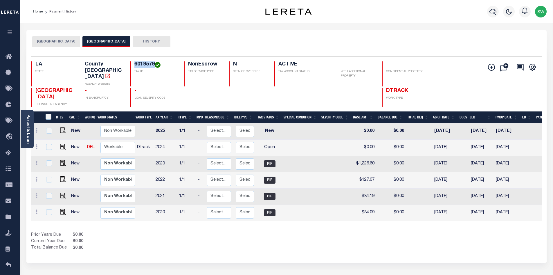
copy h4 "6019579"
click at [27, 122] on link "Parcel & Loan" at bounding box center [28, 128] width 4 height 29
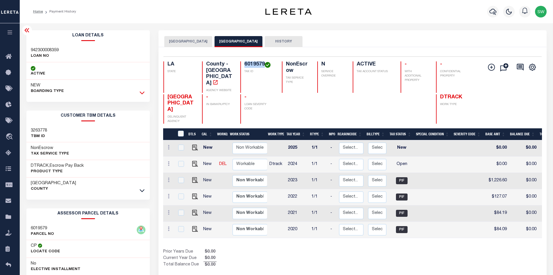
click at [144, 93] on icon at bounding box center [142, 92] width 5 height 6
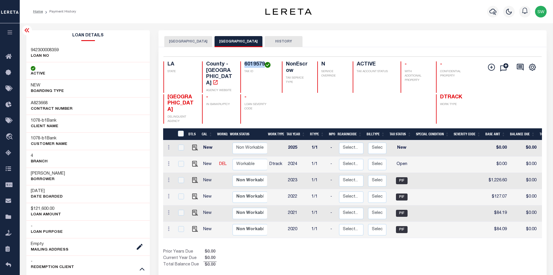
drag, startPoint x: 74, startPoint y: 173, endPoint x: 30, endPoint y: 173, distance: 44.4
click at [30, 173] on div "[PERSON_NAME] Borrower" at bounding box center [88, 176] width 124 height 18
copy h3 "[PERSON_NAME]"
click at [308, 248] on div "Prior Years Due $0.00 Current Year Due $0.00 Total Balance Due $0.00" at bounding box center [257, 257] width 189 height 19
